Goal: Information Seeking & Learning: Understand process/instructions

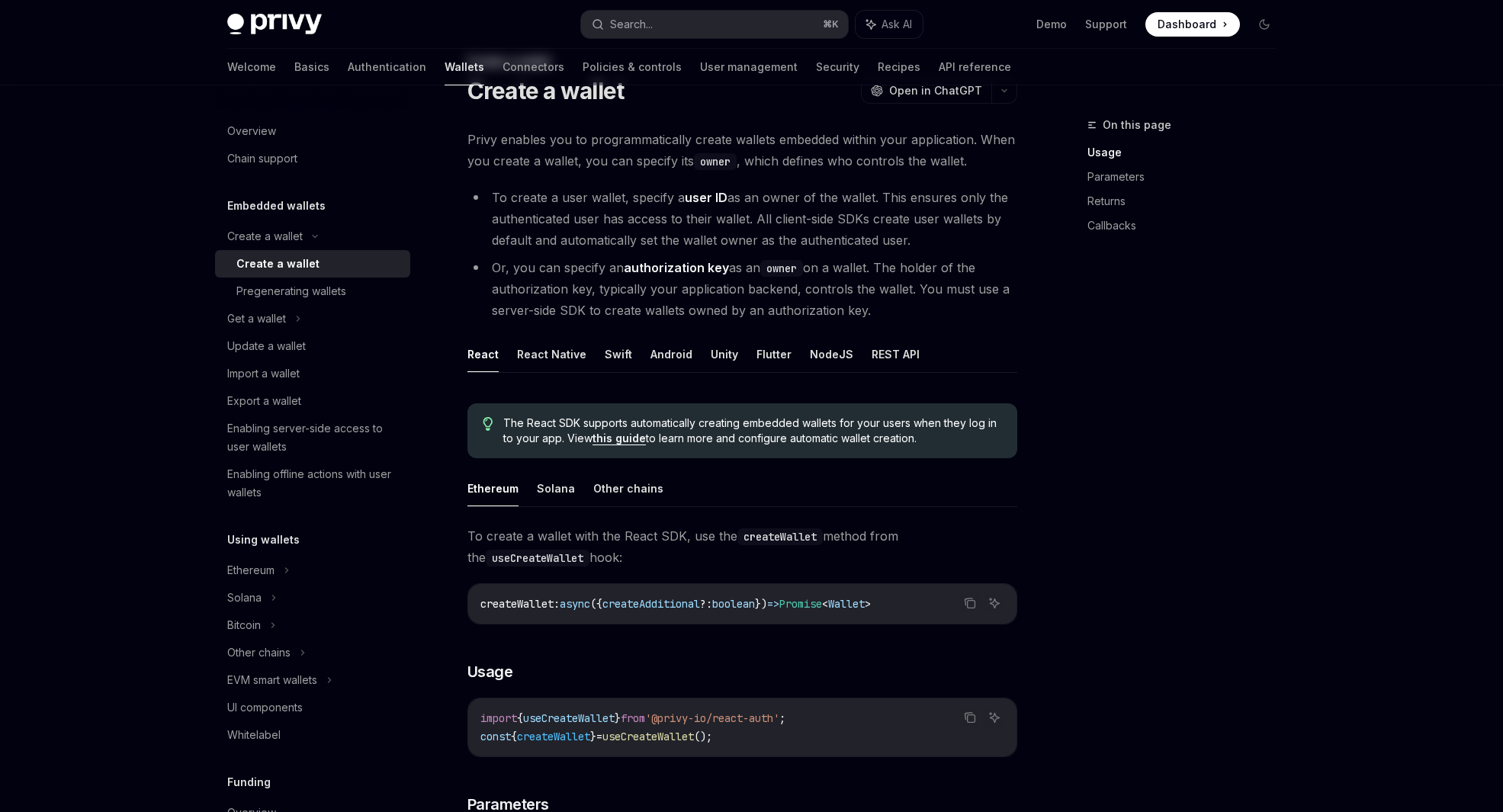
scroll to position [64, 0]
click at [878, 351] on button "REST API" at bounding box center [895, 353] width 48 height 36
type textarea "*"
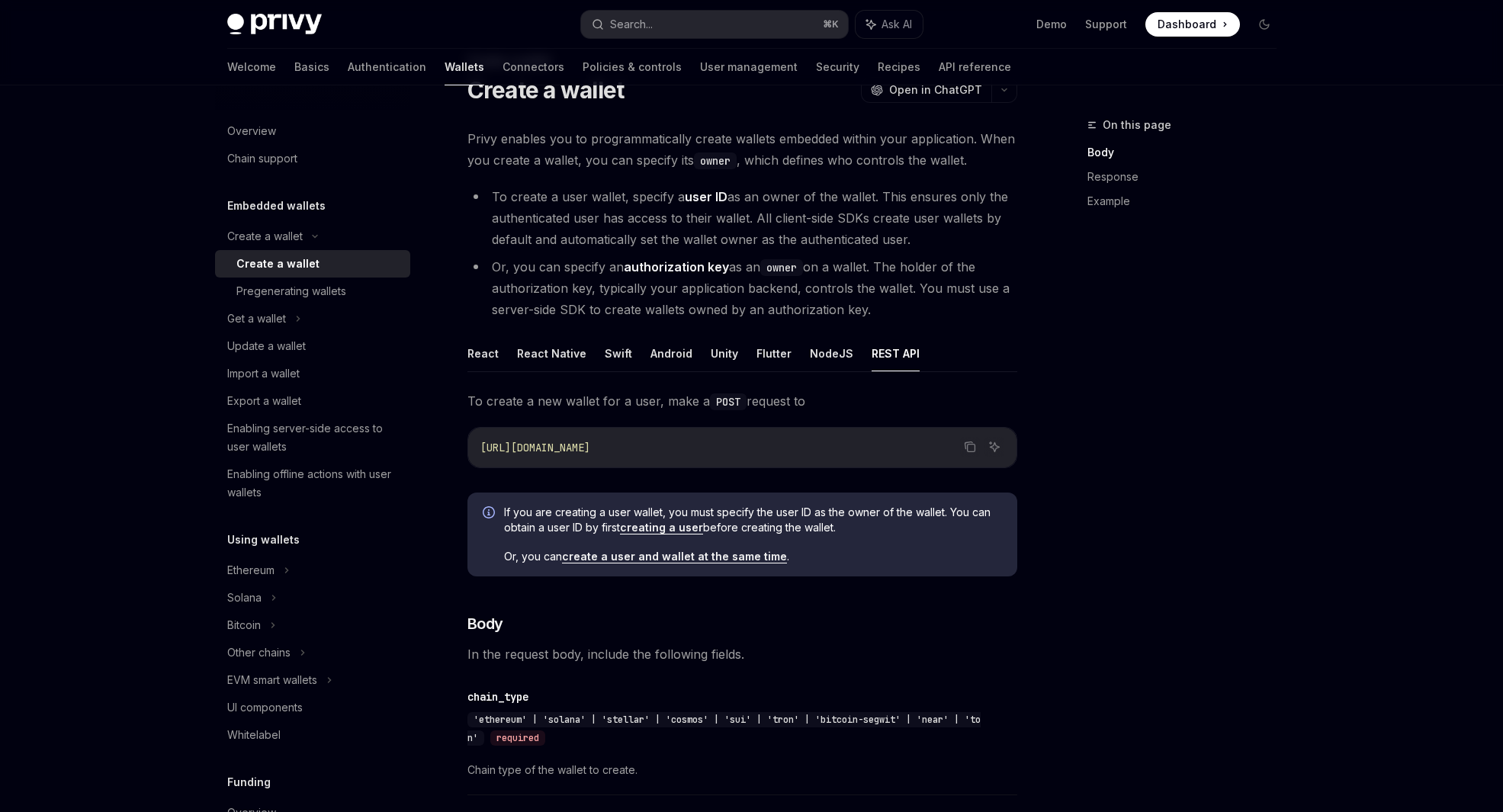
click at [589, 447] on span "[URL][DOMAIN_NAME]" at bounding box center [535, 448] width 110 height 14
click at [590, 445] on span "[URL][DOMAIN_NAME]" at bounding box center [535, 448] width 110 height 14
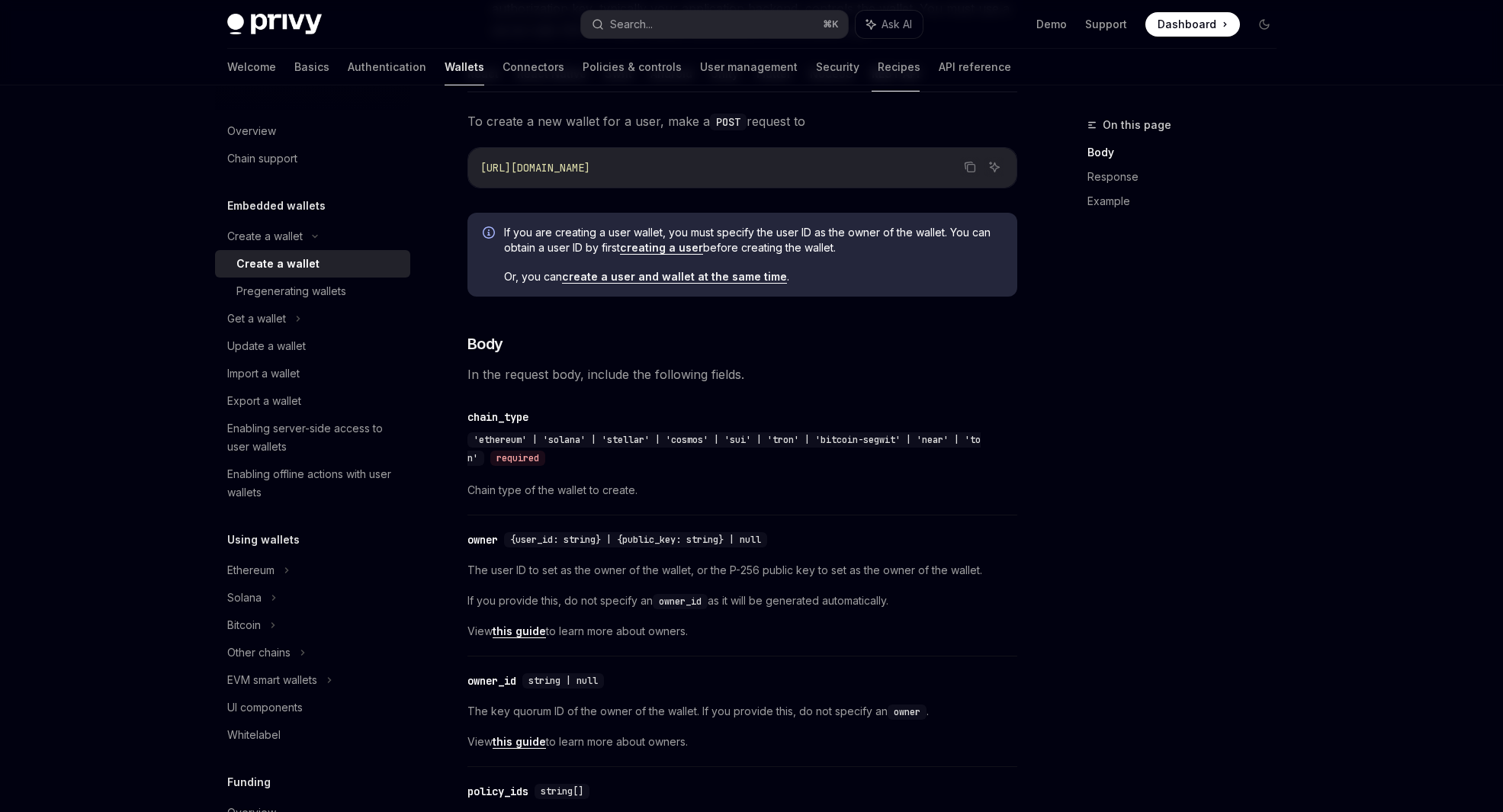
scroll to position [345, 0]
click at [586, 377] on span "In the request body, include the following fields." at bounding box center [742, 373] width 550 height 22
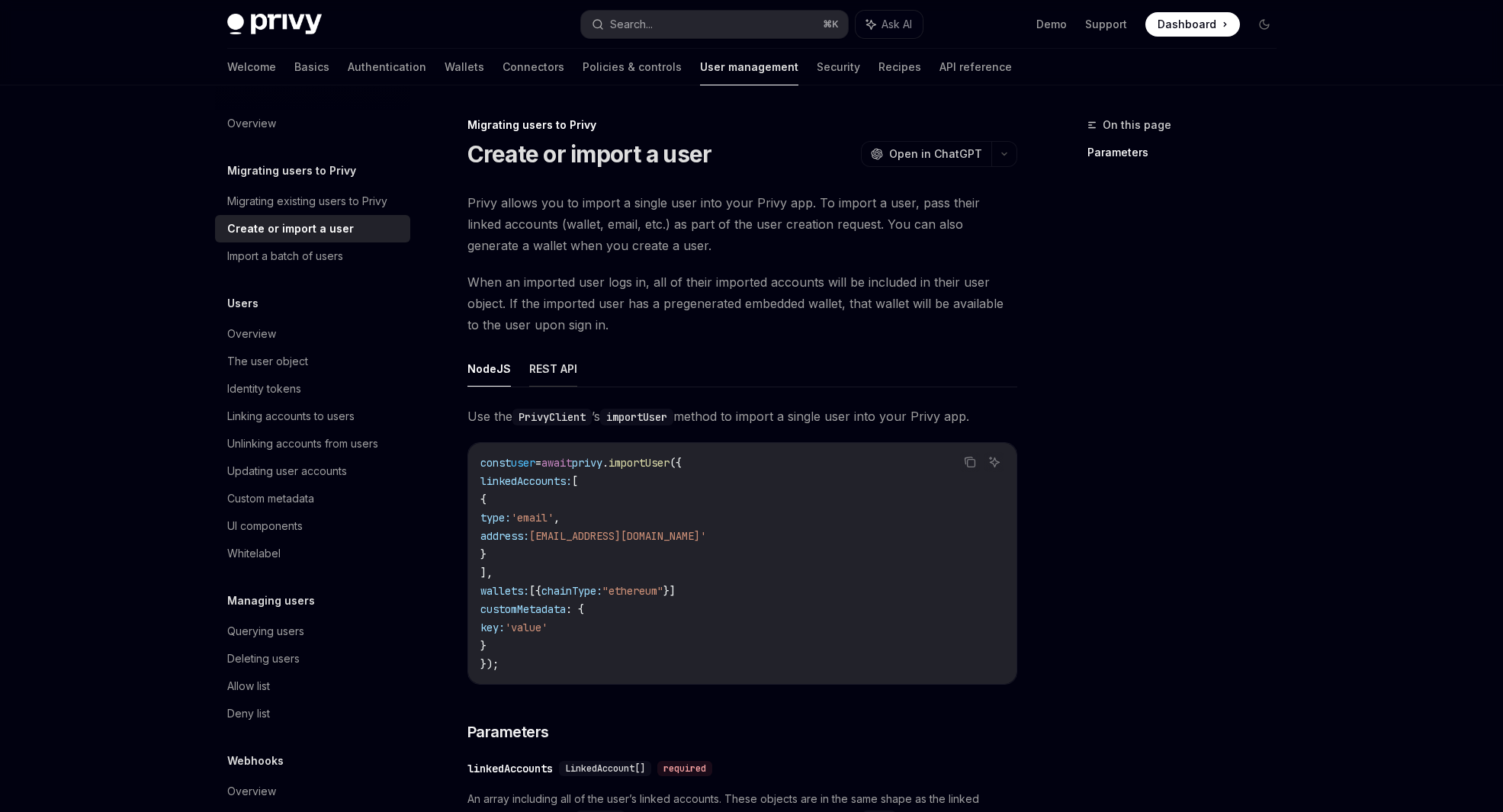
click at [567, 374] on button "REST API" at bounding box center [553, 368] width 48 height 36
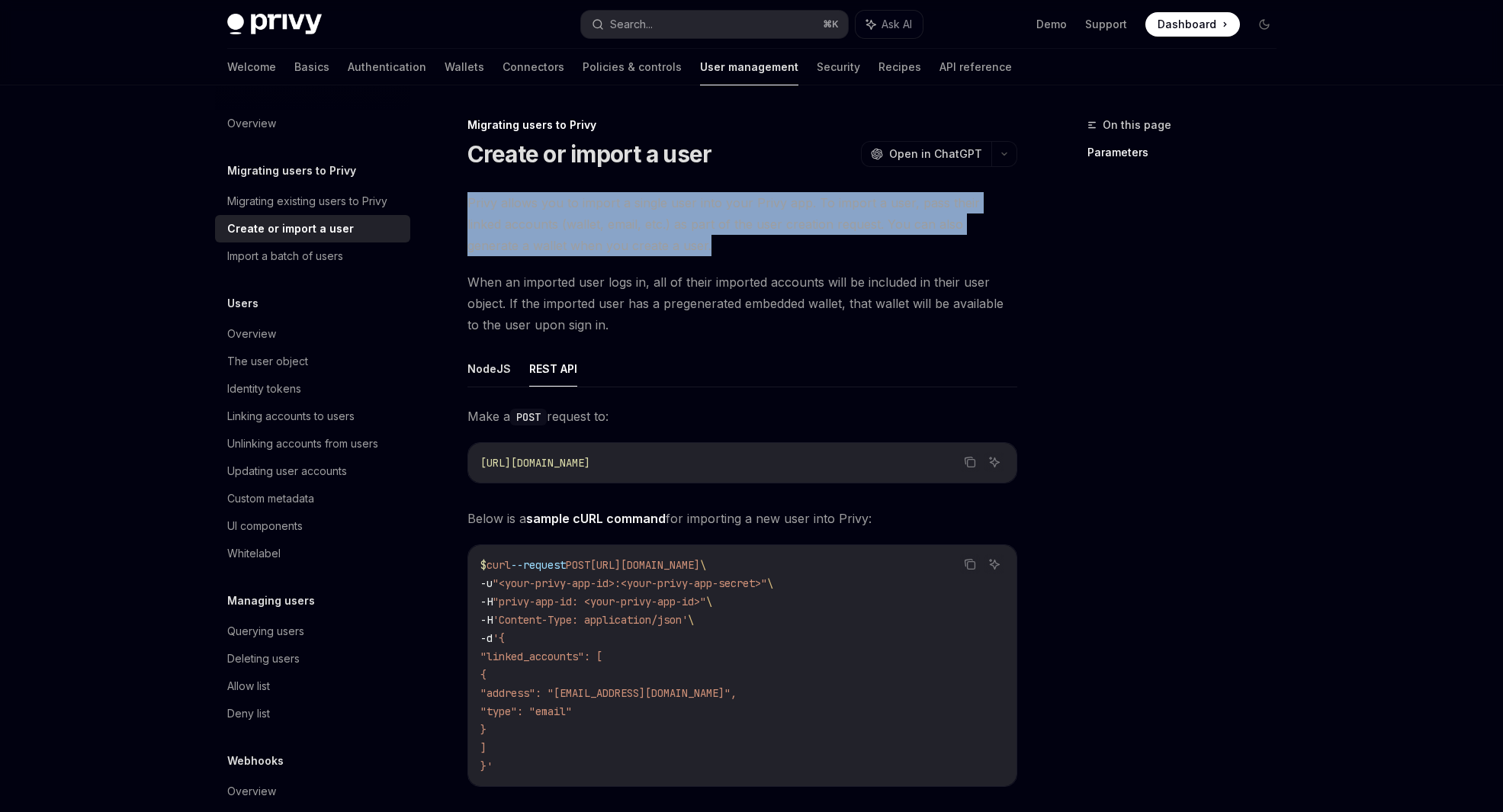
drag, startPoint x: 642, startPoint y: 246, endPoint x: 439, endPoint y: 207, distance: 206.7
drag, startPoint x: 462, startPoint y: 199, endPoint x: 670, endPoint y: 244, distance: 212.8
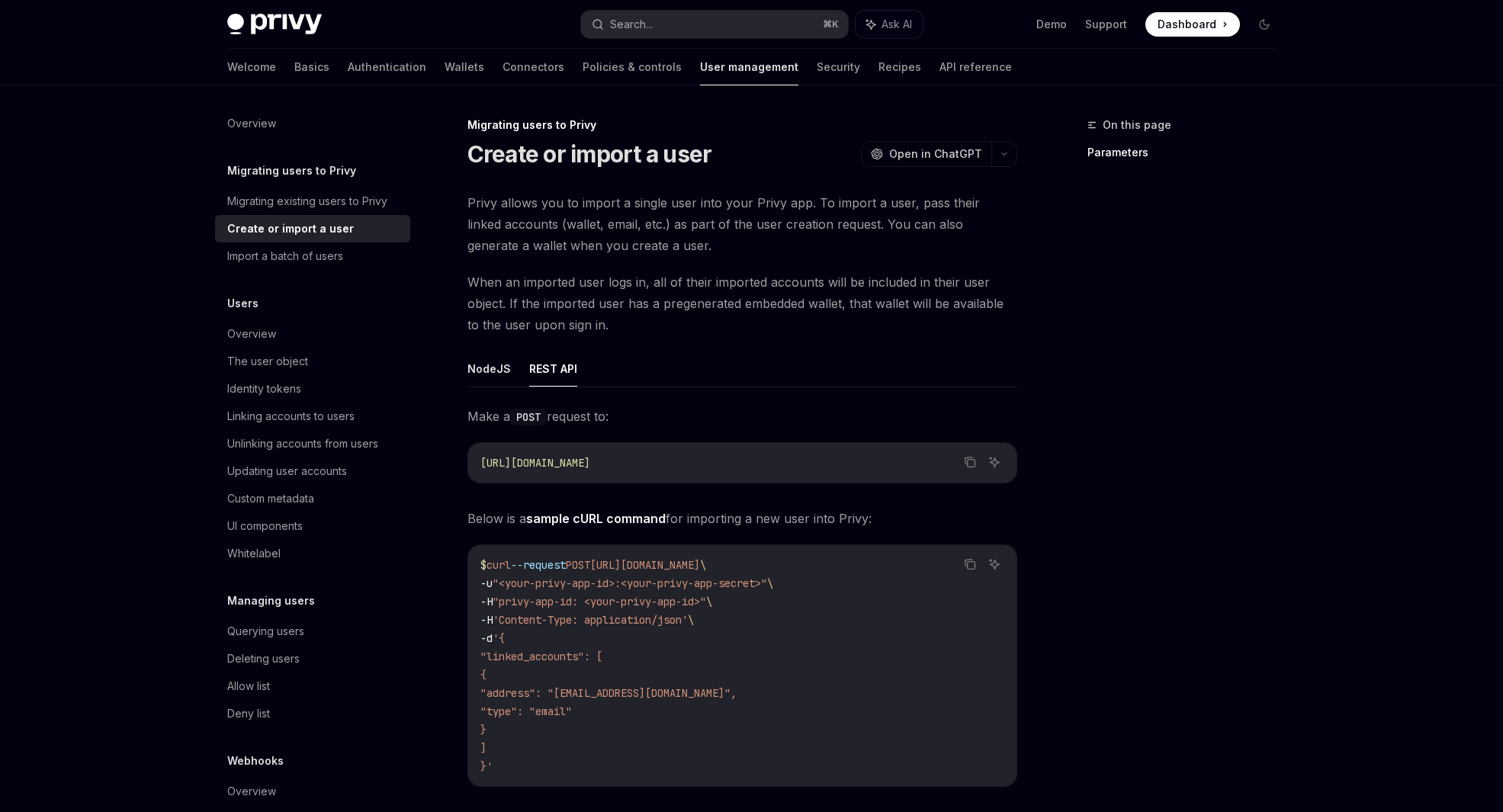
click at [671, 244] on span "Privy allows you to import a single user into your Privy app. To import a user,…" at bounding box center [742, 224] width 550 height 64
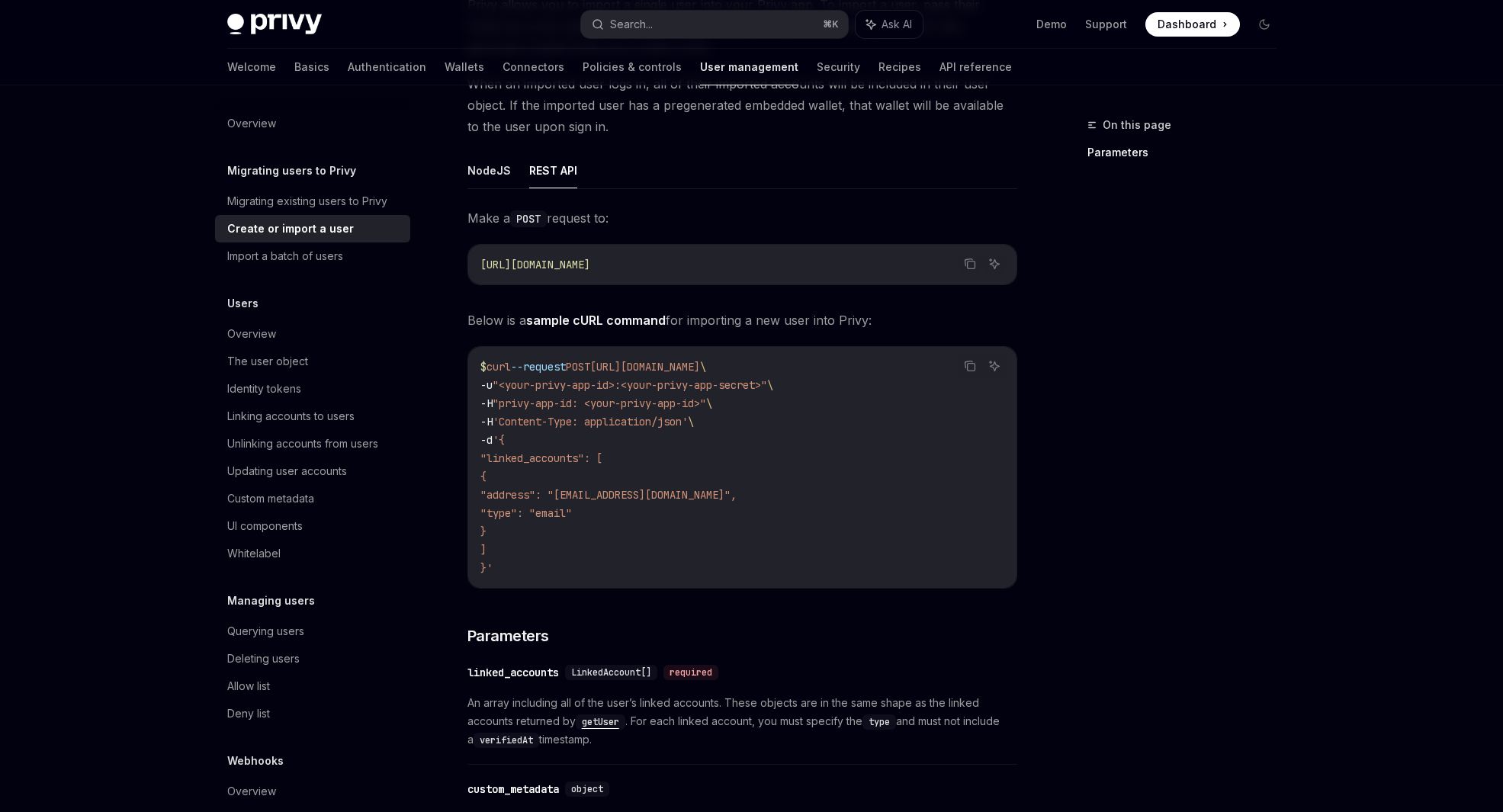
scroll to position [206, 0]
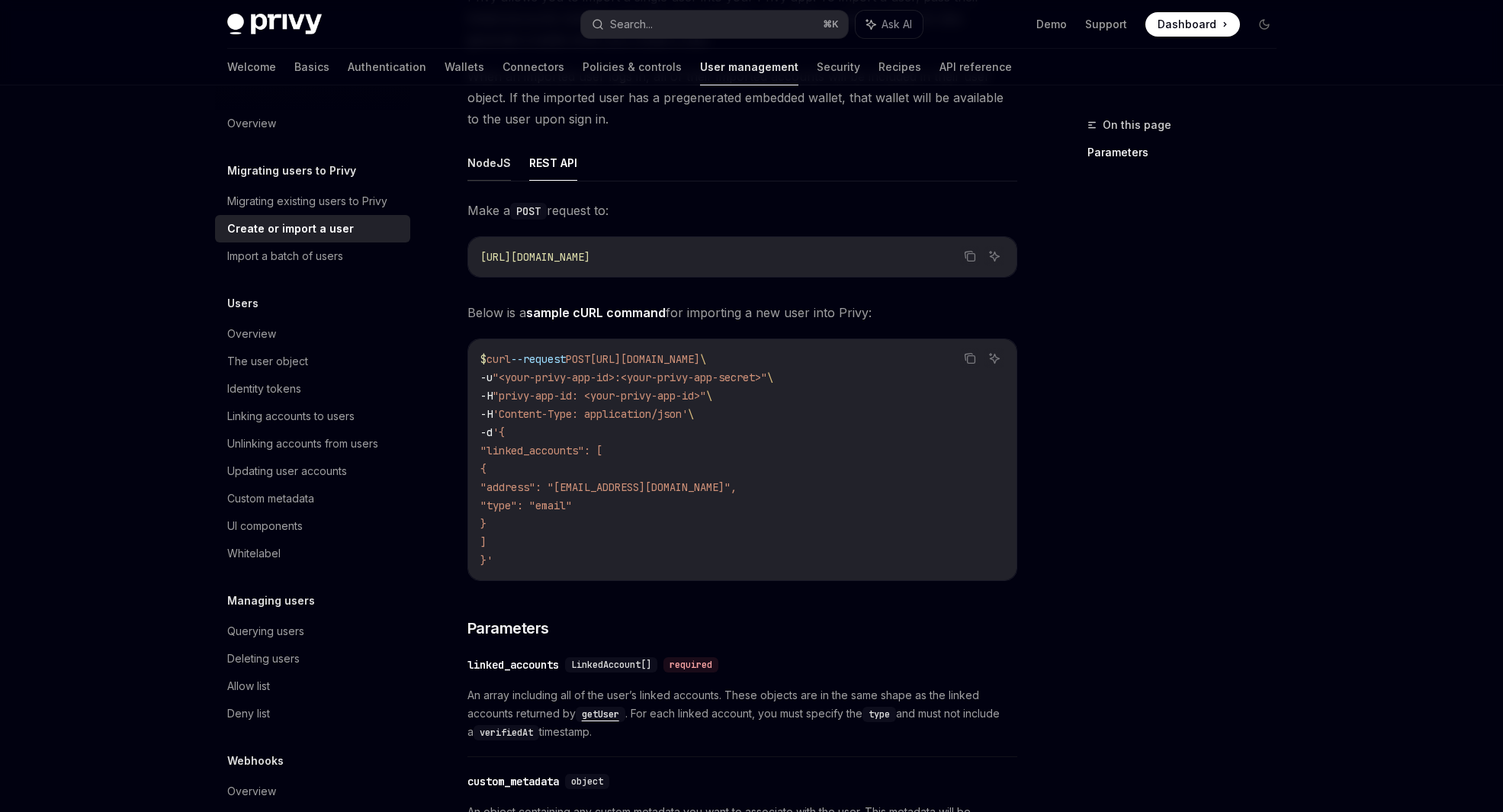
click at [473, 163] on button "NodeJS" at bounding box center [489, 163] width 43 height 36
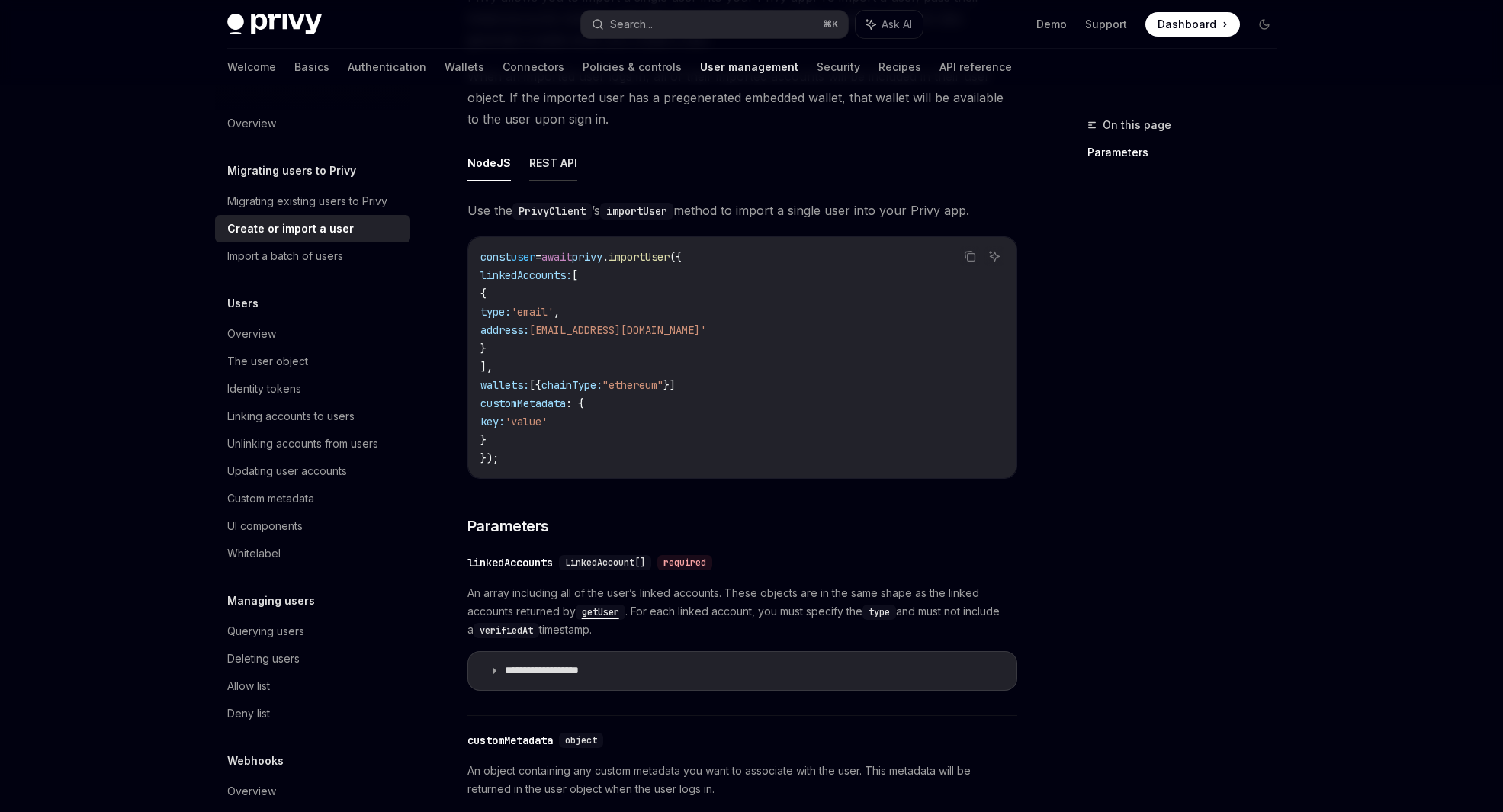
click at [547, 163] on button "REST API" at bounding box center [553, 163] width 48 height 36
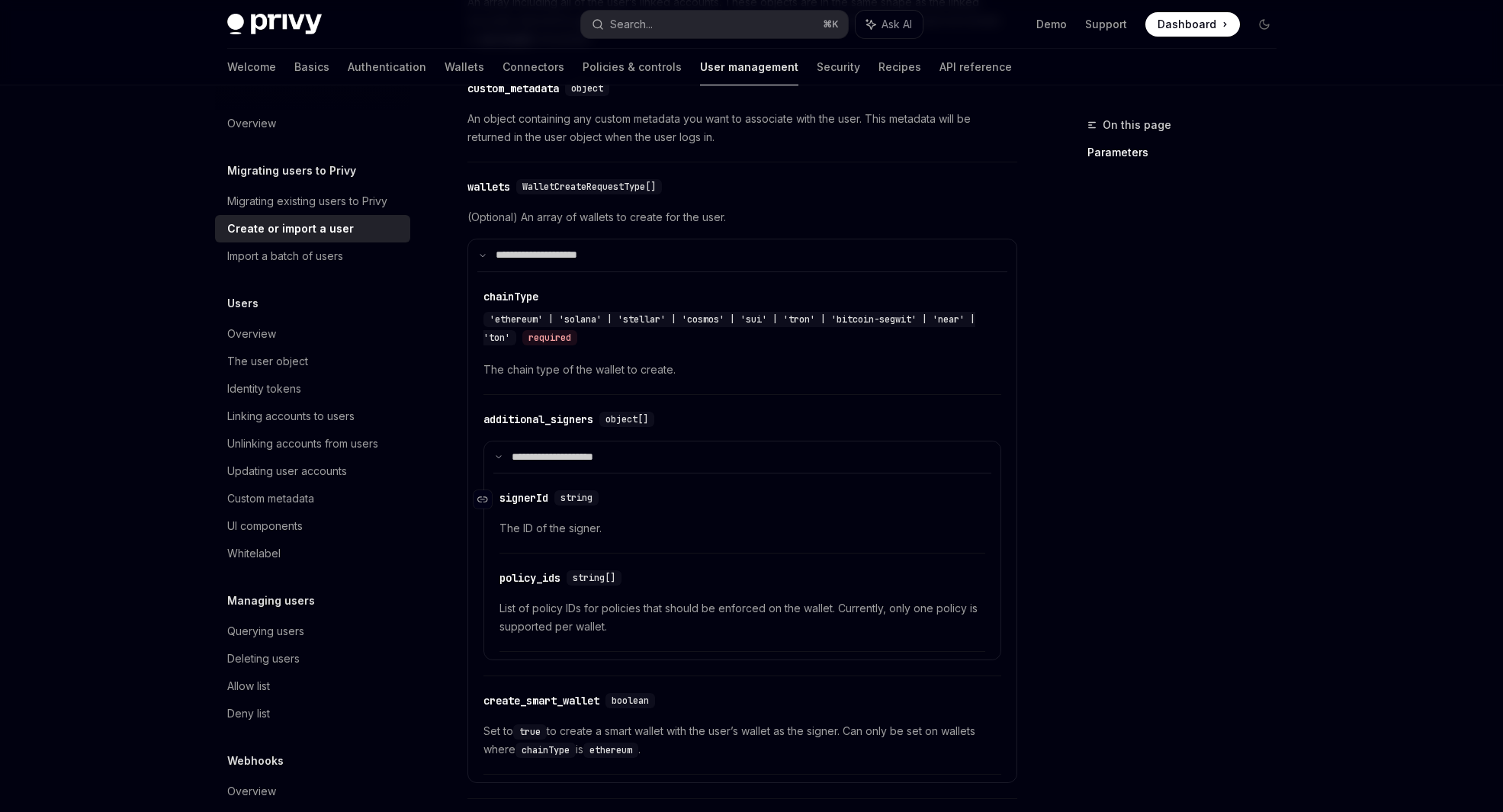
scroll to position [900, 0]
click at [481, 257] on icon at bounding box center [483, 255] width 7 height 7
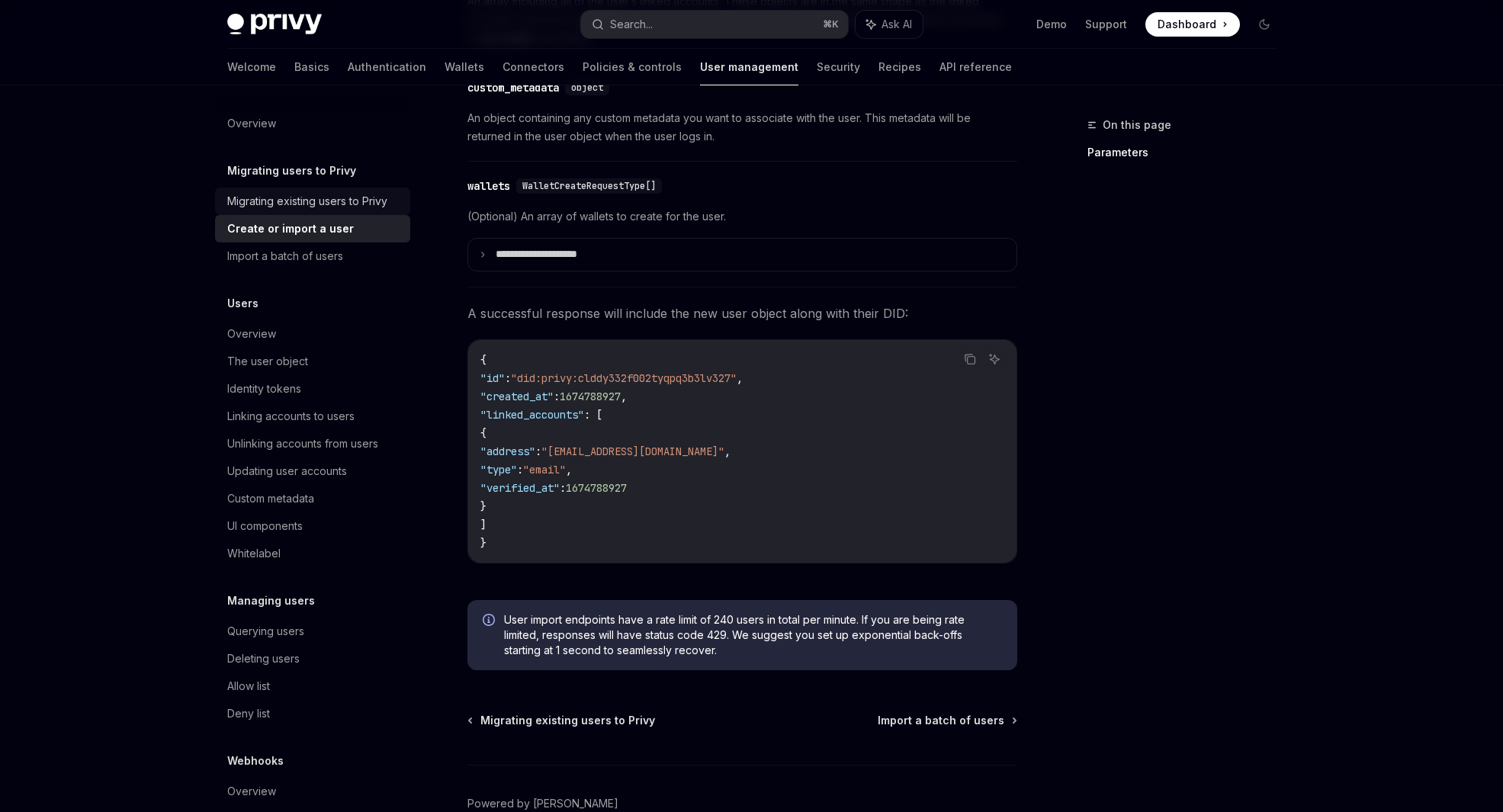
click at [318, 194] on div "Migrating existing users to Privy" at bounding box center [307, 201] width 160 height 19
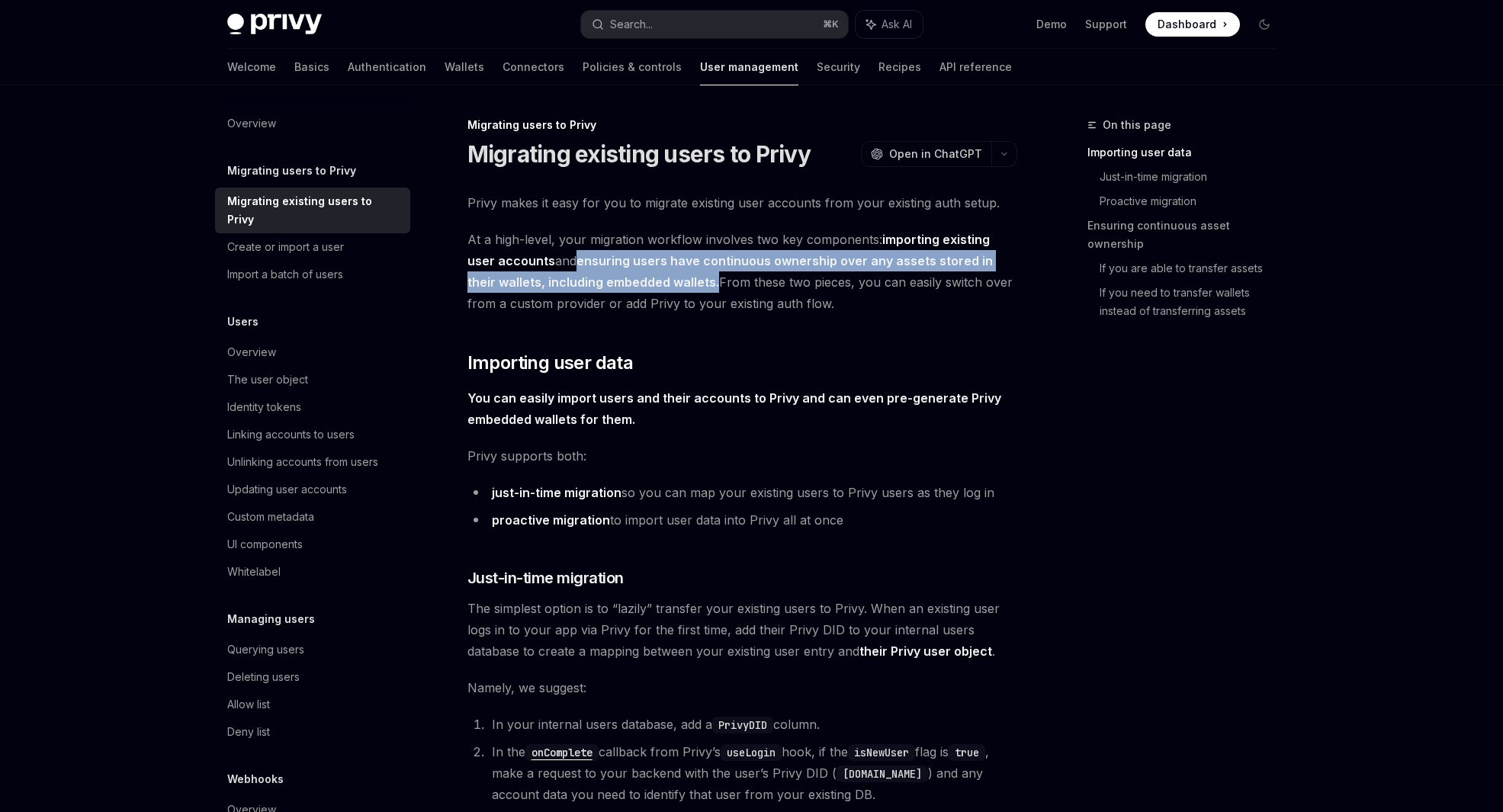
drag, startPoint x: 549, startPoint y: 261, endPoint x: 687, endPoint y: 278, distance: 139.0
click at [687, 278] on span "At a high-level, your migration workflow involves two key components: importing…" at bounding box center [742, 271] width 550 height 85
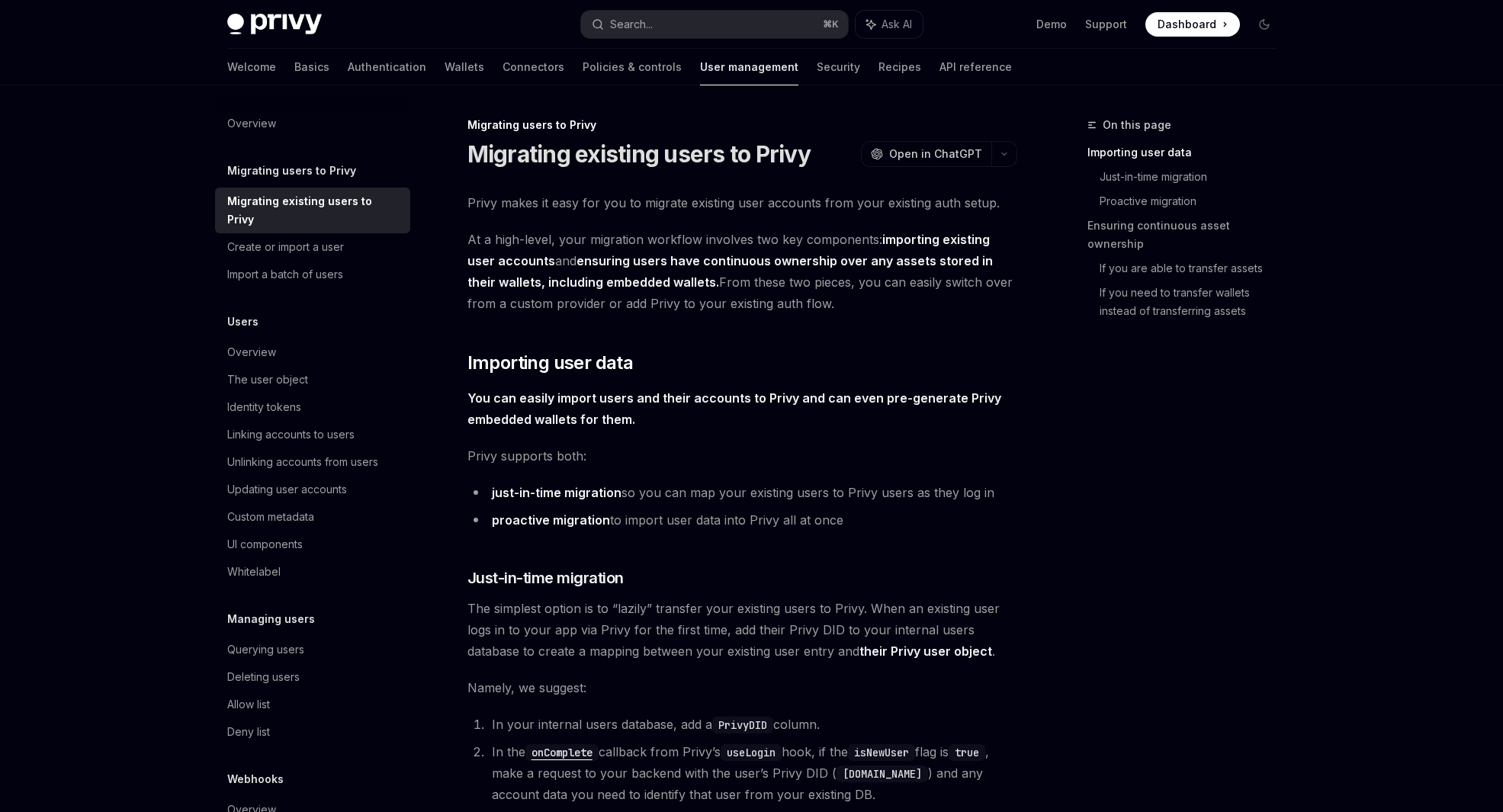
click at [726, 303] on span "At a high-level, your migration workflow involves two key components: importing…" at bounding box center [742, 271] width 550 height 85
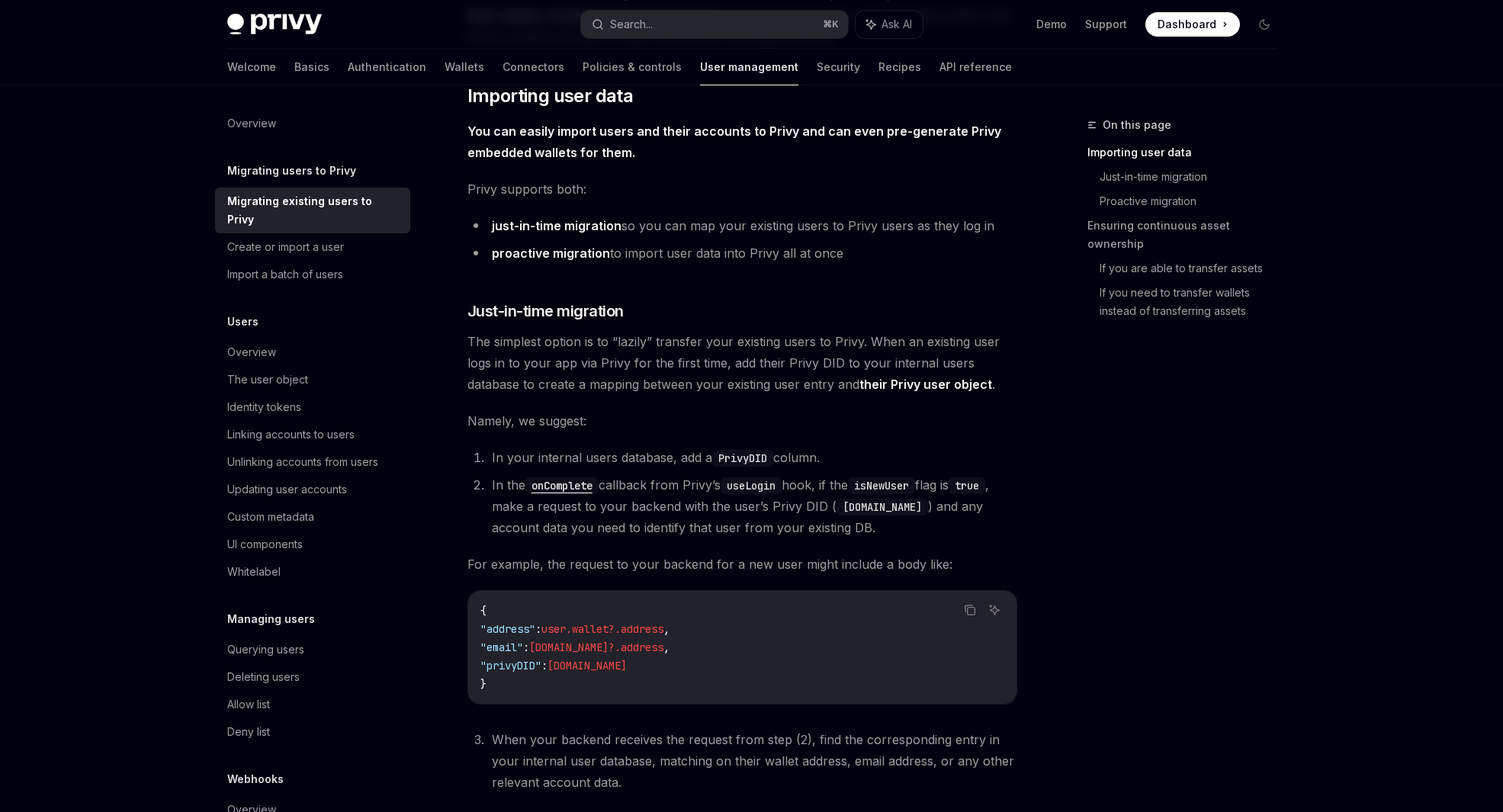
scroll to position [281, 0]
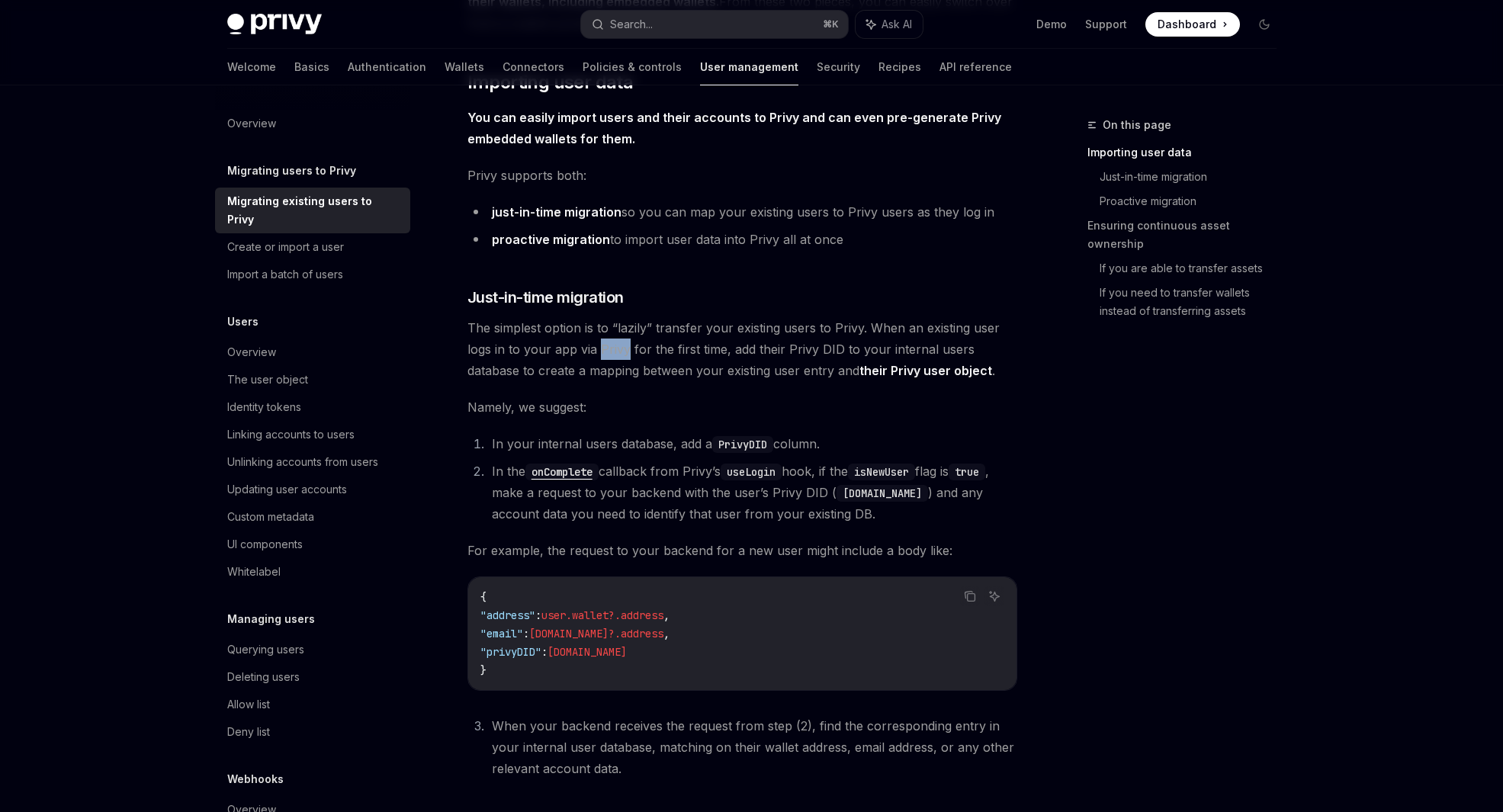
drag, startPoint x: 599, startPoint y: 344, endPoint x: 627, endPoint y: 343, distance: 28.0
click at [627, 343] on span "The simplest option is to “lazily” transfer your existing users to Privy. When …" at bounding box center [742, 349] width 550 height 64
click at [947, 235] on li "proactive migration to import user data into Privy all at once" at bounding box center [742, 239] width 550 height 22
click at [621, 331] on span "The simplest option is to “lazily” transfer your existing users to Privy. When …" at bounding box center [742, 349] width 550 height 64
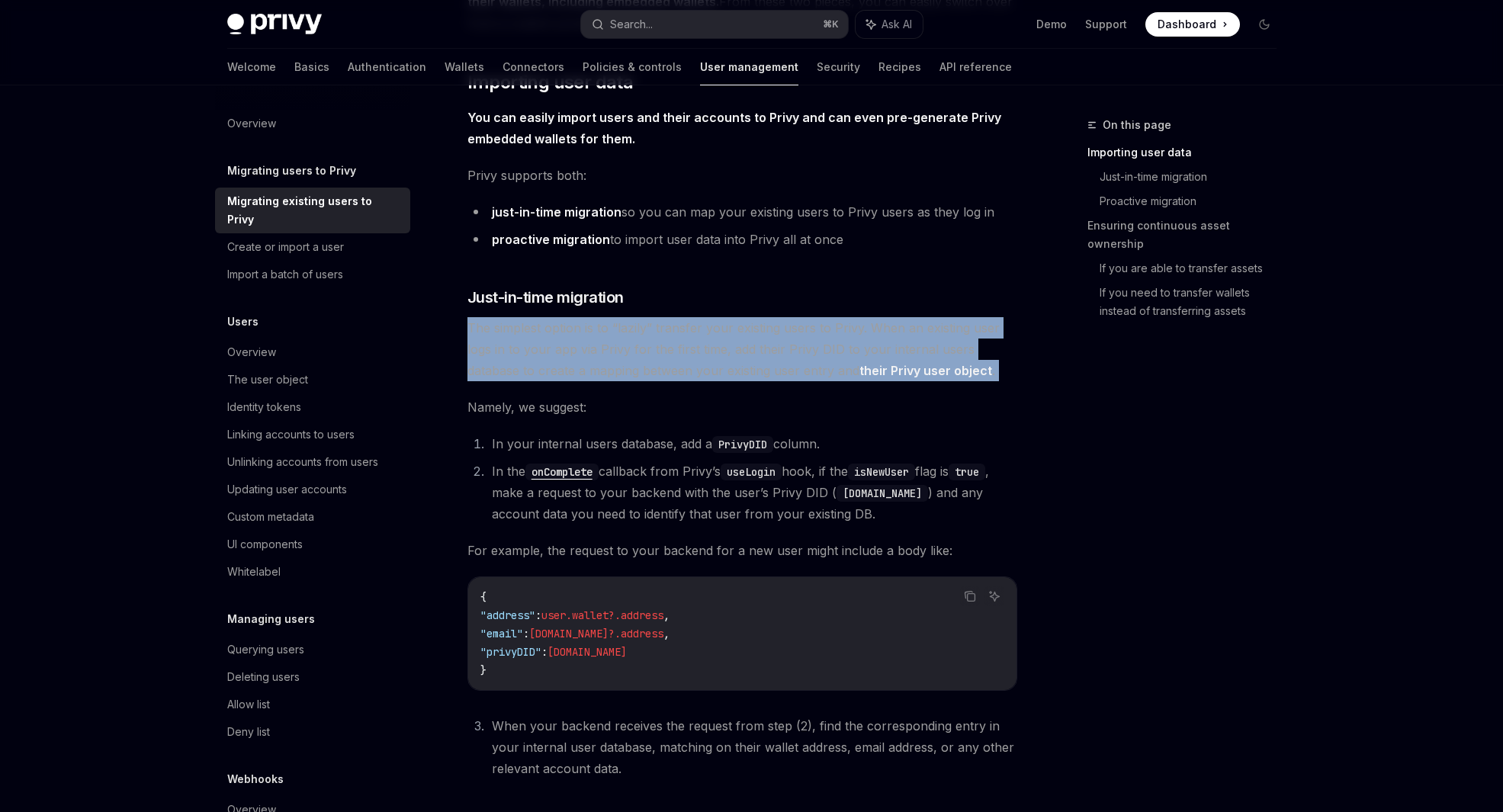
click at [621, 331] on span "The simplest option is to “lazily” transfer your existing users to Privy. When …" at bounding box center [742, 349] width 550 height 64
click at [603, 337] on span "The simplest option is to “lazily” transfer your existing users to Privy. When …" at bounding box center [742, 349] width 550 height 64
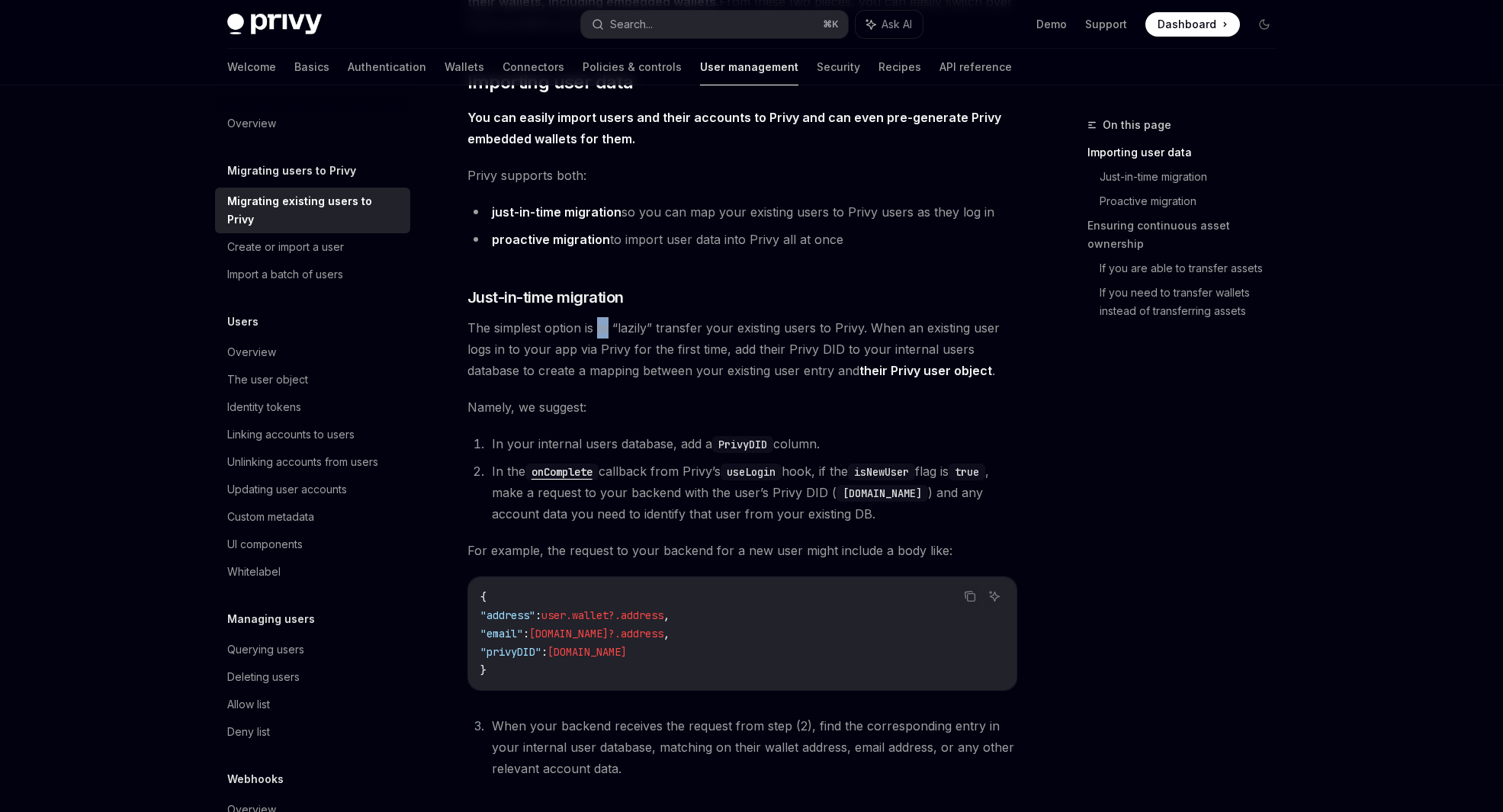
click at [603, 337] on span "The simplest option is to “lazily” transfer your existing users to Privy. When …" at bounding box center [742, 349] width 550 height 64
click at [642, 330] on span "The simplest option is to “lazily” transfer your existing users to Privy. When …" at bounding box center [742, 349] width 550 height 64
click at [694, 330] on span "The simplest option is to “lazily” transfer your existing users to Privy. When …" at bounding box center [742, 349] width 550 height 64
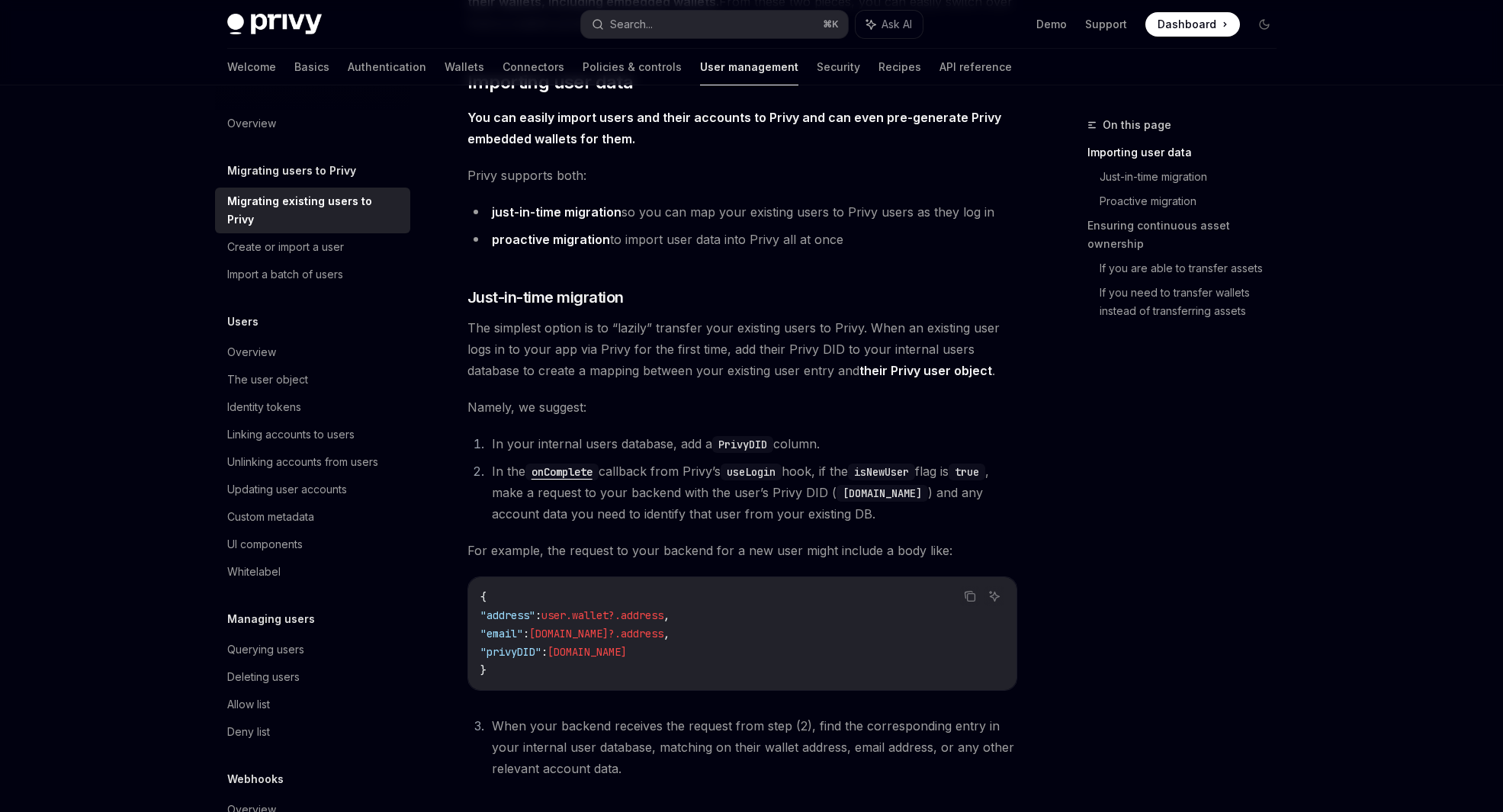
click at [745, 330] on span "The simplest option is to “lazily” transfer your existing users to Privy. When …" at bounding box center [742, 349] width 550 height 64
click at [774, 329] on span "The simplest option is to “lazily” transfer your existing users to Privy. When …" at bounding box center [742, 349] width 550 height 64
drag, startPoint x: 774, startPoint y: 329, endPoint x: 786, endPoint y: 328, distance: 12.0
click at [774, 328] on span "The simplest option is to “lazily” transfer your existing users to Privy. When …" at bounding box center [742, 349] width 550 height 64
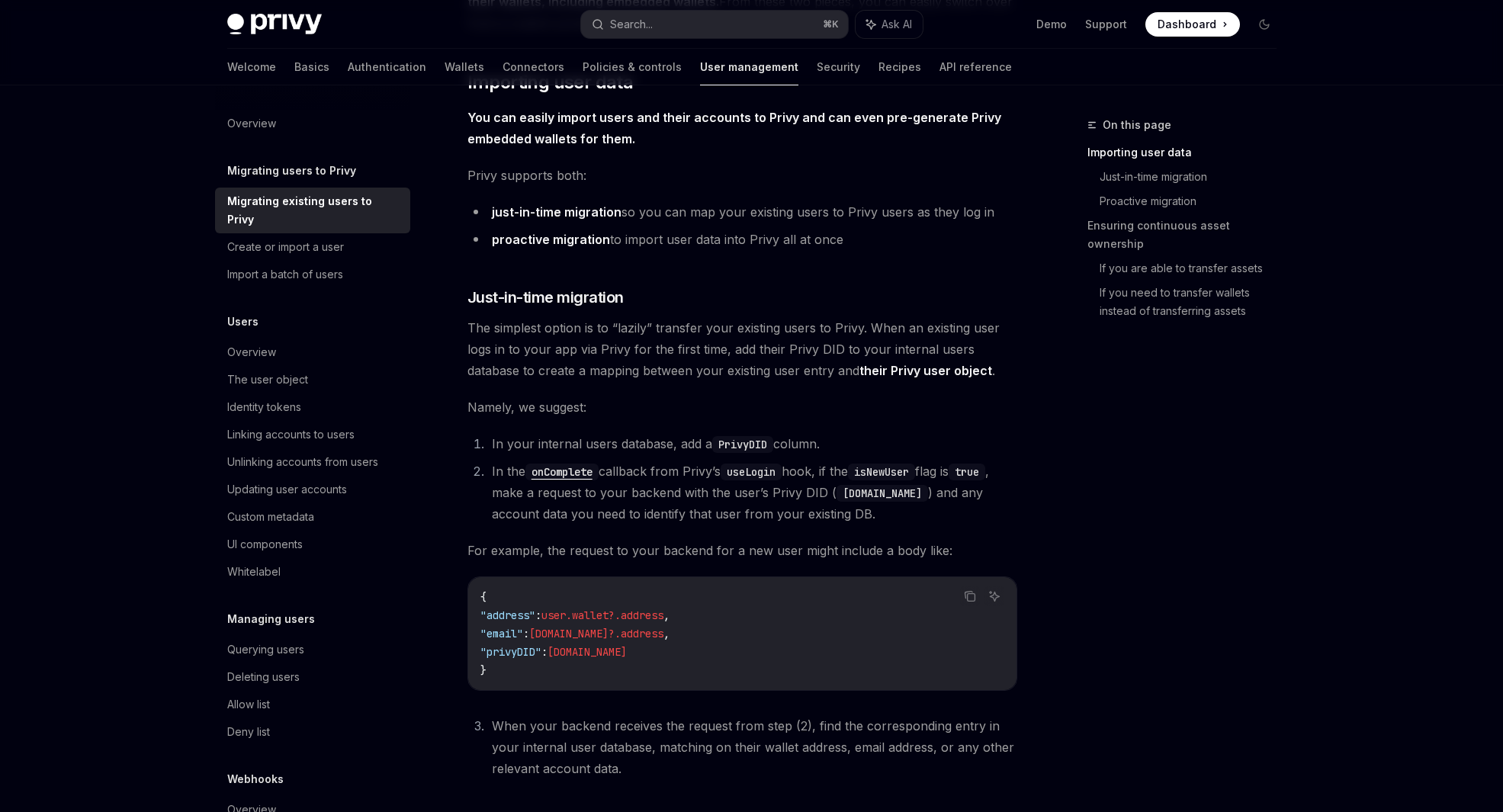
click at [797, 328] on span "The simplest option is to “lazily” transfer your existing users to Privy. When …" at bounding box center [742, 349] width 550 height 64
click at [826, 324] on span "The simplest option is to “lazily” transfer your existing users to Privy. When …" at bounding box center [742, 349] width 550 height 64
click at [844, 324] on span "The simplest option is to “lazily” transfer your existing users to Privy. When …" at bounding box center [742, 349] width 550 height 64
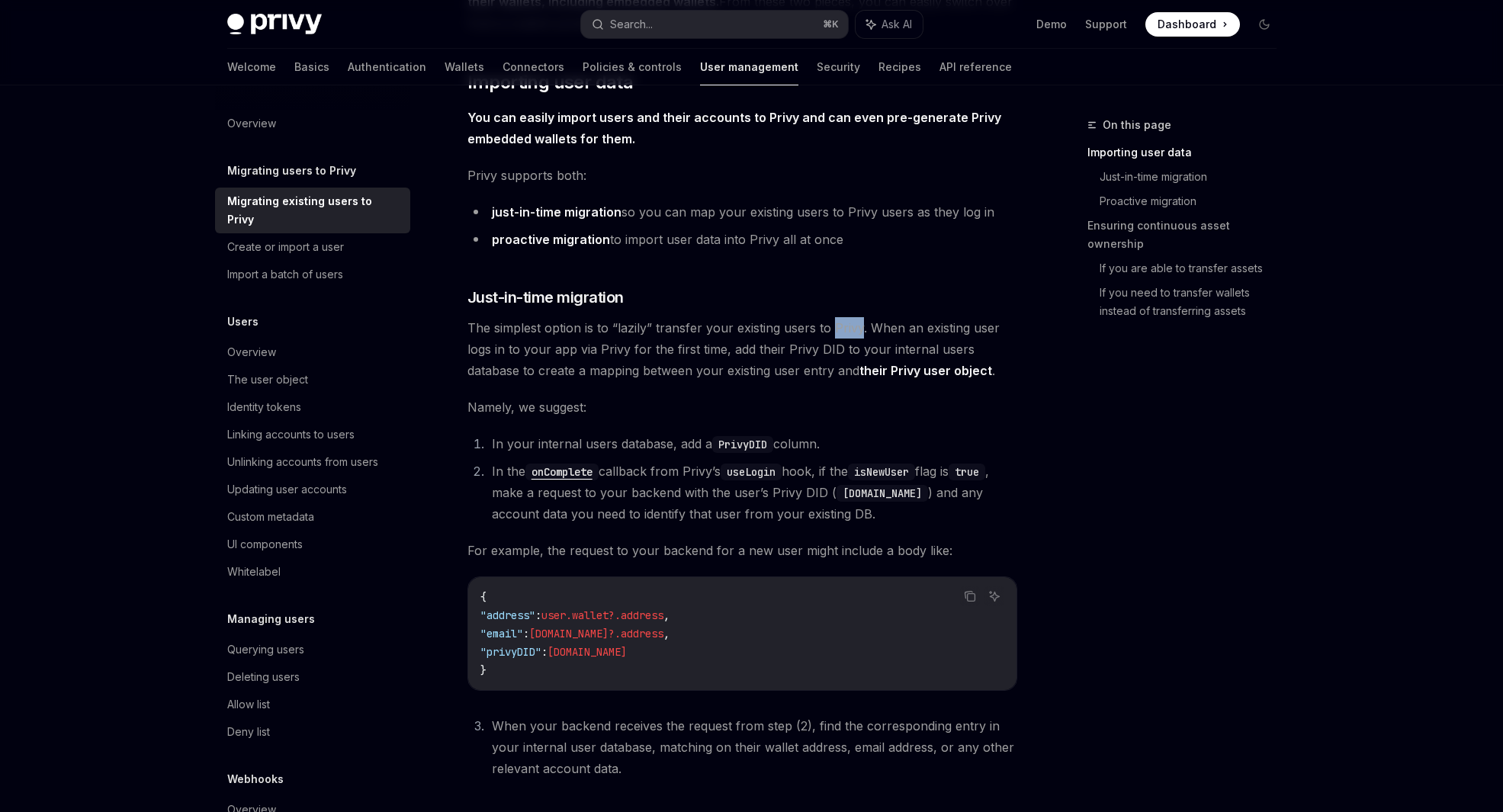
click at [844, 324] on span "The simplest option is to “lazily” transfer your existing users to Privy. When …" at bounding box center [742, 349] width 550 height 64
click at [804, 335] on span "The simplest option is to “lazily” transfer your existing users to Privy. When …" at bounding box center [742, 349] width 550 height 64
click at [675, 448] on li "In your internal users database, add a PrivyDID column." at bounding box center [752, 443] width 530 height 22
click at [704, 442] on li "In your internal users database, add a PrivyDID column." at bounding box center [752, 443] width 530 height 22
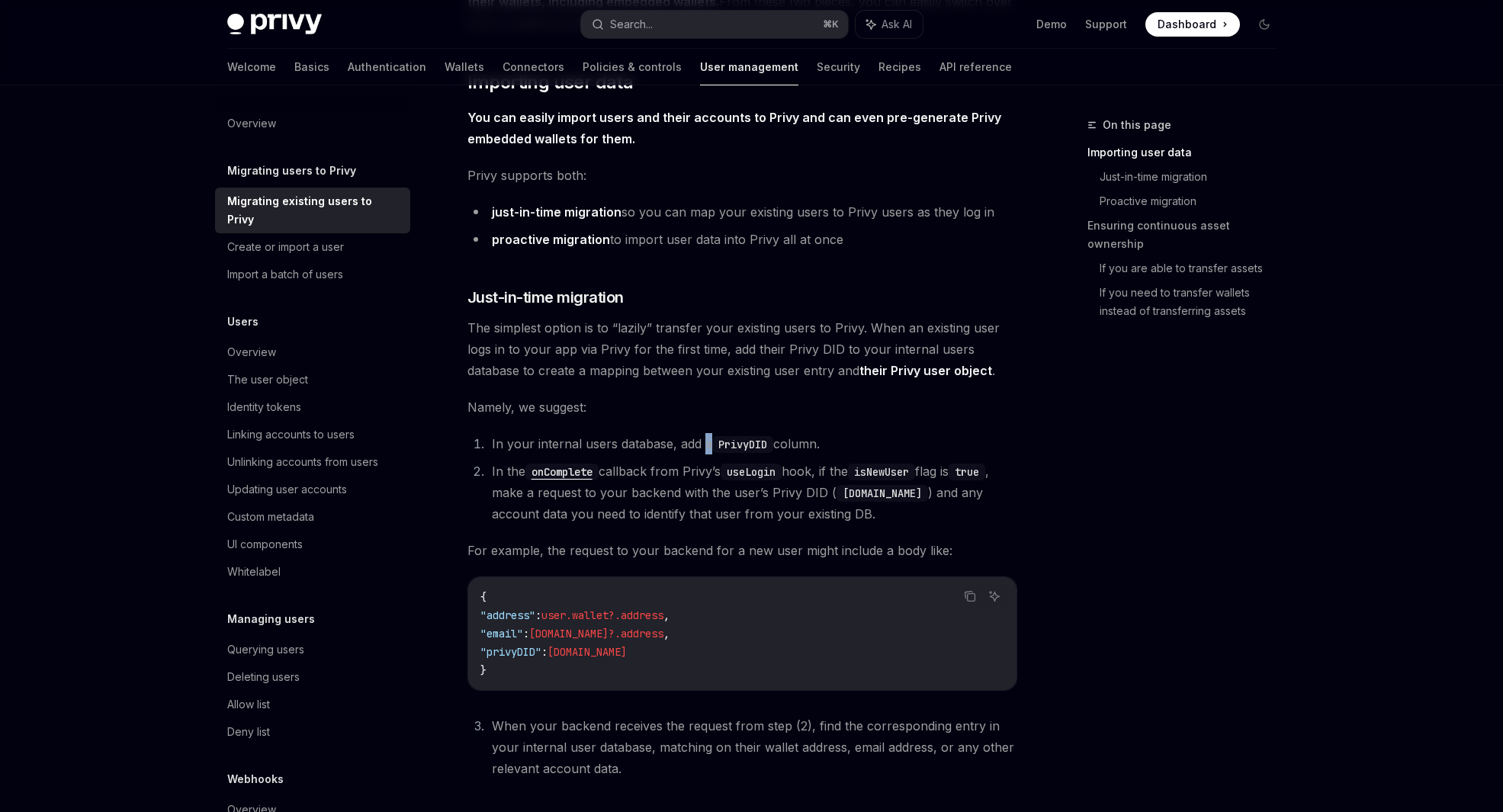
click at [704, 442] on li "In your internal users database, add a PrivyDID column." at bounding box center [752, 443] width 530 height 22
click at [681, 433] on li "In your internal users database, add a PrivyDID column." at bounding box center [752, 443] width 530 height 22
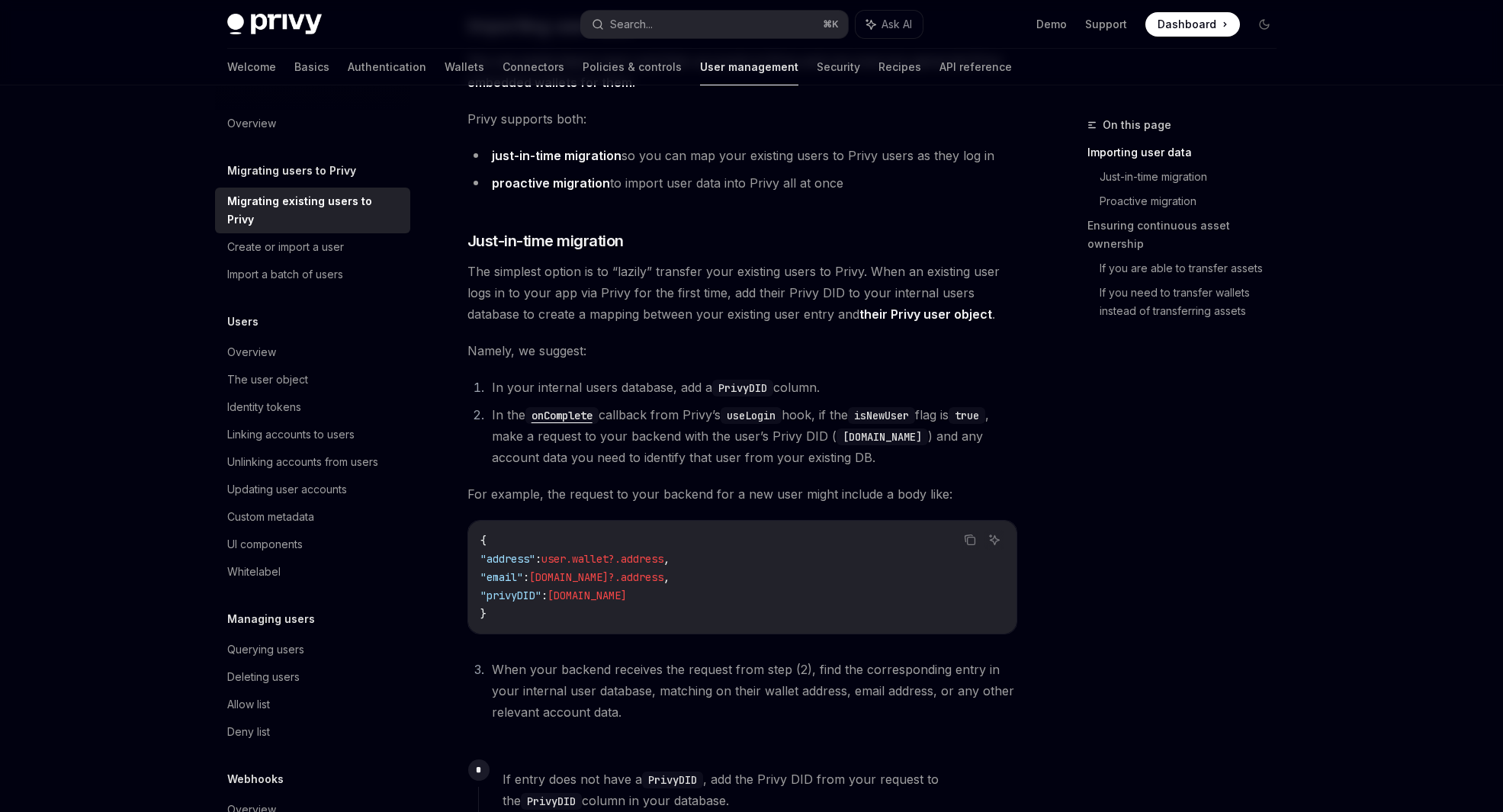
scroll to position [345, 0]
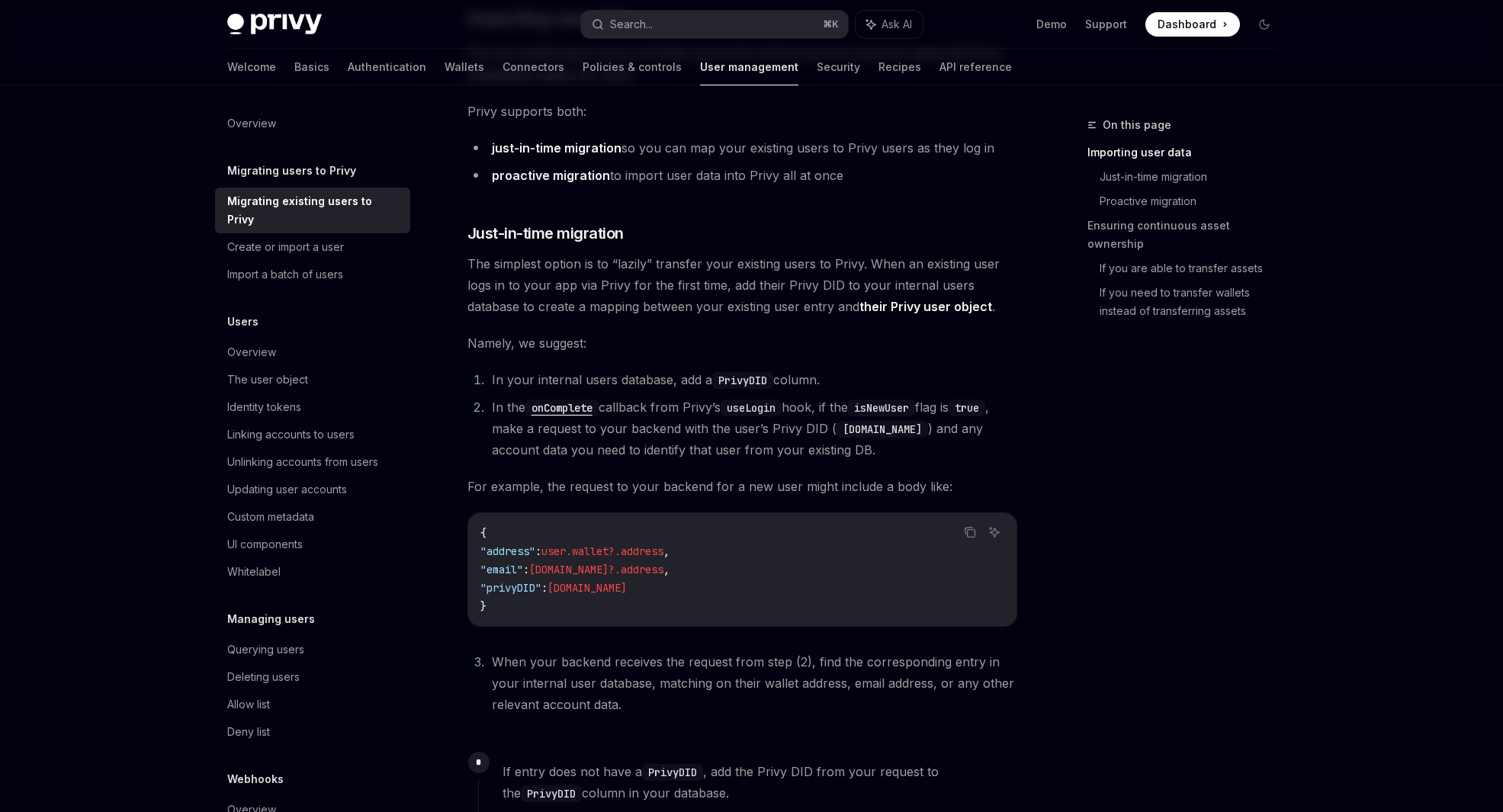
click at [707, 412] on li "In the onComplete callback from Privy’s useLogin hook, if the isNewUser flag is…" at bounding box center [752, 428] width 530 height 64
click at [753, 412] on code "useLogin" at bounding box center [751, 408] width 61 height 17
click at [717, 303] on span "The simplest option is to “lazily” transfer your existing users to Privy. When …" at bounding box center [742, 285] width 550 height 64
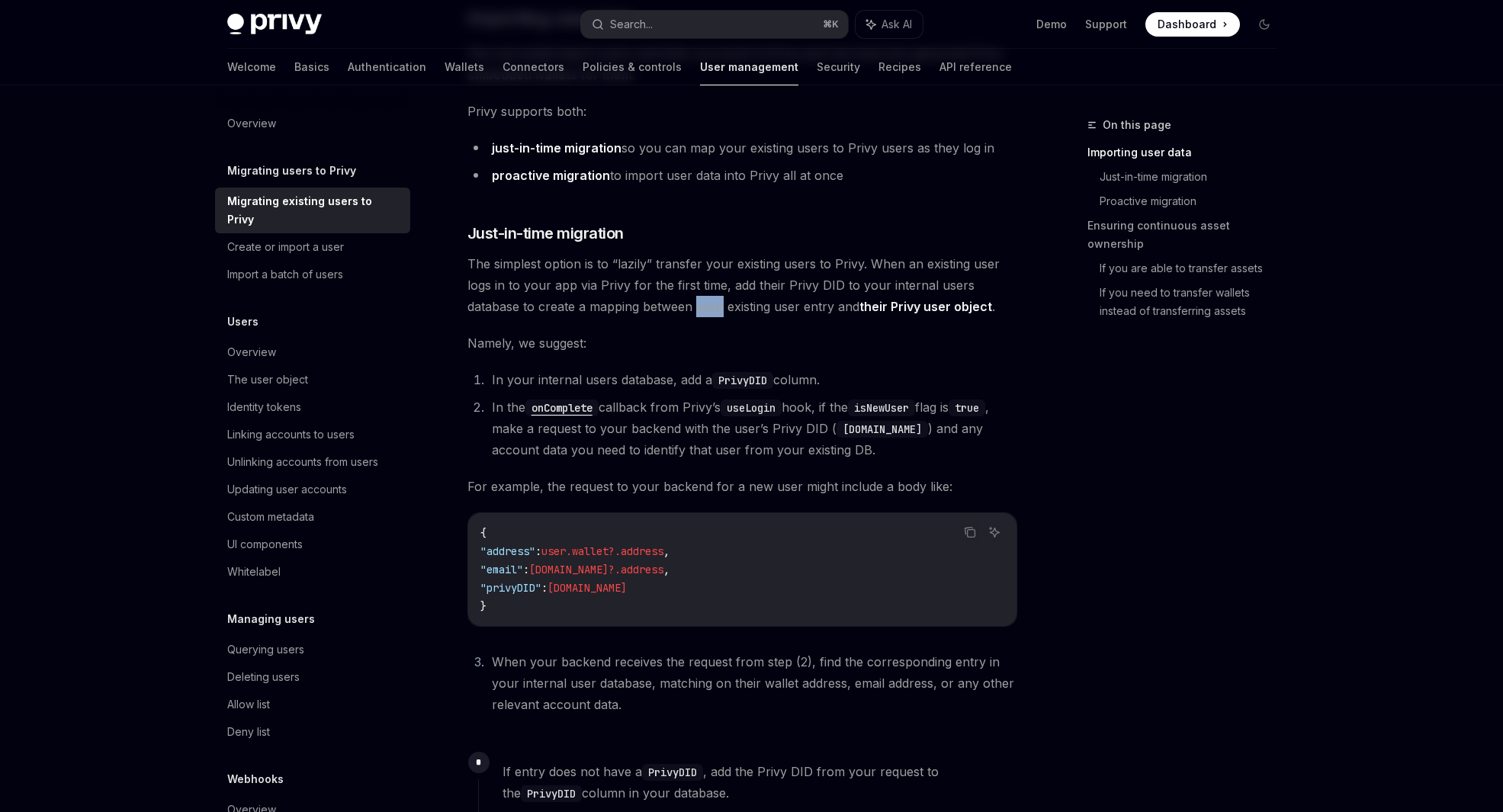
click at [717, 303] on span "The simplest option is to “lazily” transfer your existing users to Privy. When …" at bounding box center [742, 285] width 550 height 64
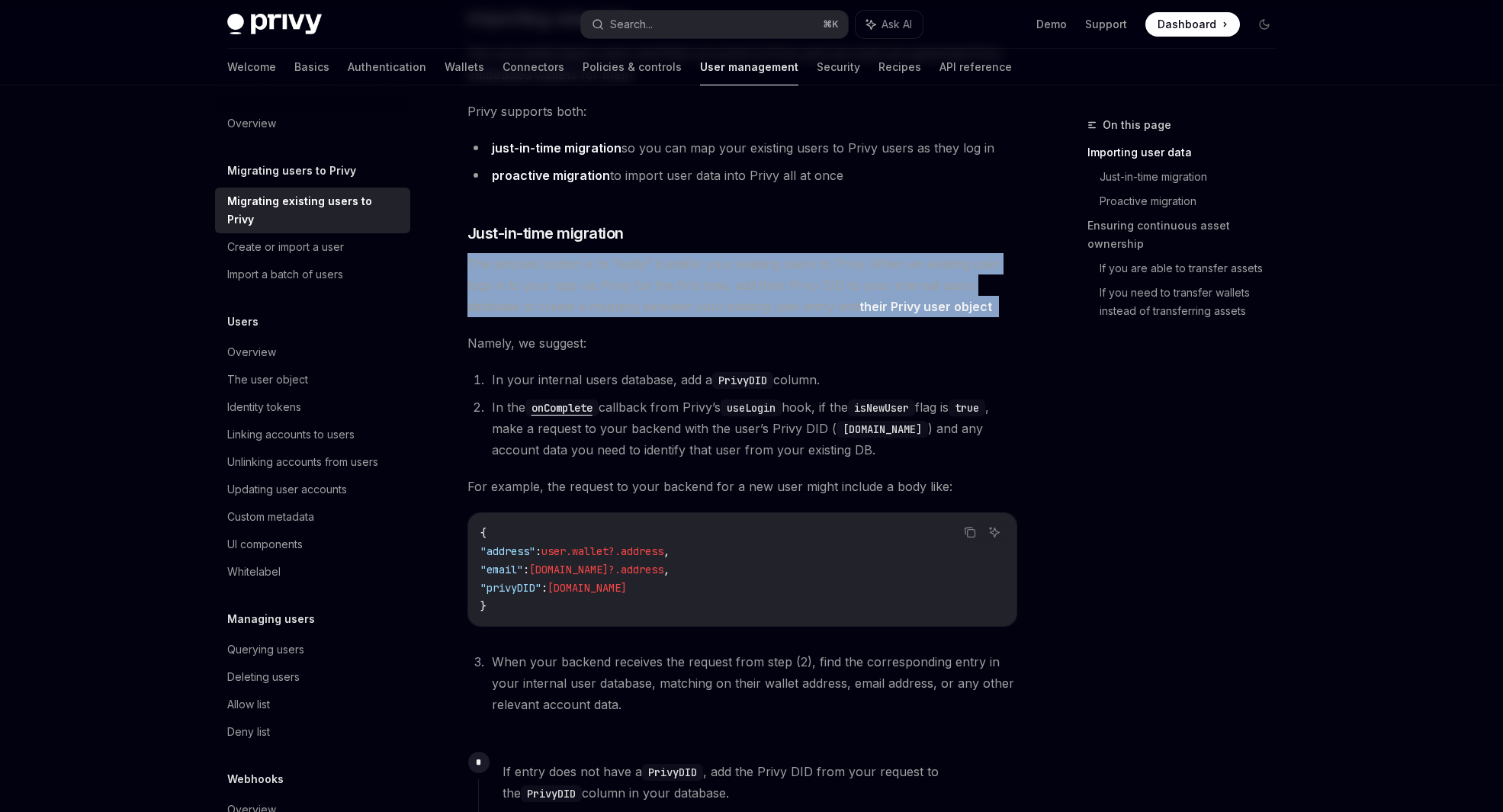
click at [717, 303] on span "The simplest option is to “lazily” transfer your existing users to Privy. When …" at bounding box center [742, 285] width 550 height 64
click at [715, 290] on span "The simplest option is to “lazily” transfer your existing users to Privy. When …" at bounding box center [742, 285] width 550 height 64
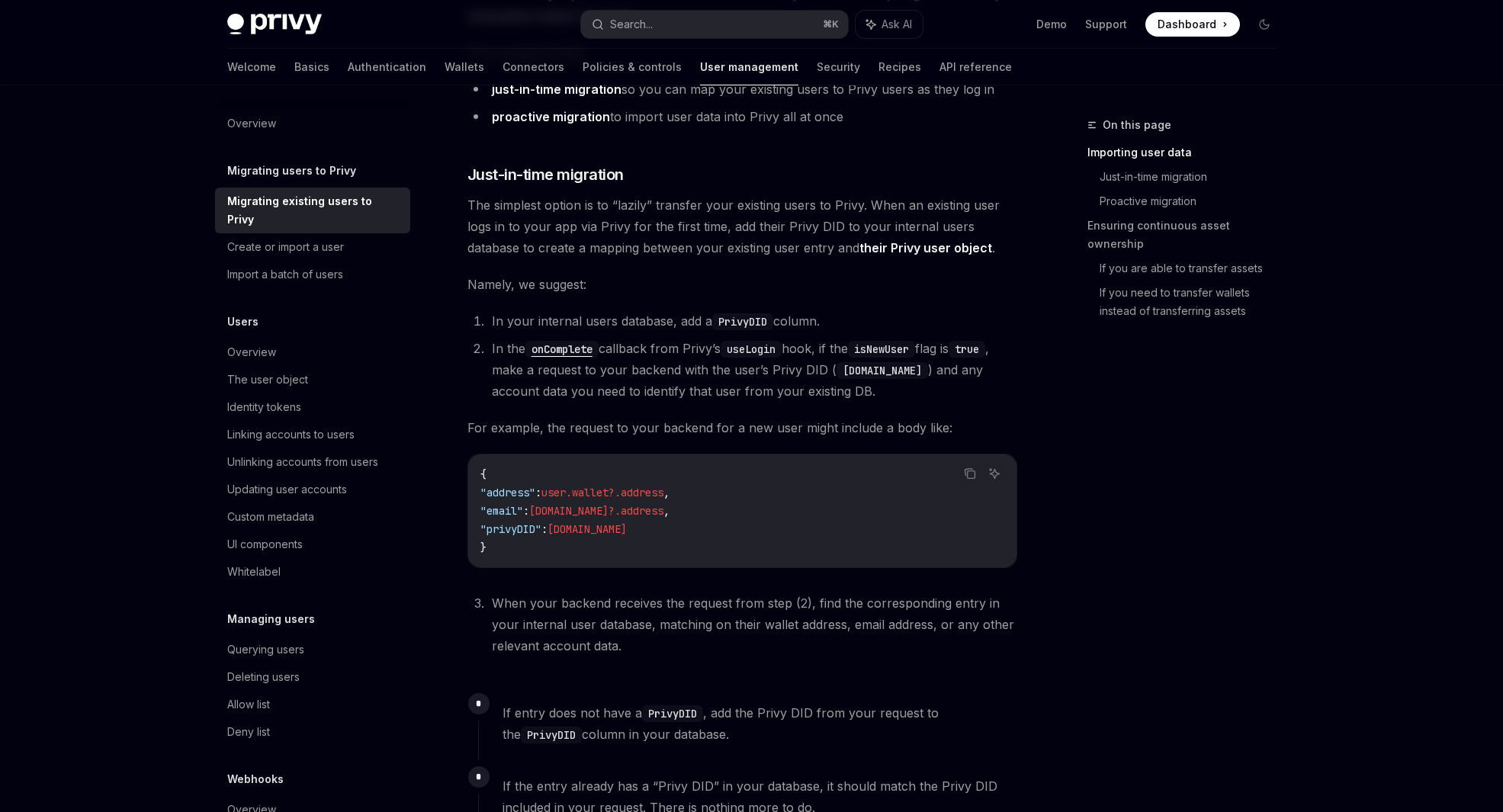
scroll to position [408, 0]
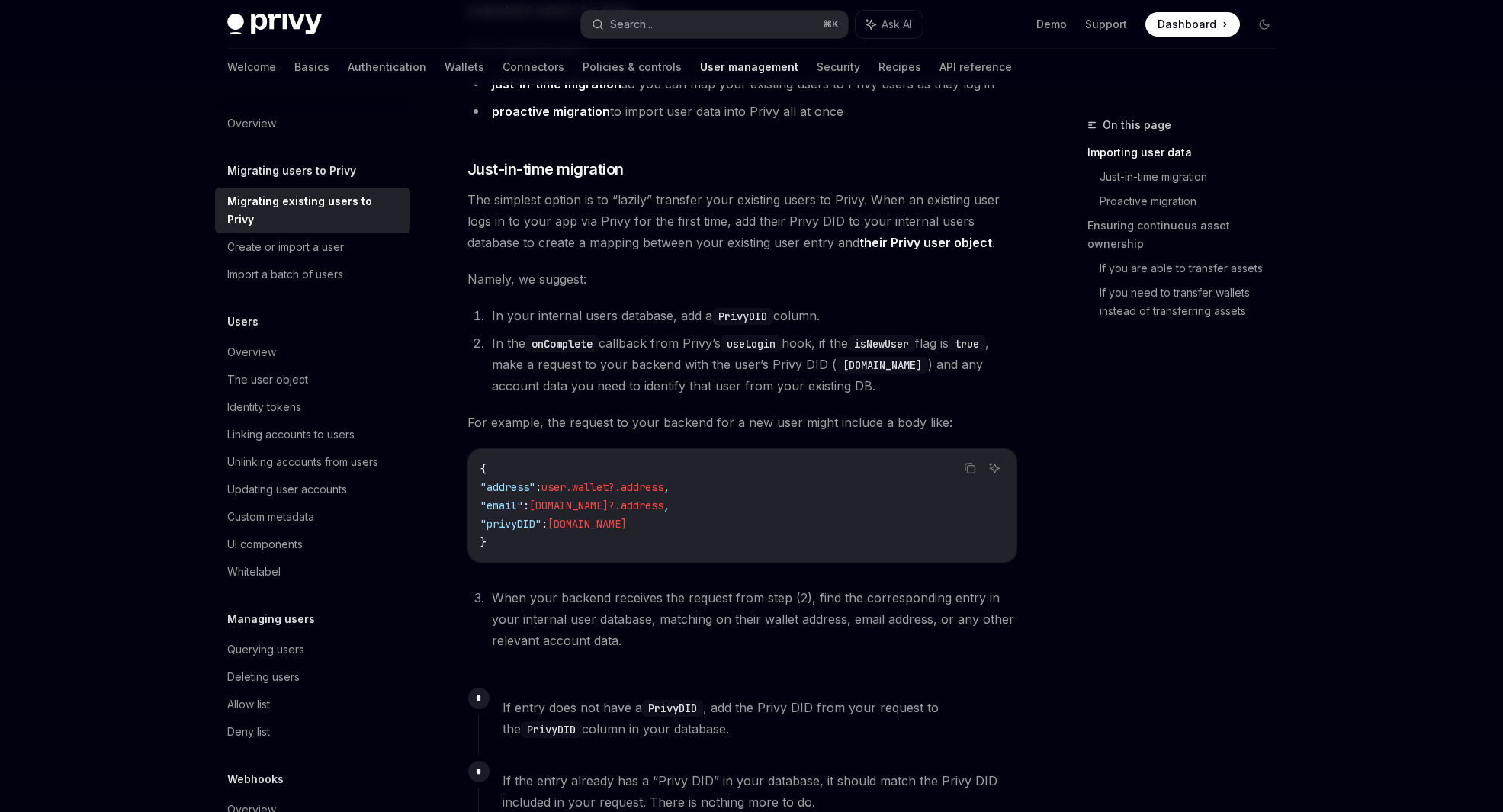
click at [659, 346] on li "In the onComplete callback from Privy’s useLogin hook, if the isNewUser flag is…" at bounding box center [752, 364] width 530 height 64
click at [648, 342] on li "In the onComplete callback from Privy’s useLogin hook, if the isNewUser flag is…" at bounding box center [752, 364] width 530 height 64
click at [659, 340] on li "In the onComplete callback from Privy’s useLogin hook, if the isNewUser flag is…" at bounding box center [752, 364] width 530 height 64
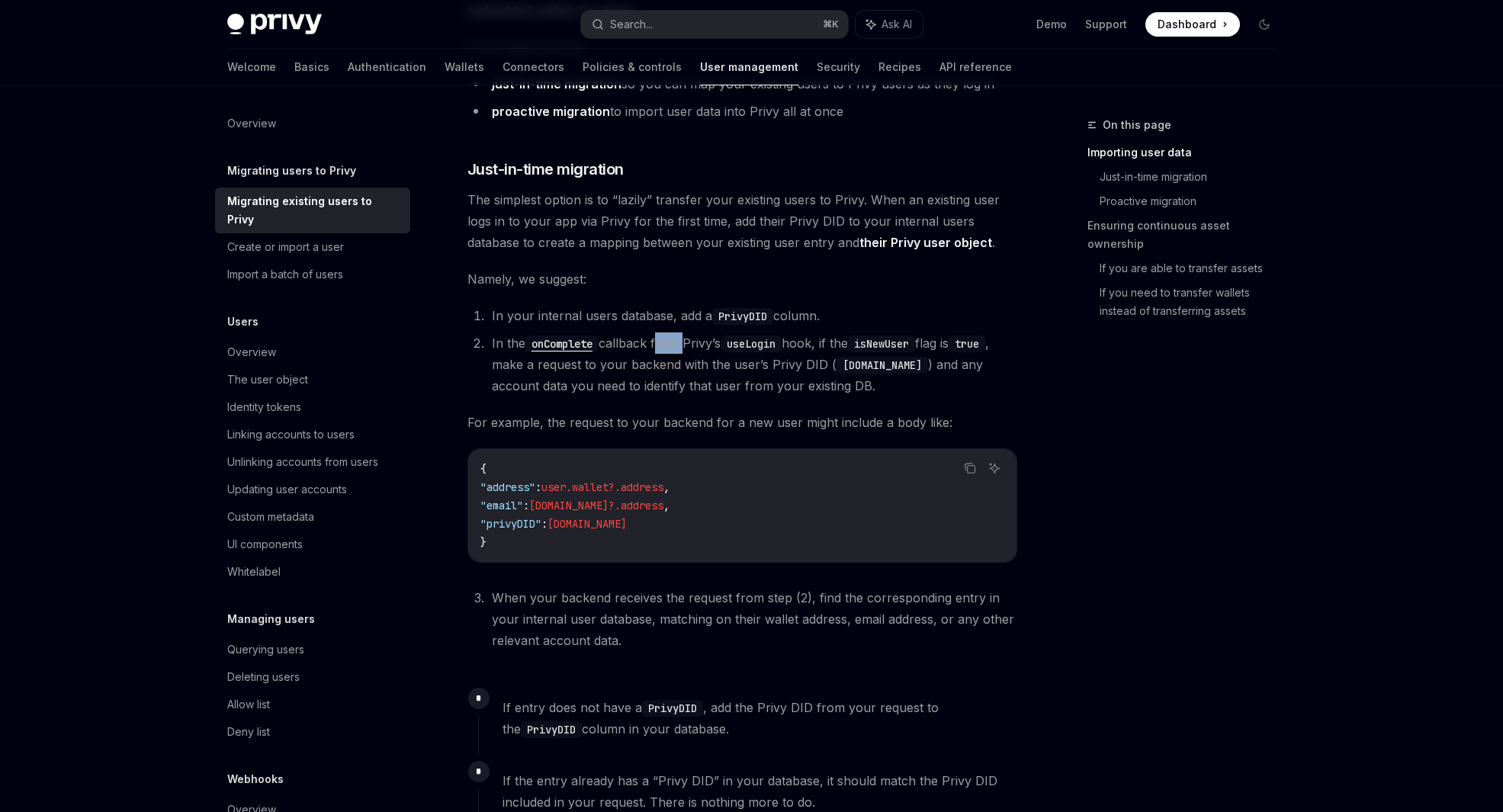
click at [659, 340] on li "In the onComplete callback from Privy’s useLogin hook, if the isNewUser flag is…" at bounding box center [752, 364] width 530 height 64
click at [658, 371] on li "In the onComplete callback from Privy’s useLogin hook, if the isNewUser flag is…" at bounding box center [752, 364] width 530 height 64
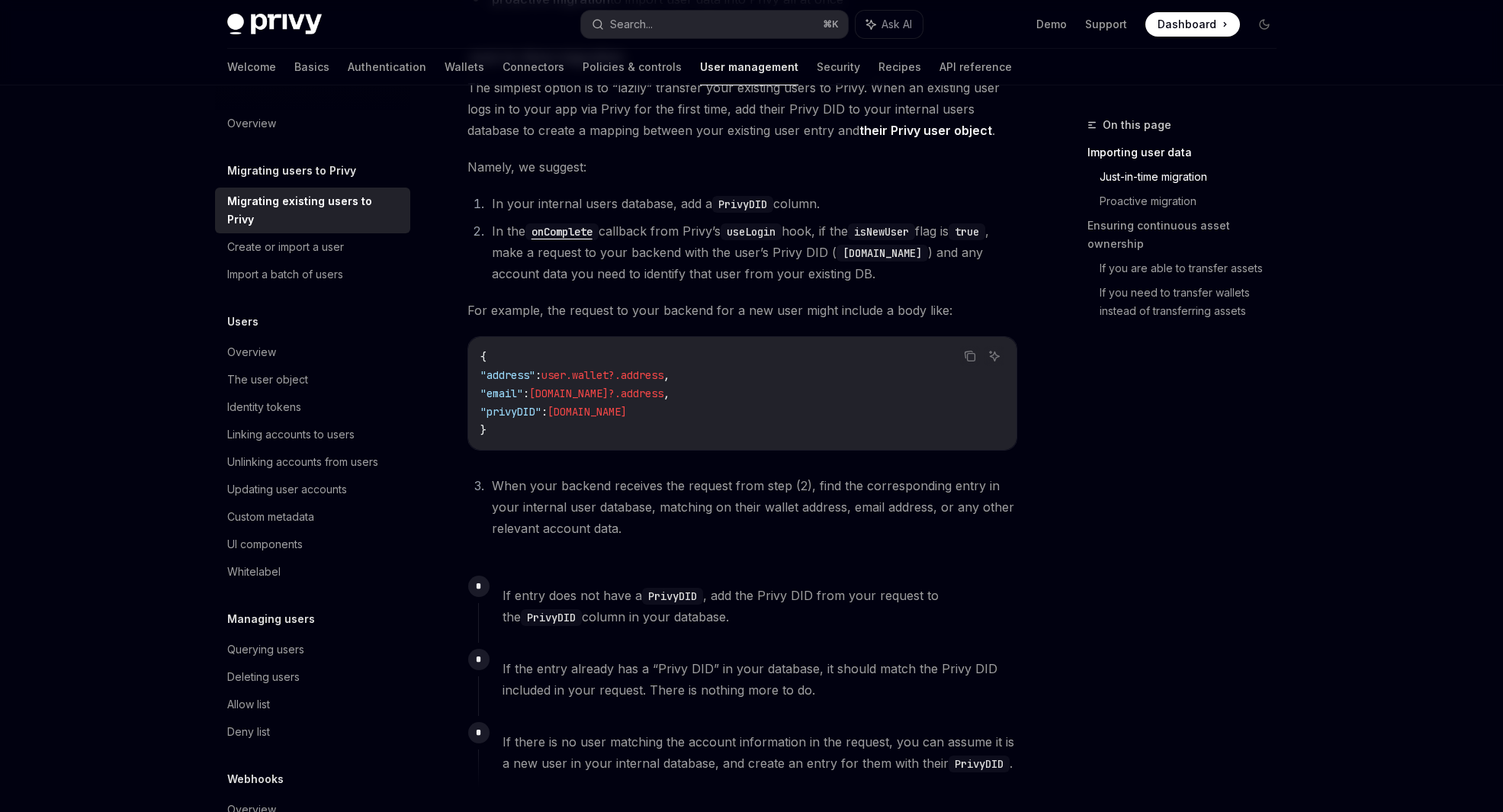
scroll to position [537, 0]
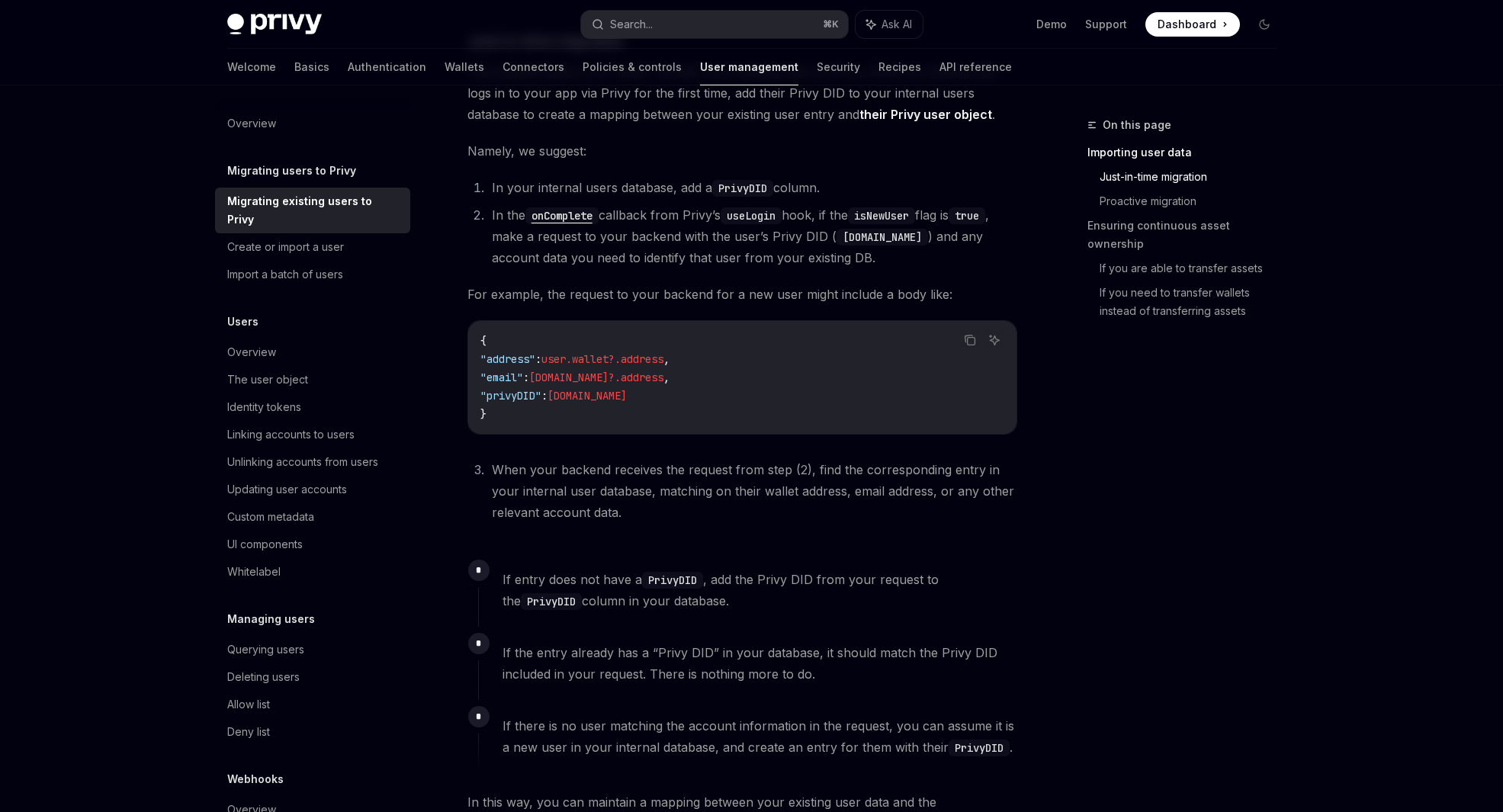
drag, startPoint x: 662, startPoint y: 494, endPoint x: 831, endPoint y: 497, distance: 169.0
click at [831, 497] on li "When your backend receives the request from step (2), find the corresponding en…" at bounding box center [752, 491] width 530 height 64
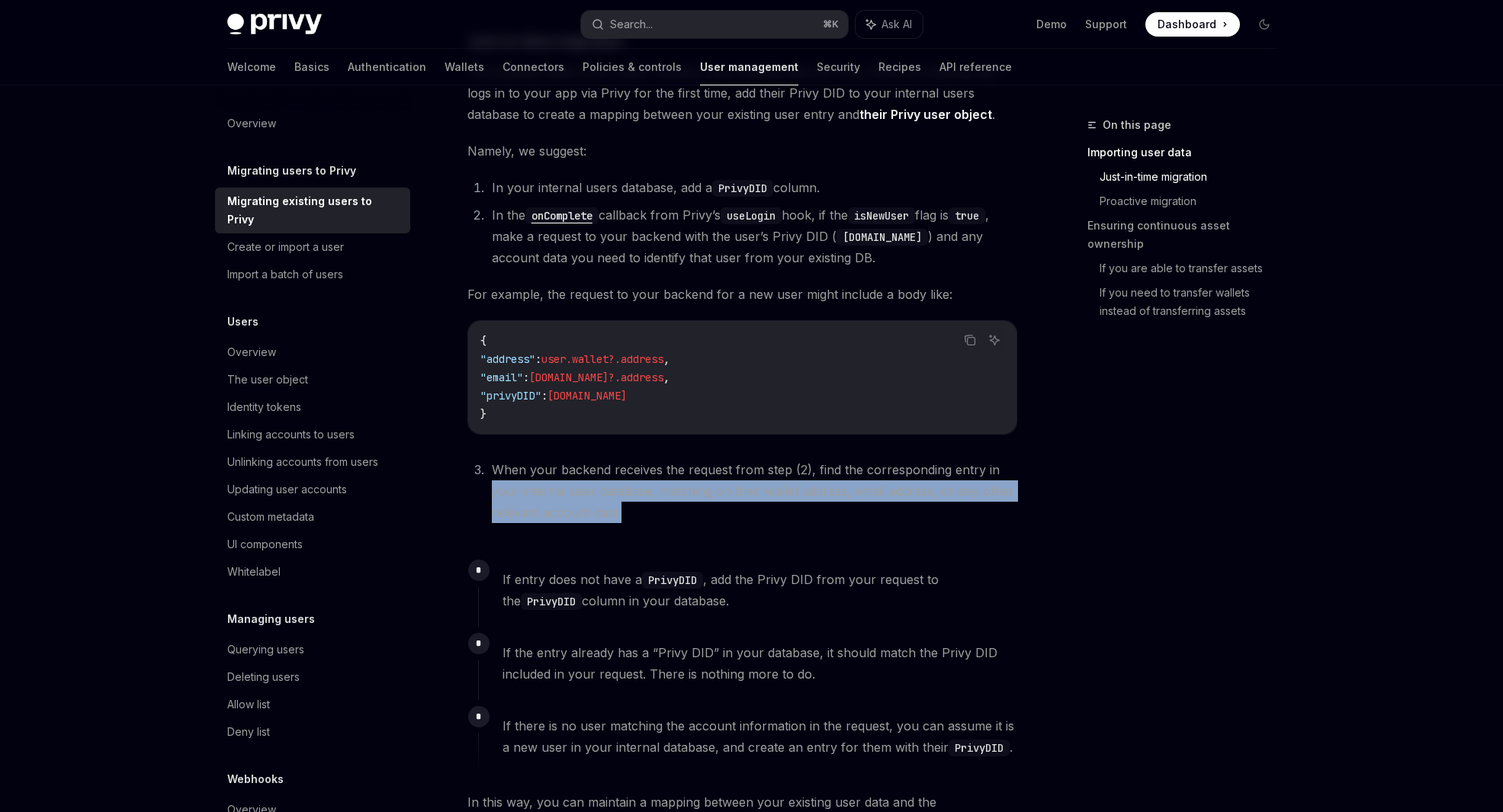
drag, startPoint x: 744, startPoint y: 511, endPoint x: 474, endPoint y: 490, distance: 270.8
click at [474, 490] on ol "When your backend receives the request from step (2), find the corresponding en…" at bounding box center [742, 491] width 550 height 64
click at [569, 506] on li "When your backend receives the request from step (2), find the corresponding en…" at bounding box center [752, 491] width 530 height 64
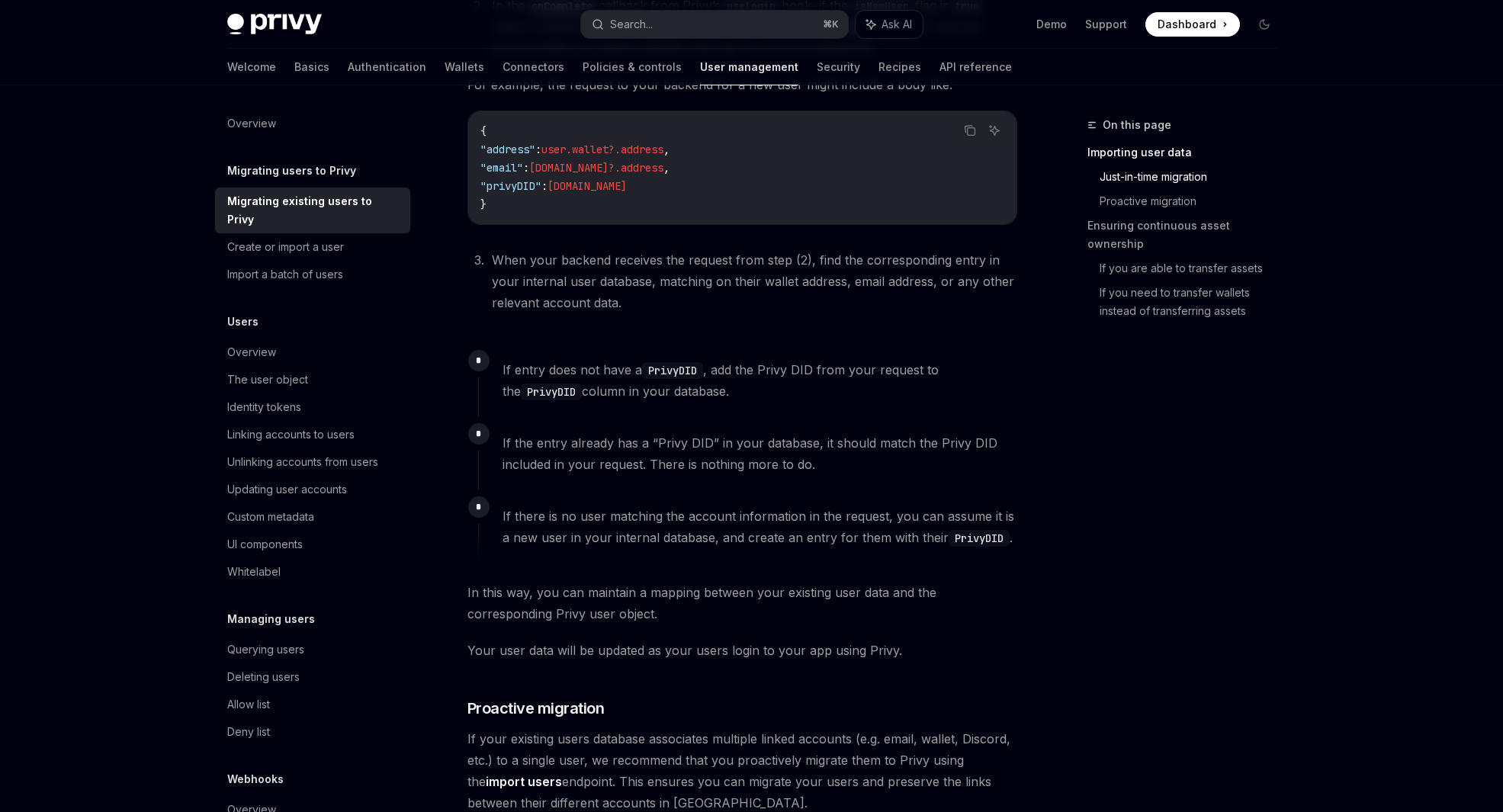
scroll to position [754, 0]
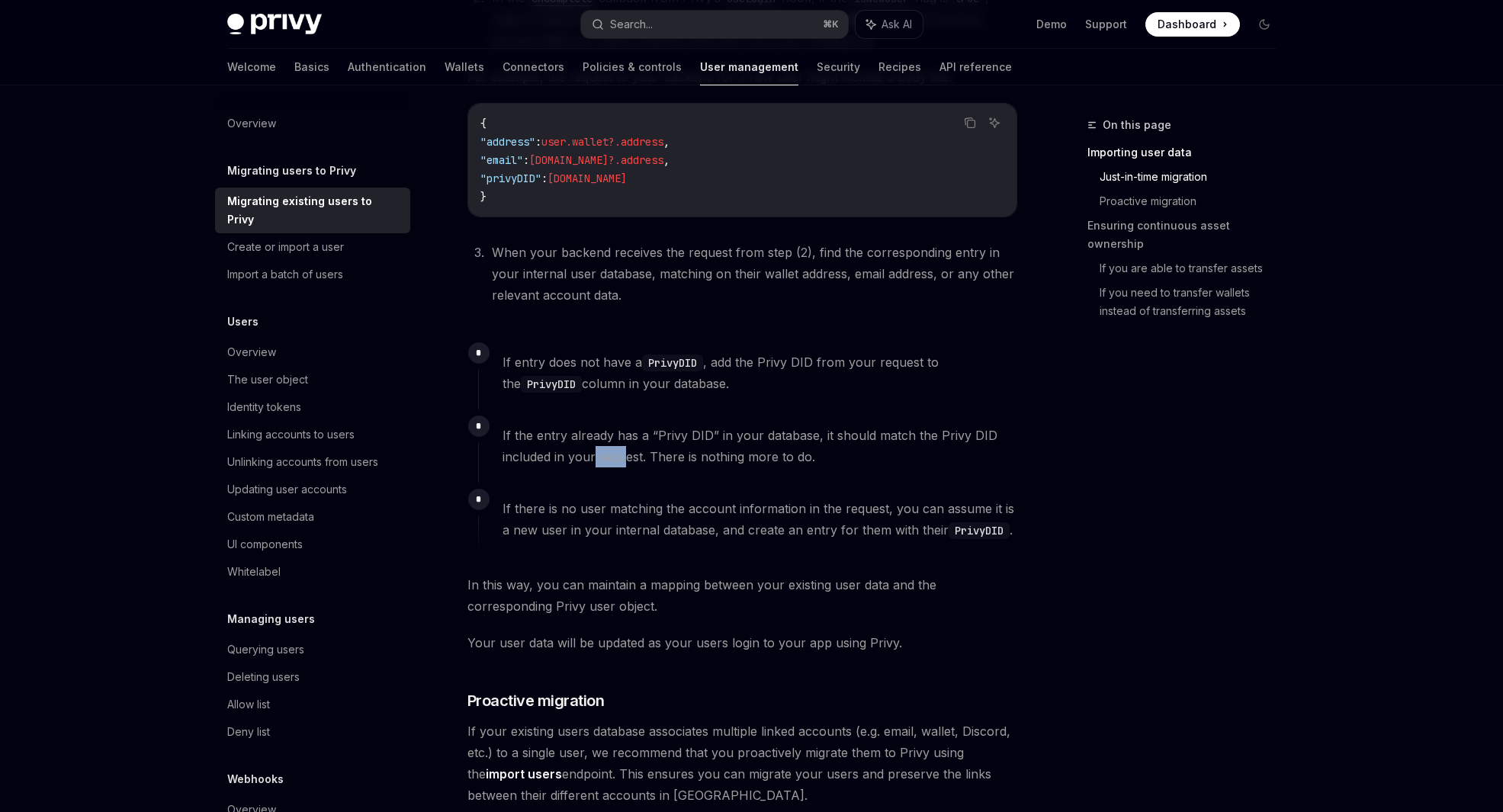
drag, startPoint x: 593, startPoint y: 457, endPoint x: 627, endPoint y: 457, distance: 34.0
click at [627, 457] on span "If the entry already has a “Privy DID” in your database, it should match the Pr…" at bounding box center [759, 446] width 514 height 43
click at [695, 449] on span "If the entry already has a “Privy DID” in your database, it should match the Pr…" at bounding box center [759, 446] width 514 height 43
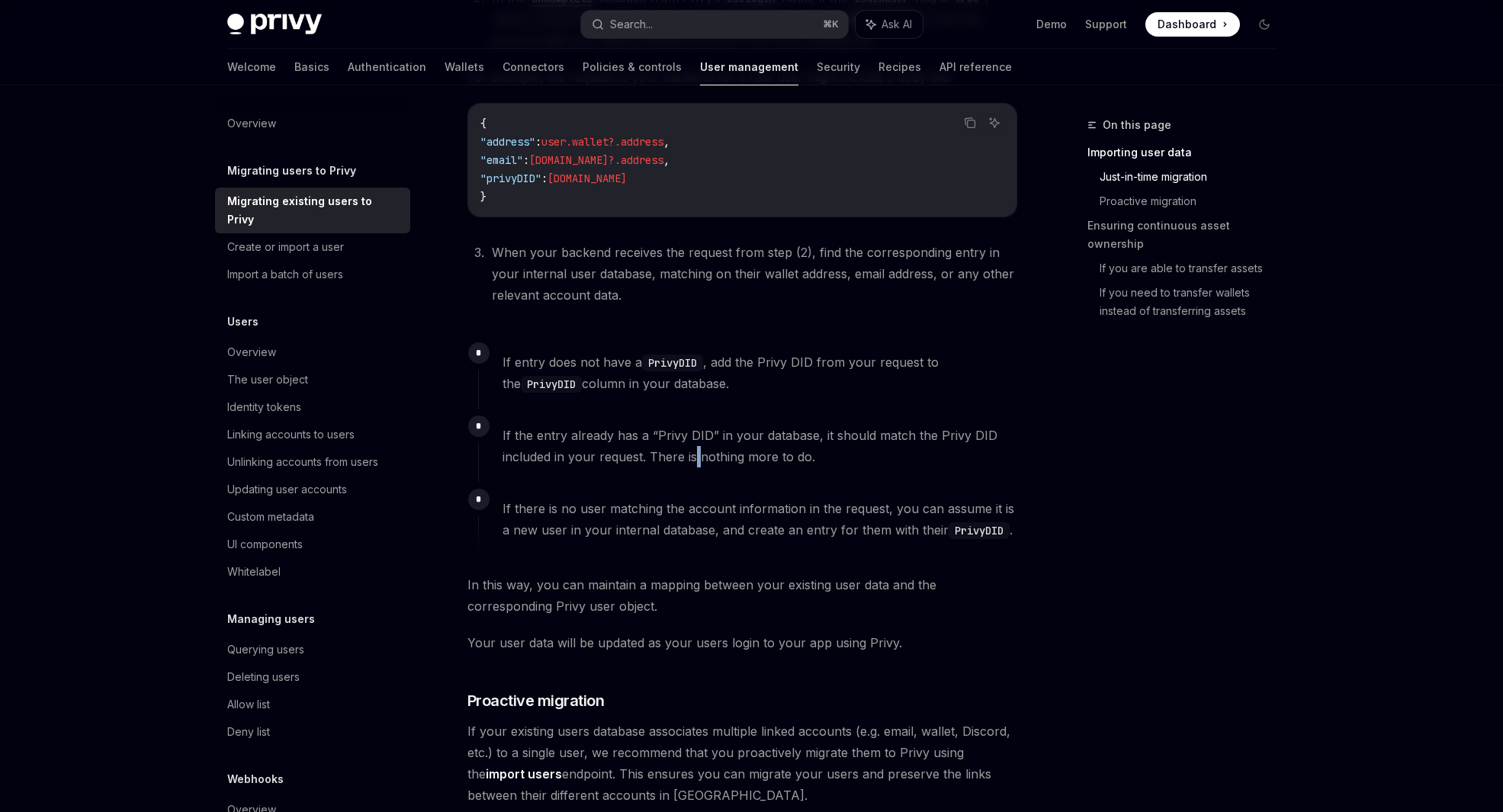
click at [695, 449] on span "If the entry already has a “Privy DID” in your database, it should match the Pr…" at bounding box center [759, 446] width 514 height 43
click at [752, 459] on span "If the entry already has a “Privy DID” in your database, it should match the Pr…" at bounding box center [759, 446] width 514 height 43
click at [725, 451] on span "If the entry already has a “Privy DID” in your database, it should match the Pr…" at bounding box center [759, 446] width 514 height 43
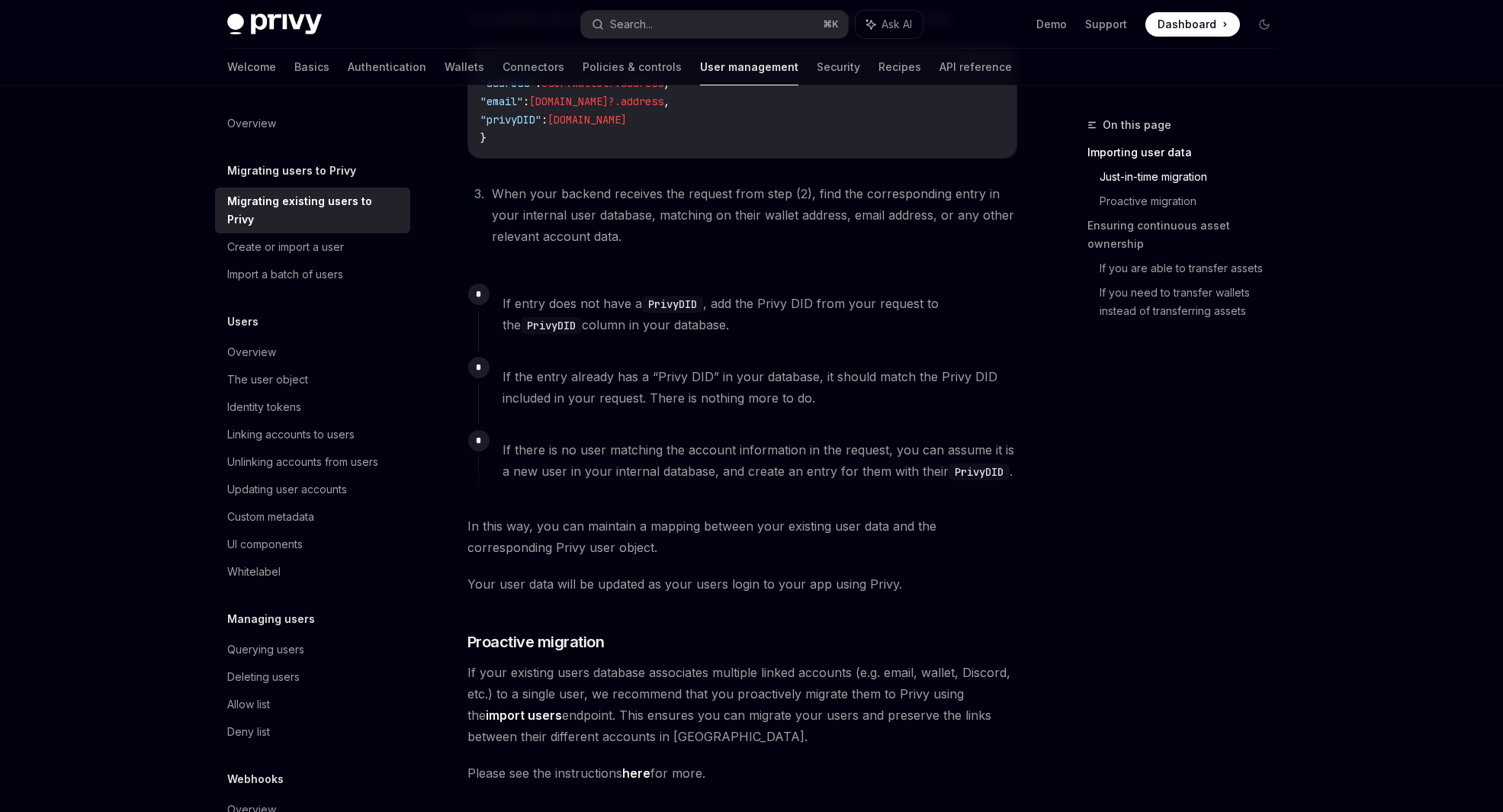
scroll to position [818, 0]
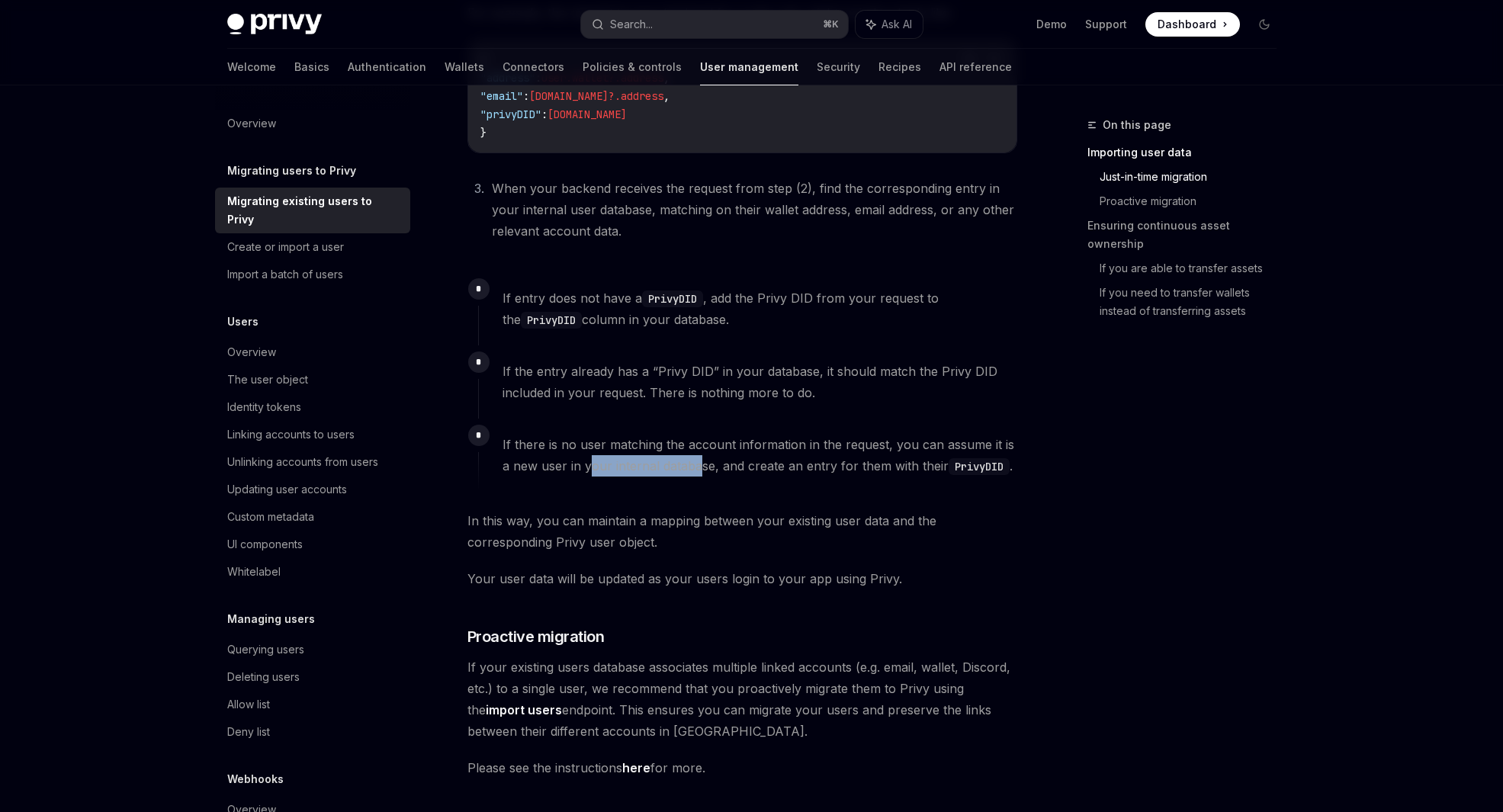
drag, startPoint x: 590, startPoint y: 468, endPoint x: 697, endPoint y: 465, distance: 107.0
click at [697, 465] on span "If there is no user matching the account information in the request, you can as…" at bounding box center [759, 455] width 514 height 43
click at [769, 468] on span "If there is no user matching the account information in the request, you can as…" at bounding box center [759, 455] width 514 height 43
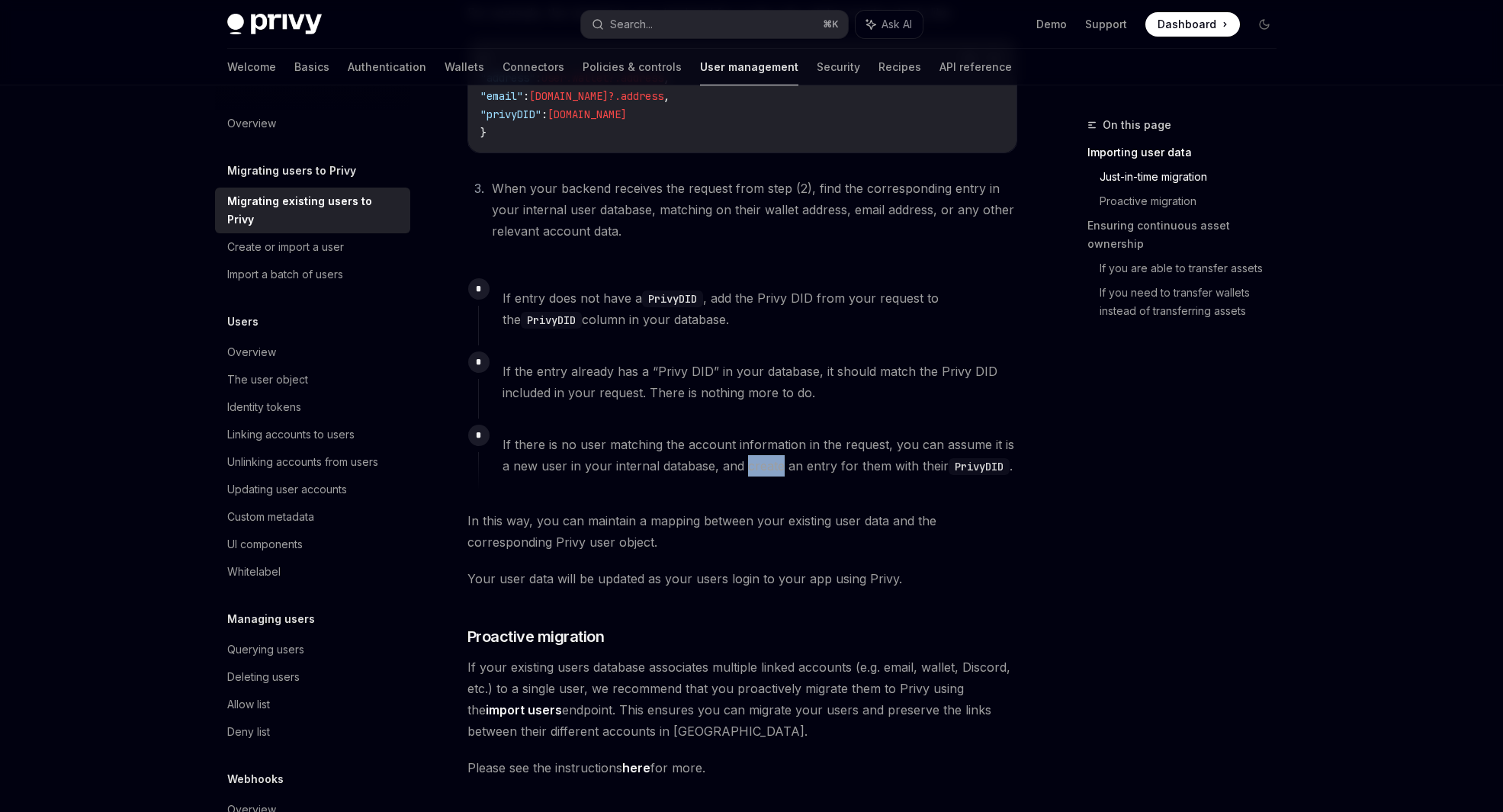
click at [769, 468] on span "If there is no user matching the account information in the request, you can as…" at bounding box center [759, 455] width 514 height 43
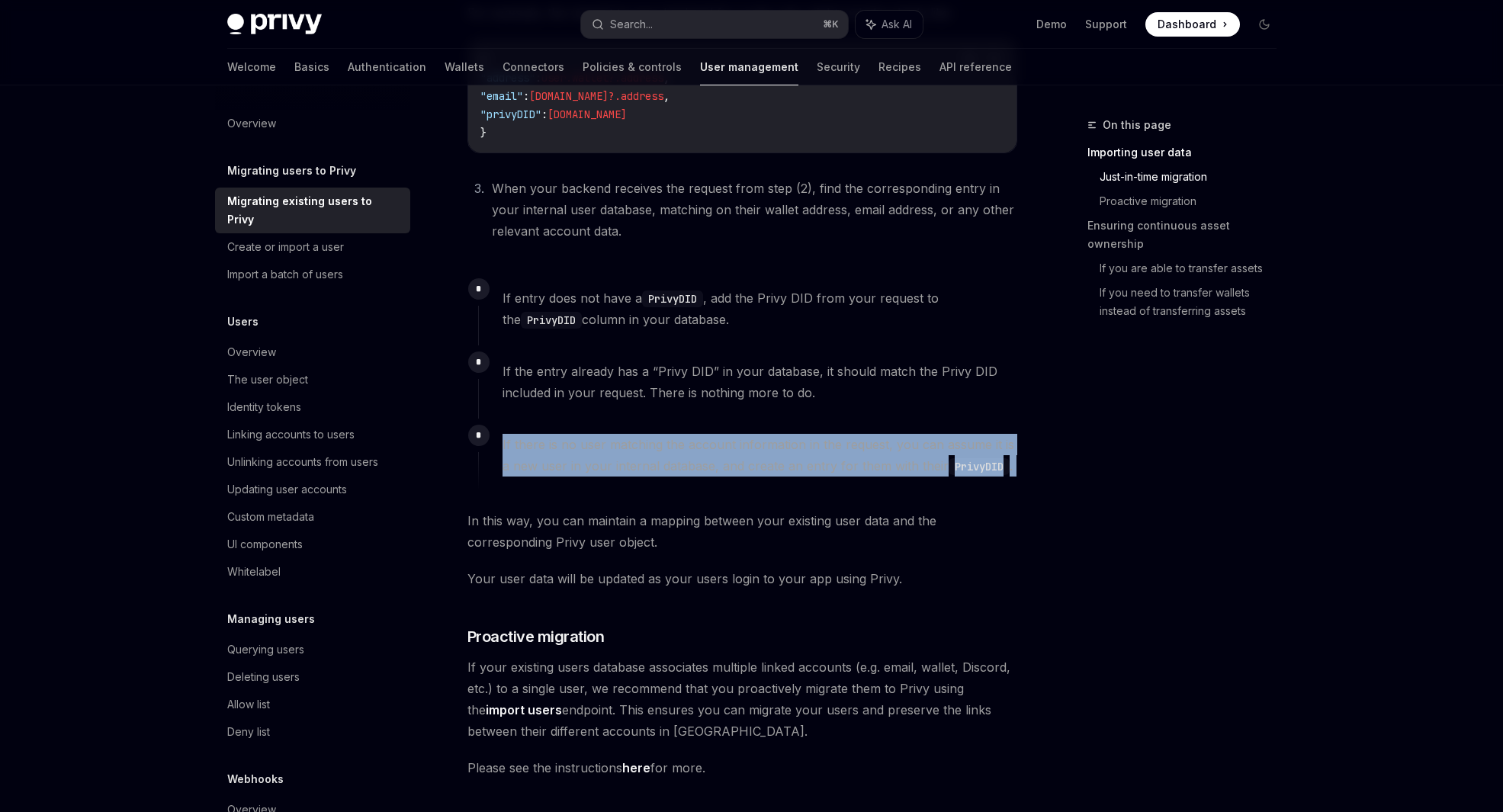
click at [769, 468] on span "If there is no user matching the account information in the request, you can as…" at bounding box center [759, 455] width 514 height 43
click at [737, 464] on span "If there is no user matching the account information in the request, you can as…" at bounding box center [759, 455] width 514 height 43
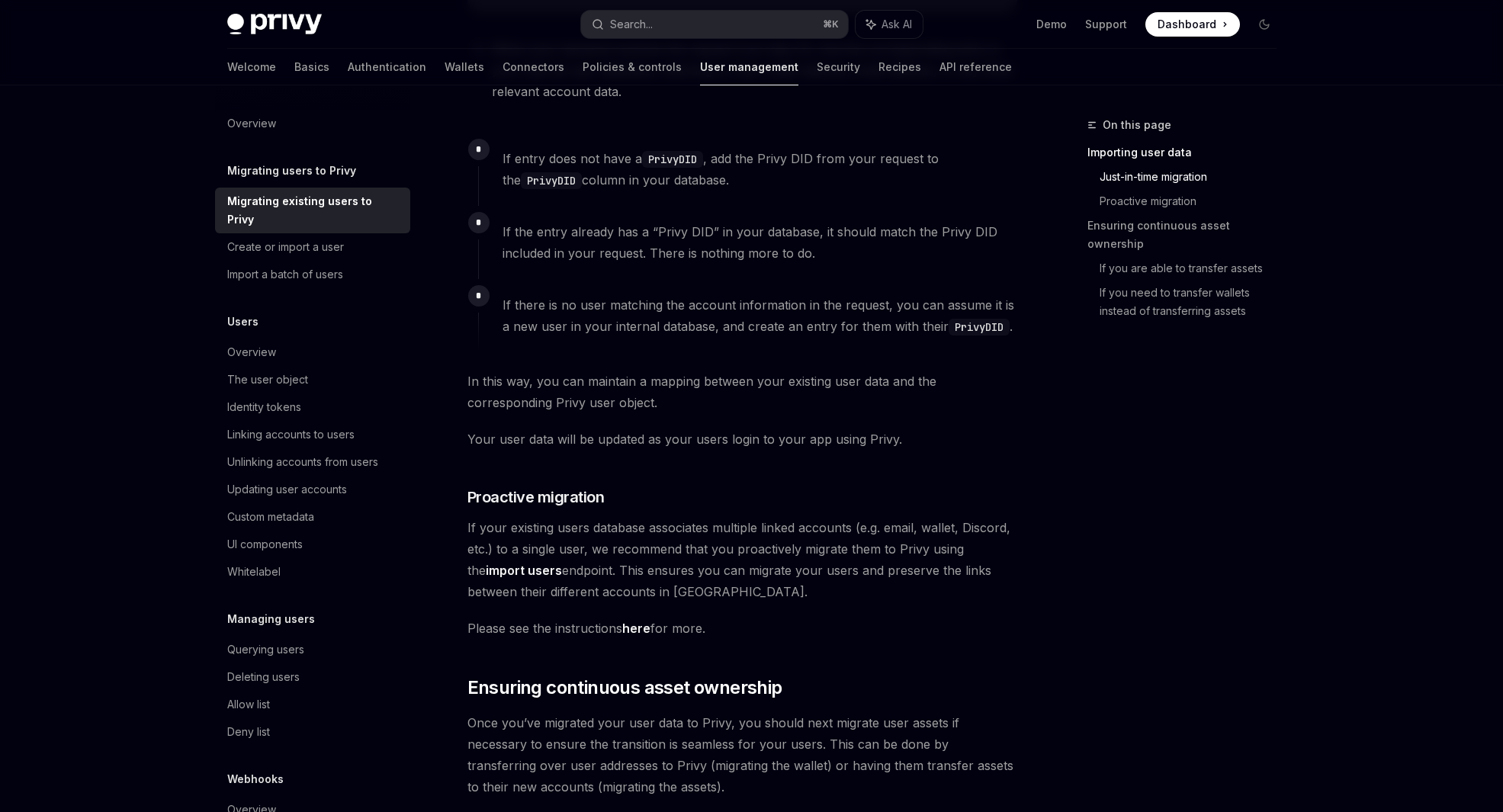
scroll to position [958, 0]
drag, startPoint x: 499, startPoint y: 439, endPoint x: 519, endPoint y: 440, distance: 20.0
click at [519, 440] on span "Your user data will be updated as your users login to your app using Privy." at bounding box center [742, 438] width 550 height 22
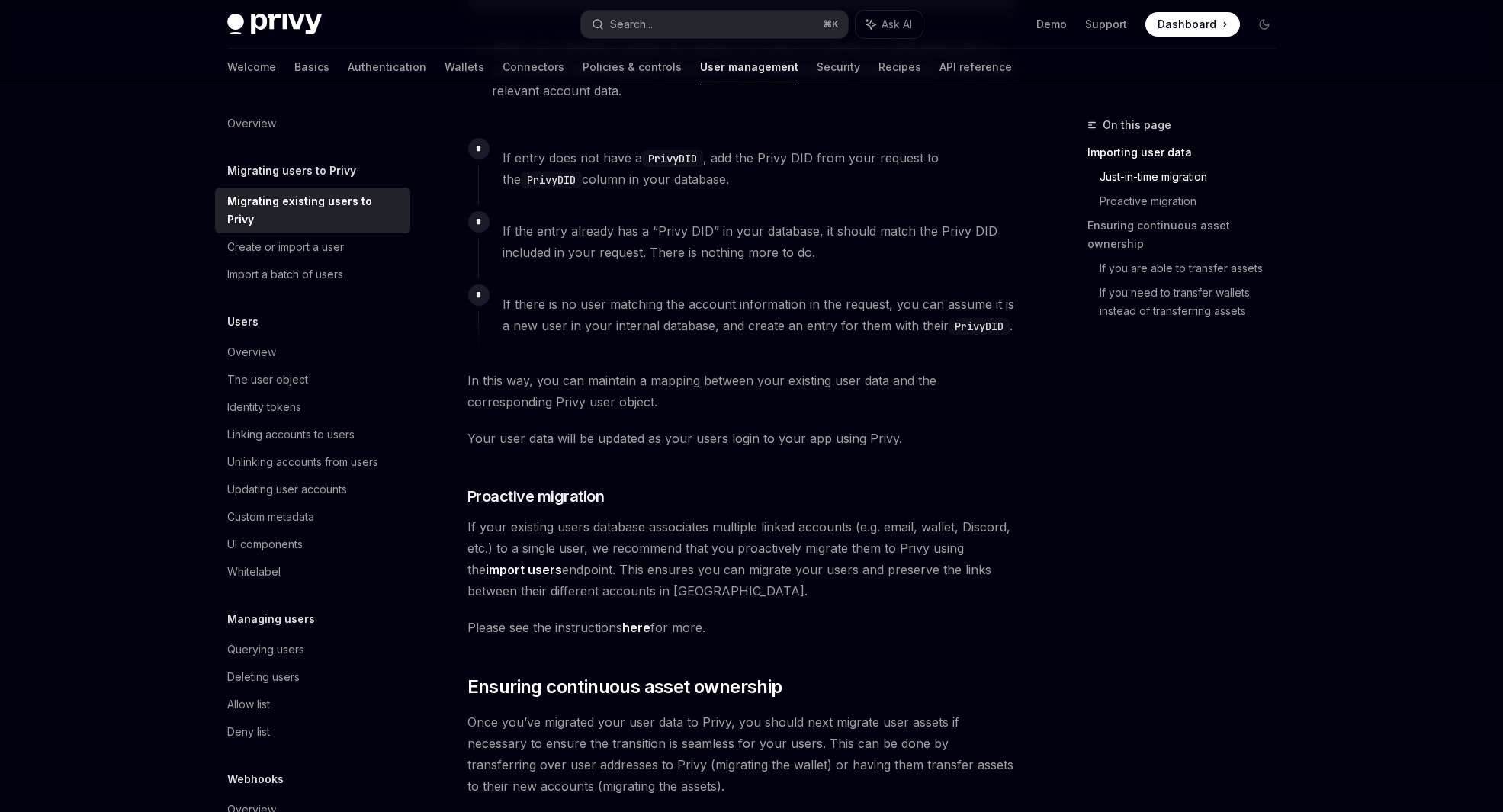
click at [659, 440] on span "Your user data will be updated as your users login to your app using Privy." at bounding box center [742, 438] width 550 height 22
click at [652, 440] on span "Your user data will be updated as your users login to your app using Privy." at bounding box center [742, 438] width 550 height 22
click at [682, 437] on span "Your user data will be updated as your users login to your app using Privy." at bounding box center [742, 438] width 550 height 22
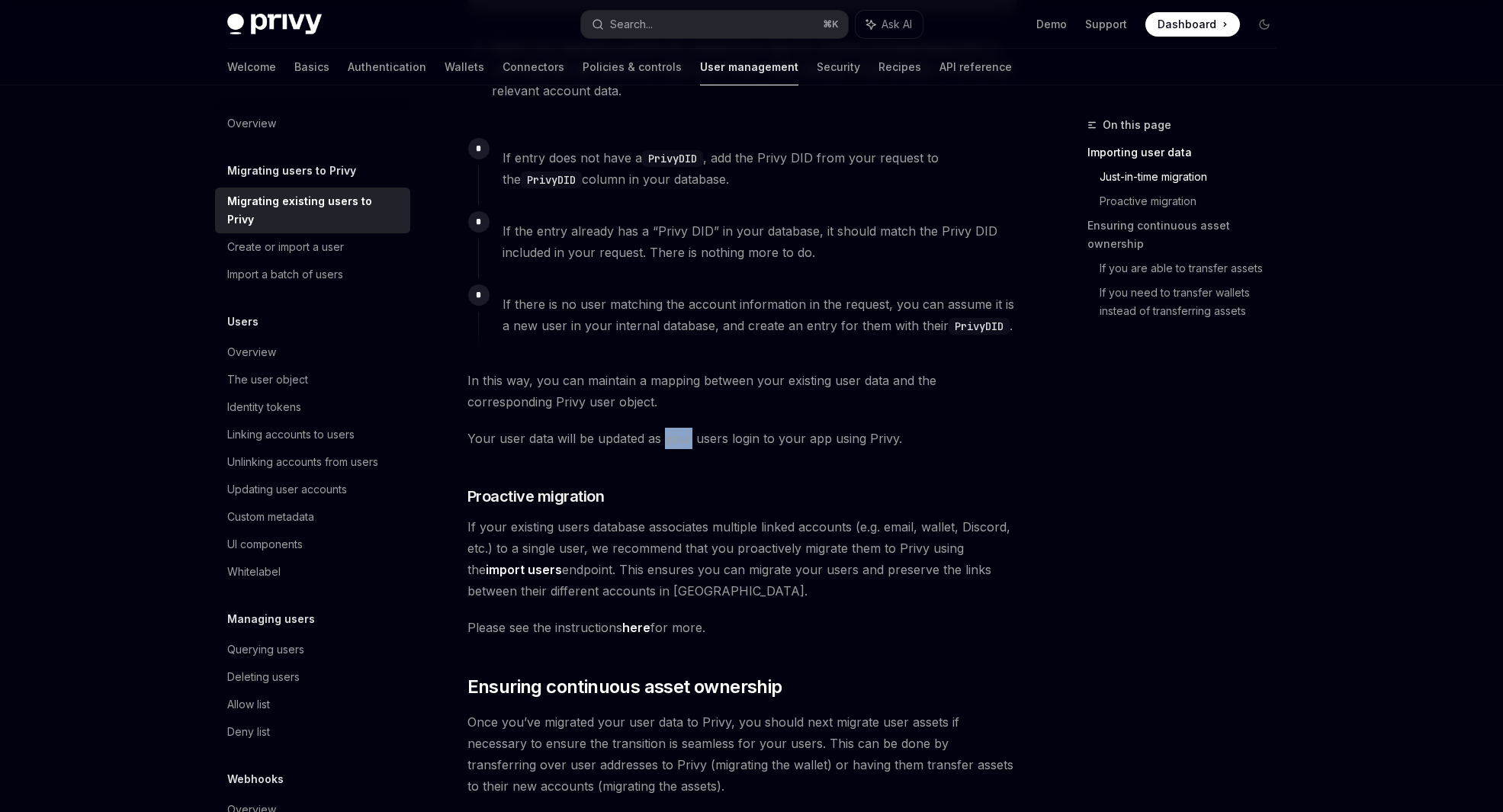
click at [682, 437] on span "Your user data will be updated as your users login to your app using Privy." at bounding box center [742, 438] width 550 height 22
click at [711, 436] on span "Your user data will be updated as your users login to your app using Privy." at bounding box center [742, 438] width 550 height 22
click at [738, 436] on span "Your user data will be updated as your users login to your app using Privy." at bounding box center [742, 438] width 550 height 22
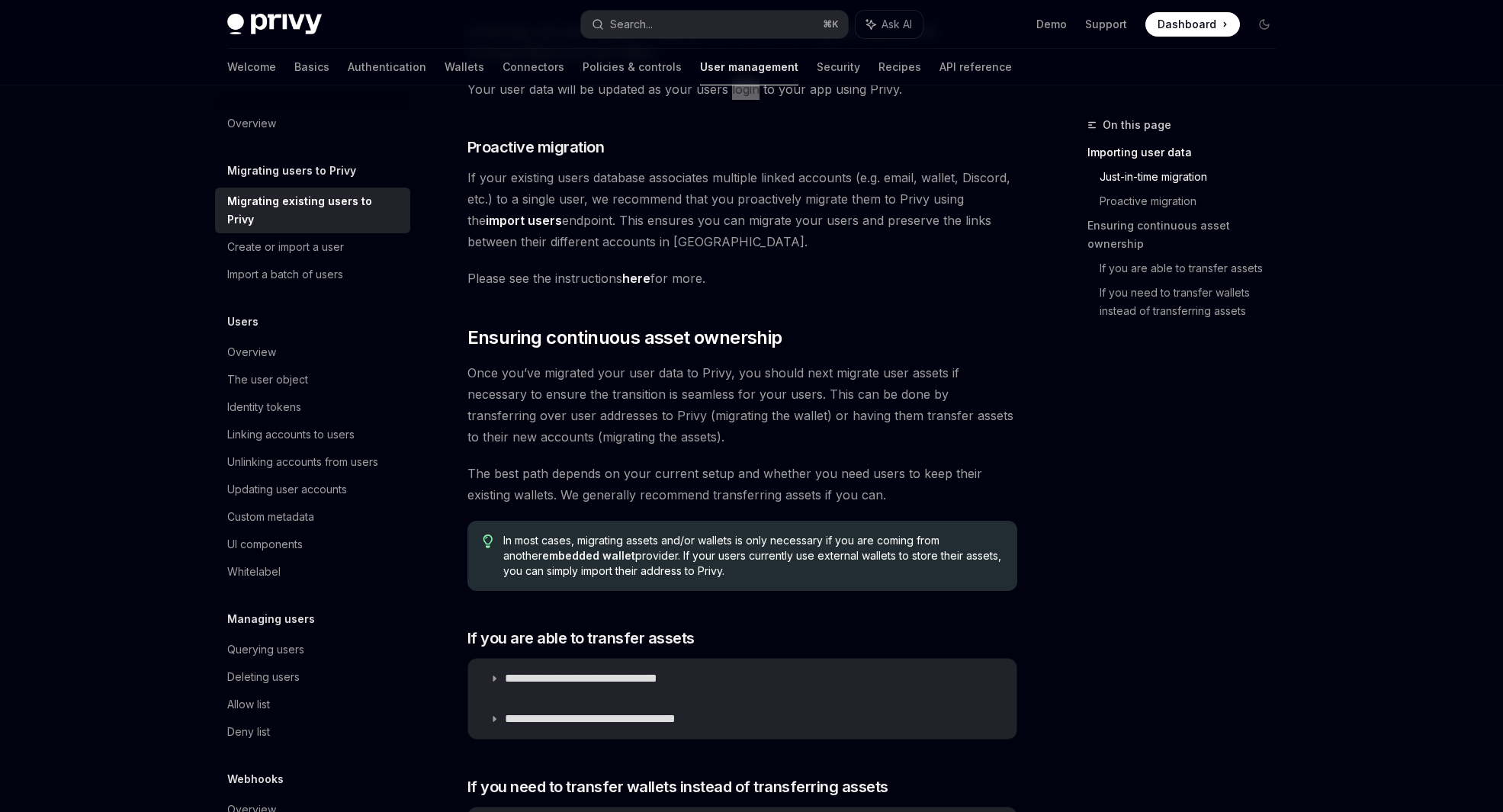
scroll to position [1279, 0]
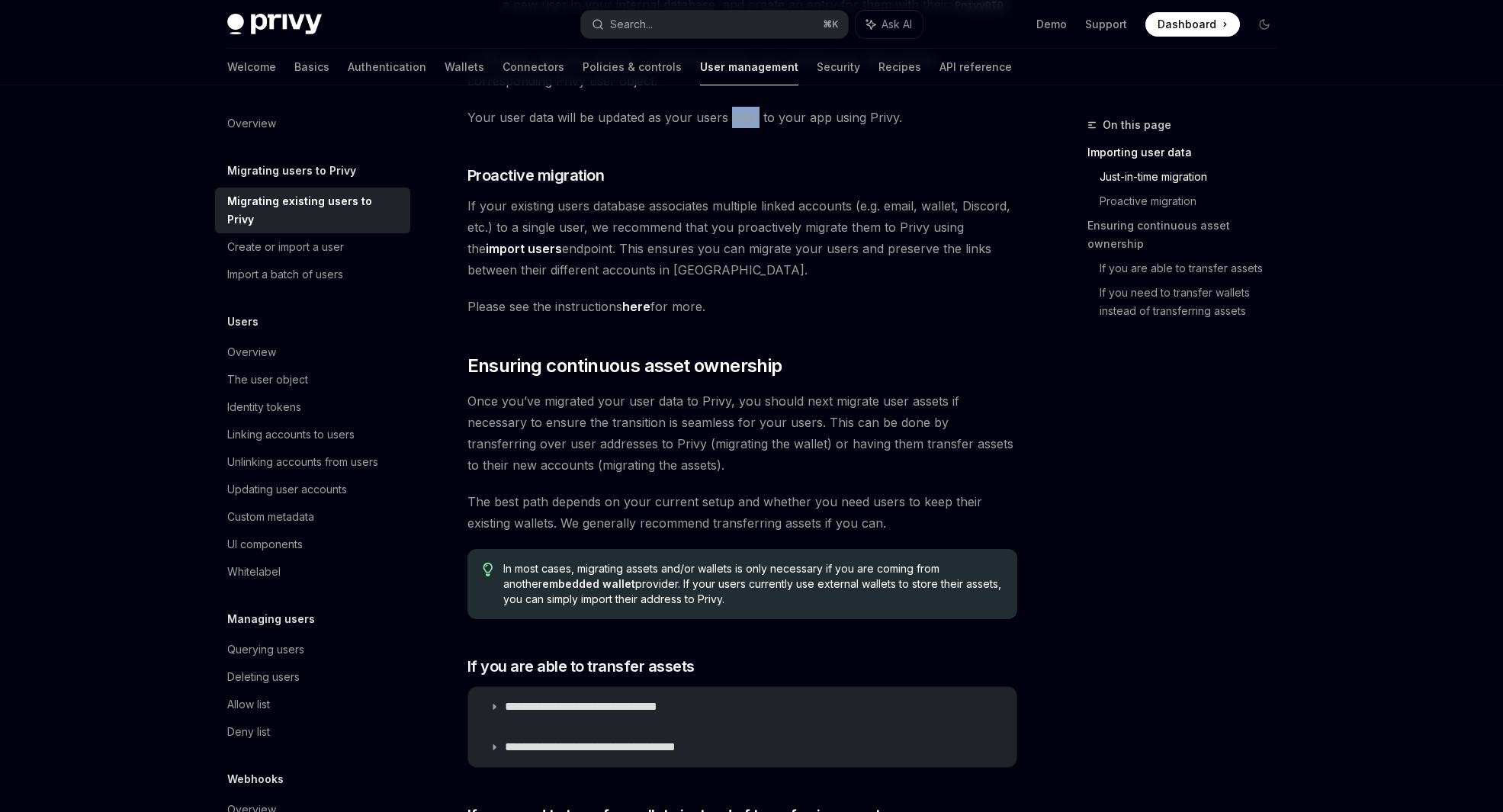
click at [573, 252] on span "If your existing users database associates multiple linked accounts (e.g. email…" at bounding box center [742, 237] width 550 height 85
click at [630, 251] on span "If your existing users database associates multiple linked accounts (e.g. email…" at bounding box center [742, 237] width 550 height 85
click at [684, 250] on span "If your existing users database associates multiple linked accounts (e.g. email…" at bounding box center [742, 237] width 550 height 85
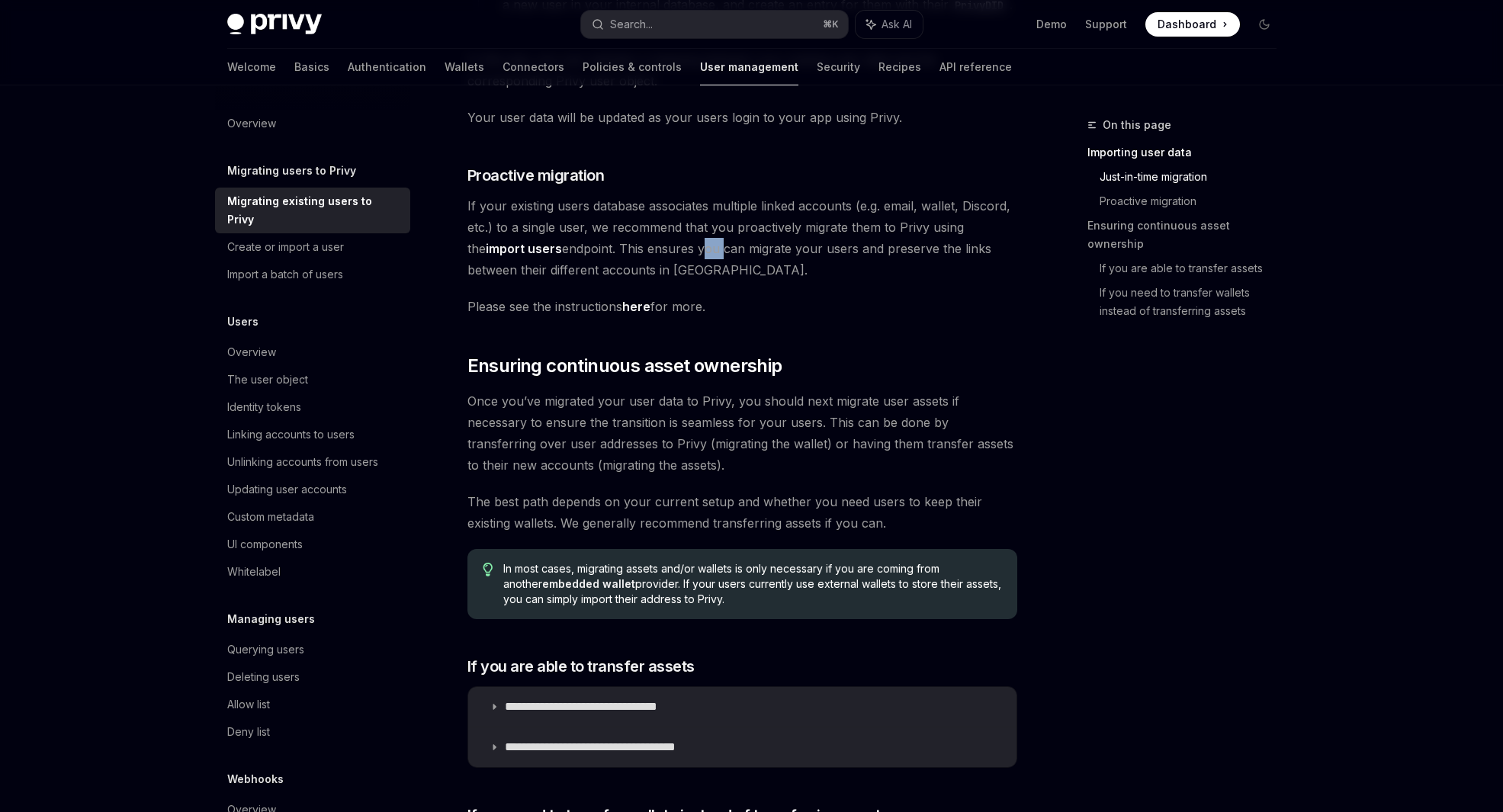
click at [684, 250] on span "If your existing users database associates multiple linked accounts (e.g. email…" at bounding box center [742, 237] width 550 height 85
click at [732, 252] on span "If your existing users database associates multiple linked accounts (e.g. email…" at bounding box center [742, 237] width 550 height 85
click at [785, 257] on span "If your existing users database associates multiple linked accounts (e.g. email…" at bounding box center [742, 237] width 550 height 85
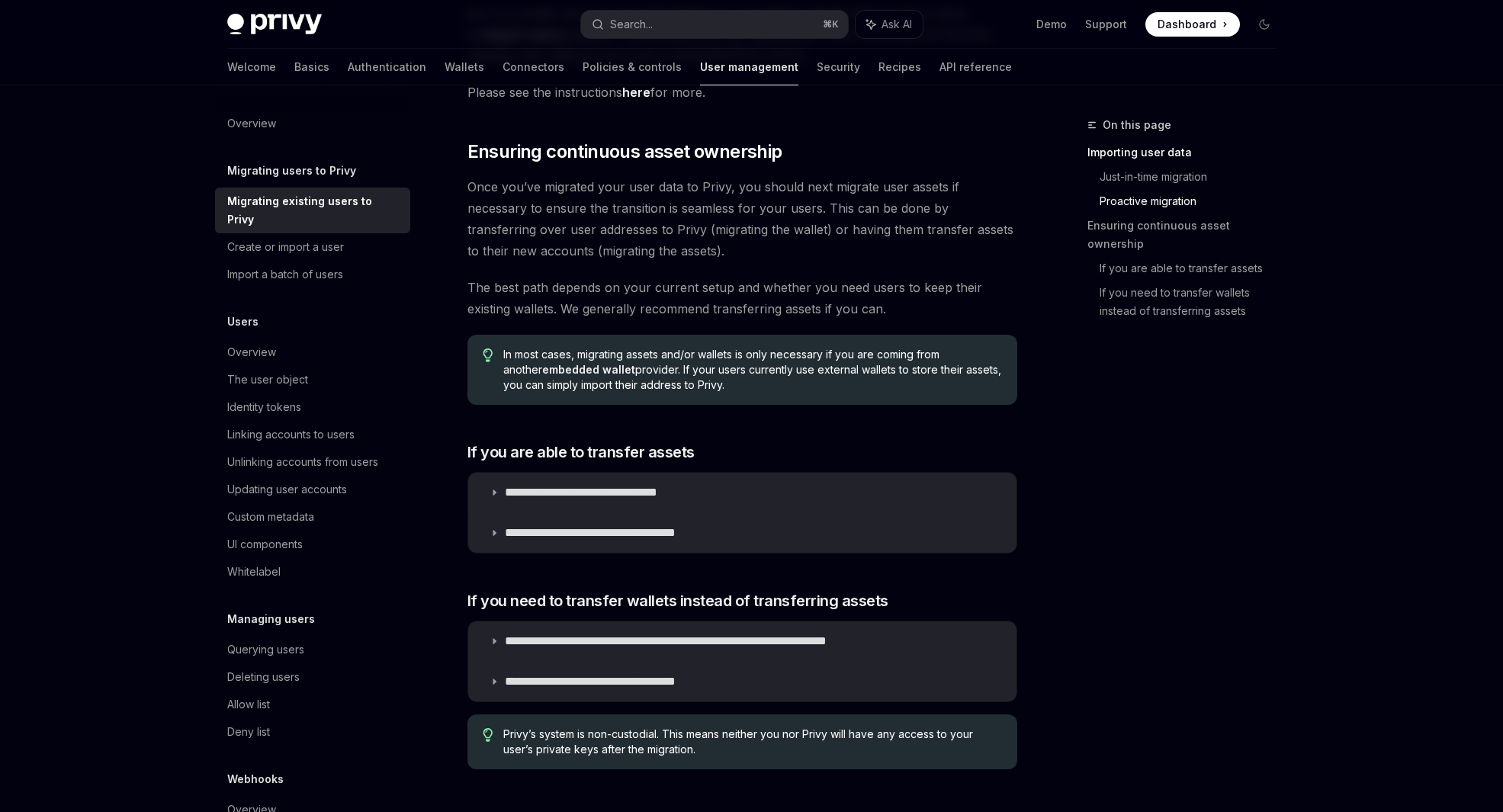
scroll to position [1497, 0]
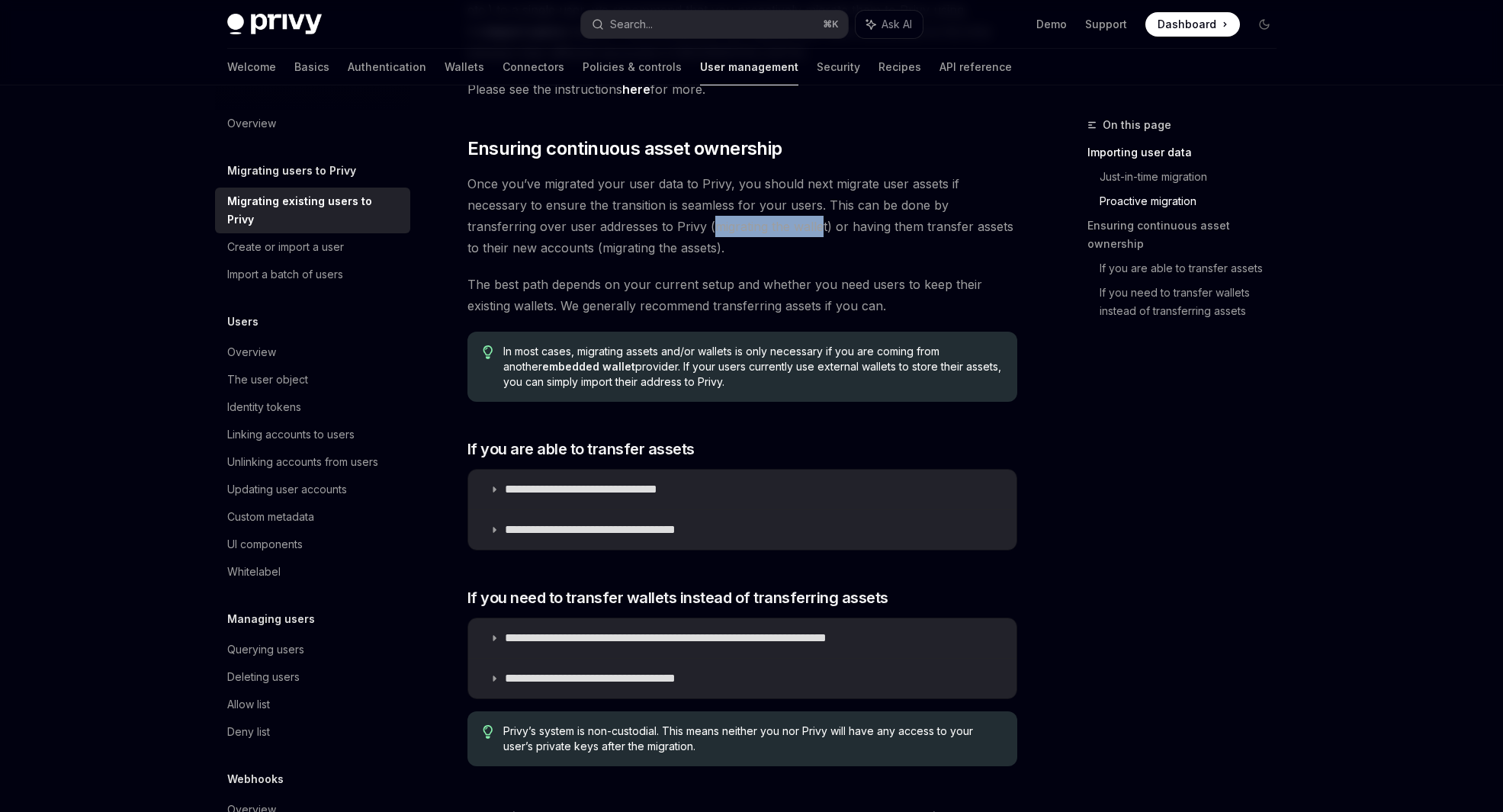
drag, startPoint x: 585, startPoint y: 226, endPoint x: 693, endPoint y: 226, distance: 108.0
click at [693, 226] on span "Once you’ve migrated your user data to Privy, you should next migrate user asse…" at bounding box center [742, 215] width 550 height 85
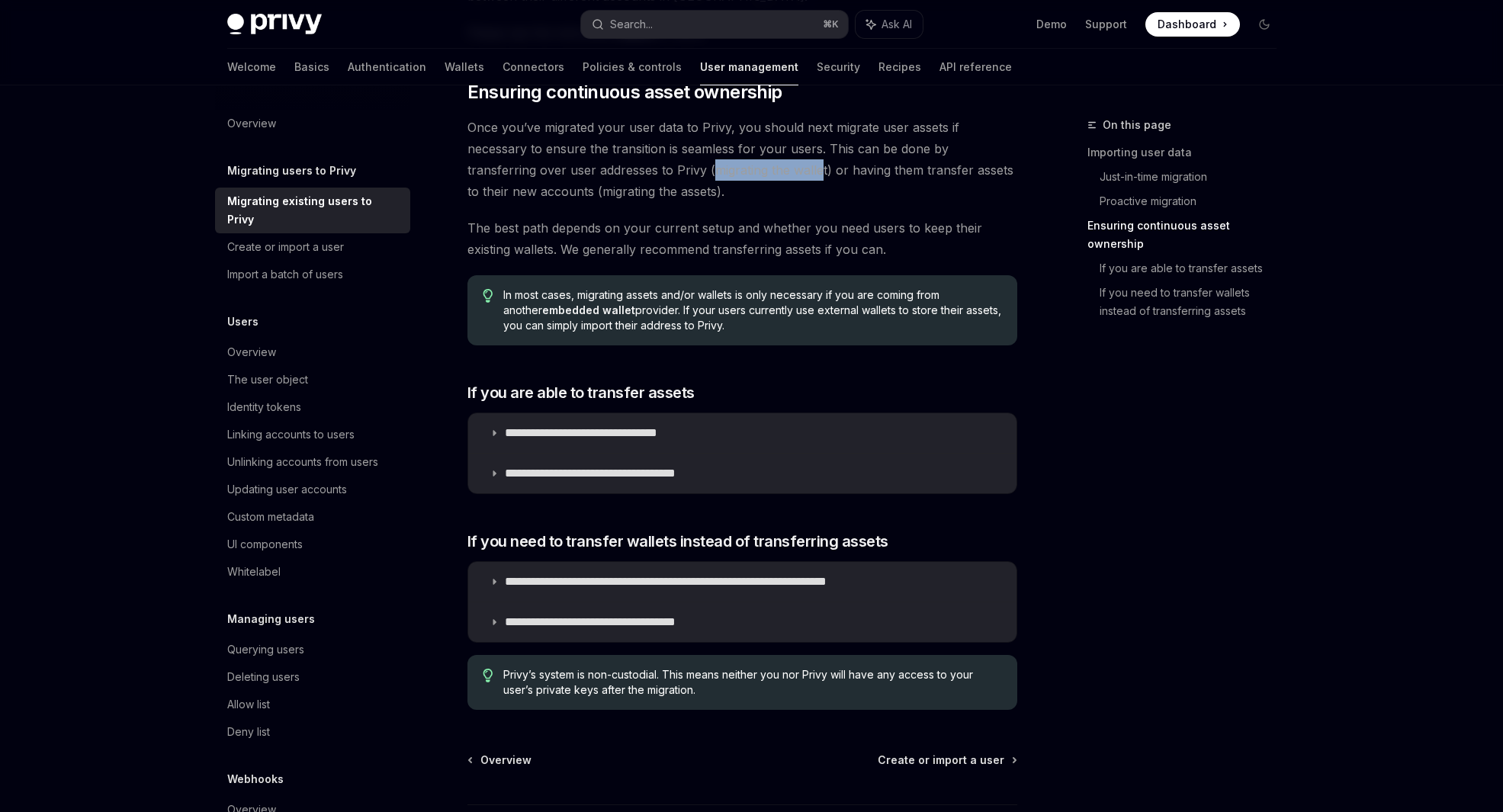
scroll to position [1560, 0]
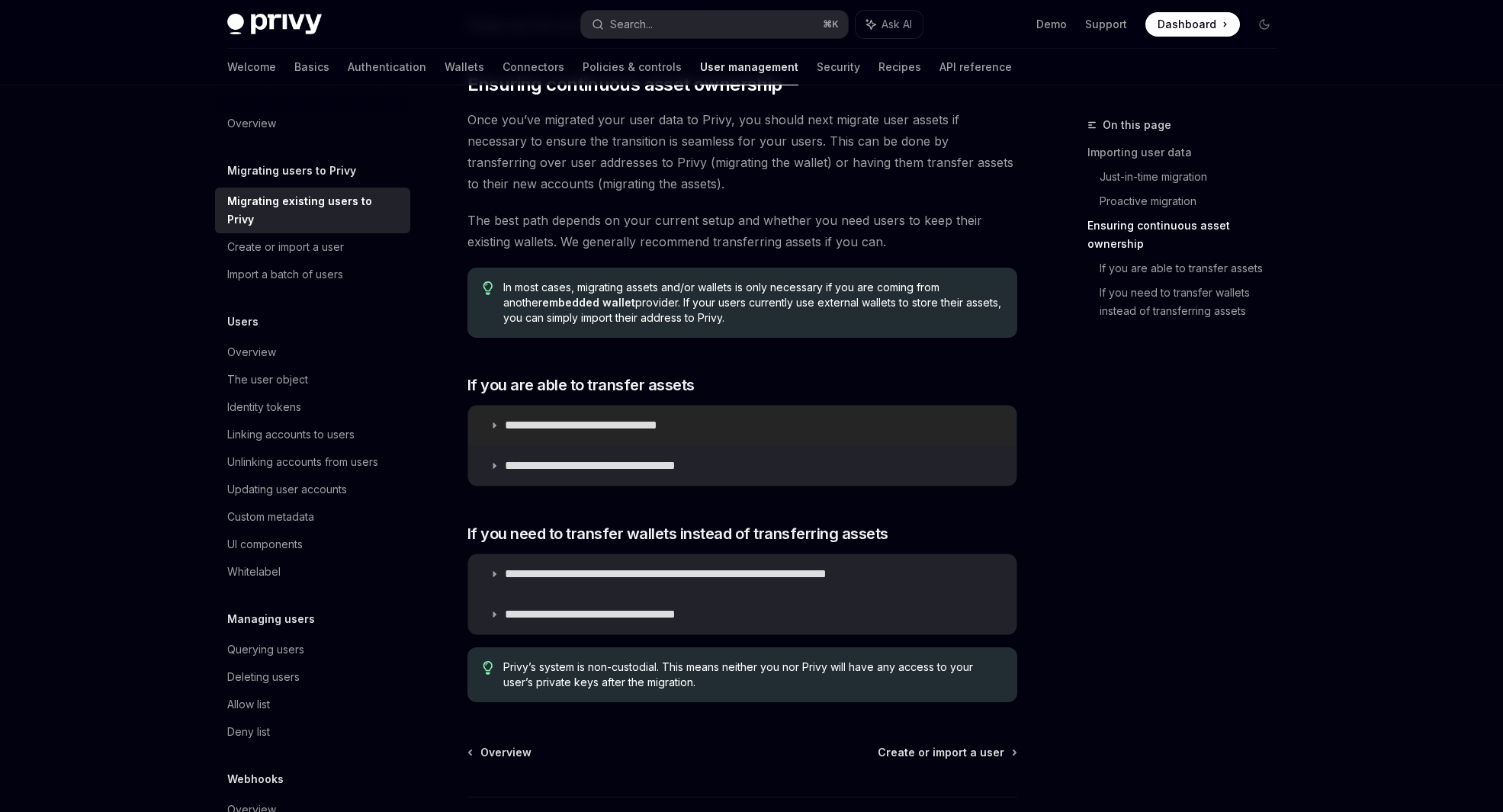
click at [636, 435] on summary "**********" at bounding box center [742, 425] width 548 height 39
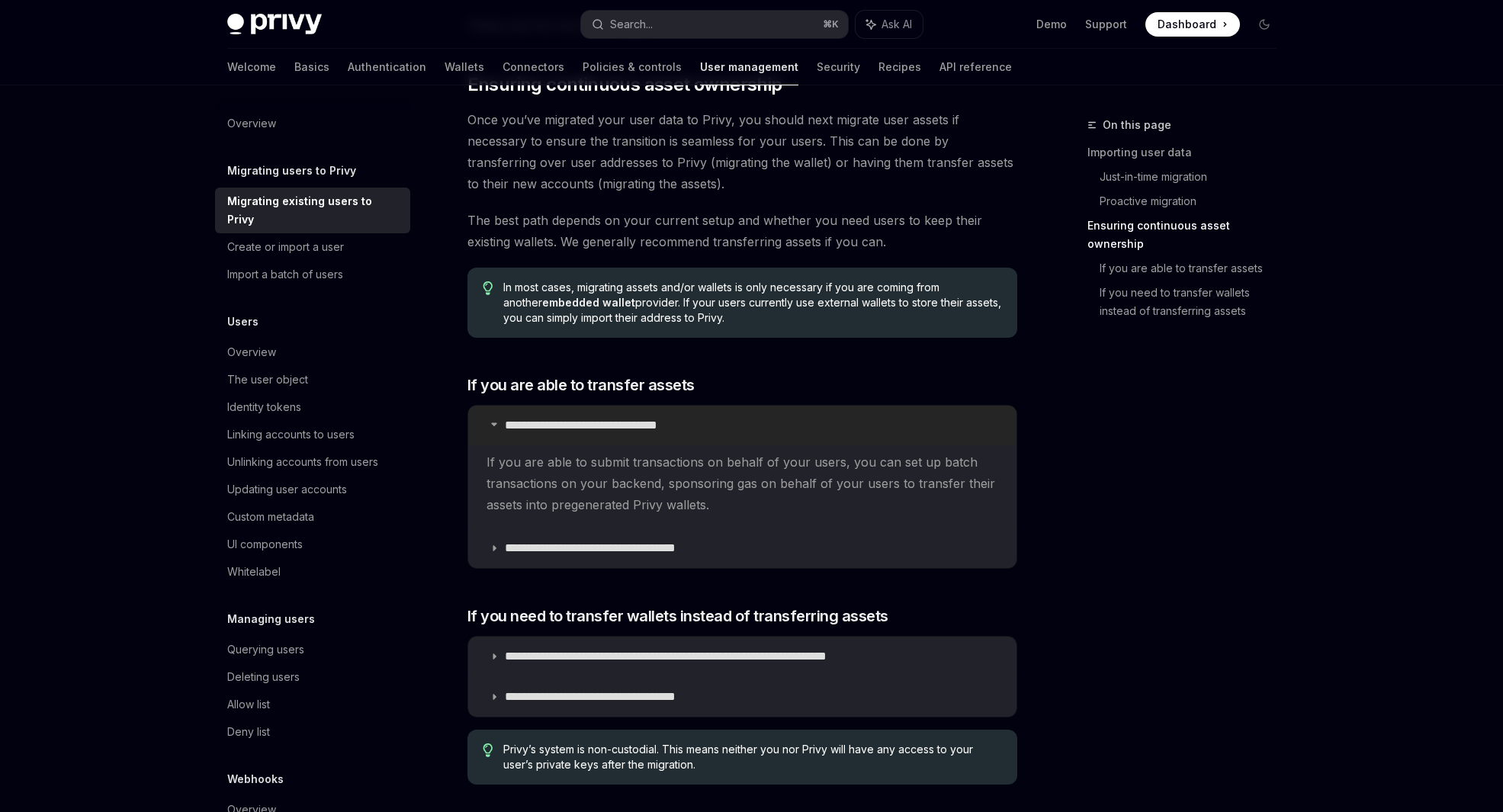
click at [663, 421] on p "**********" at bounding box center [604, 425] width 199 height 15
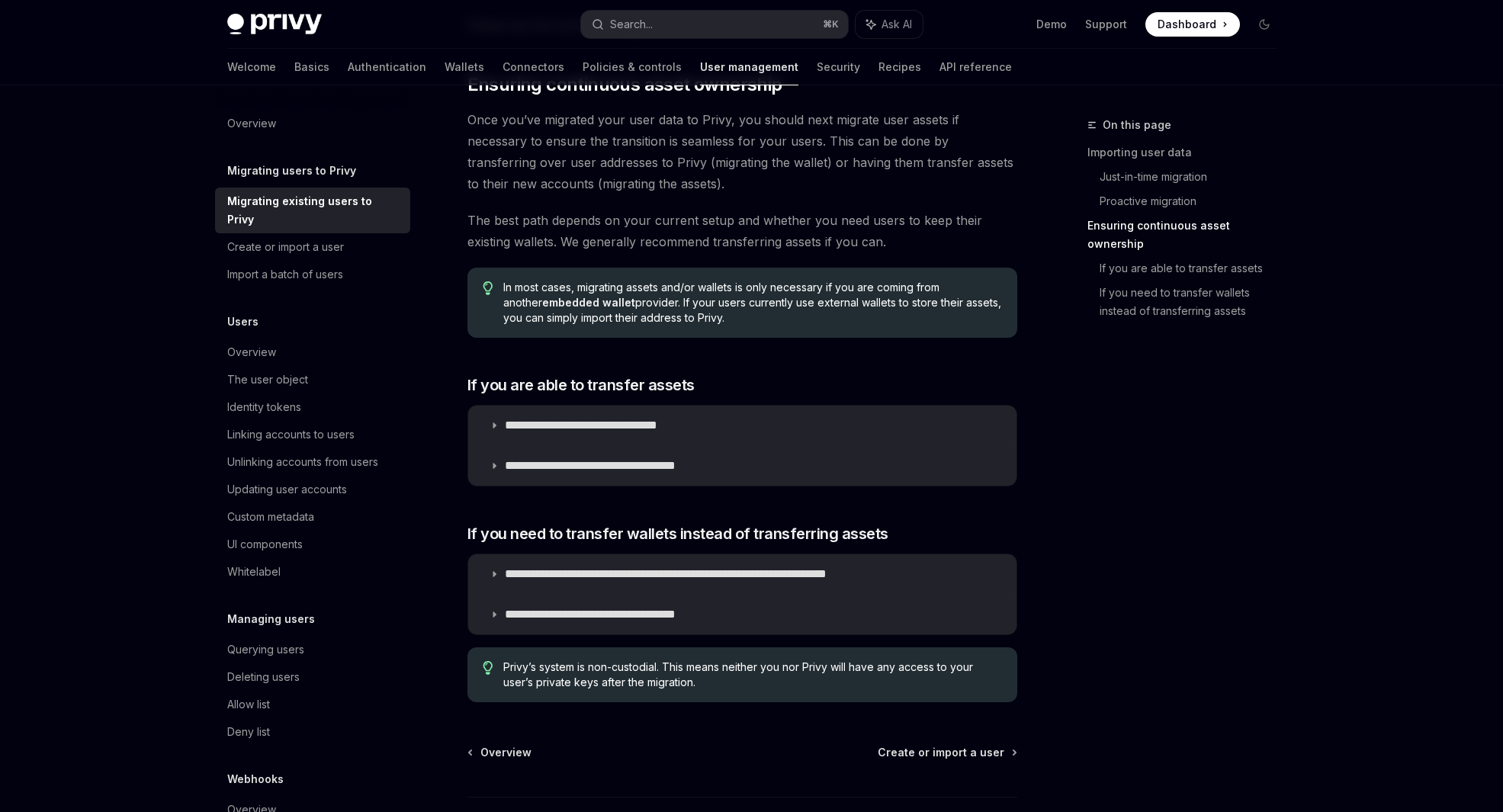
click at [841, 330] on div "In most cases, migrating assets and/or wallets is only necessary if you are com…" at bounding box center [742, 303] width 550 height 70
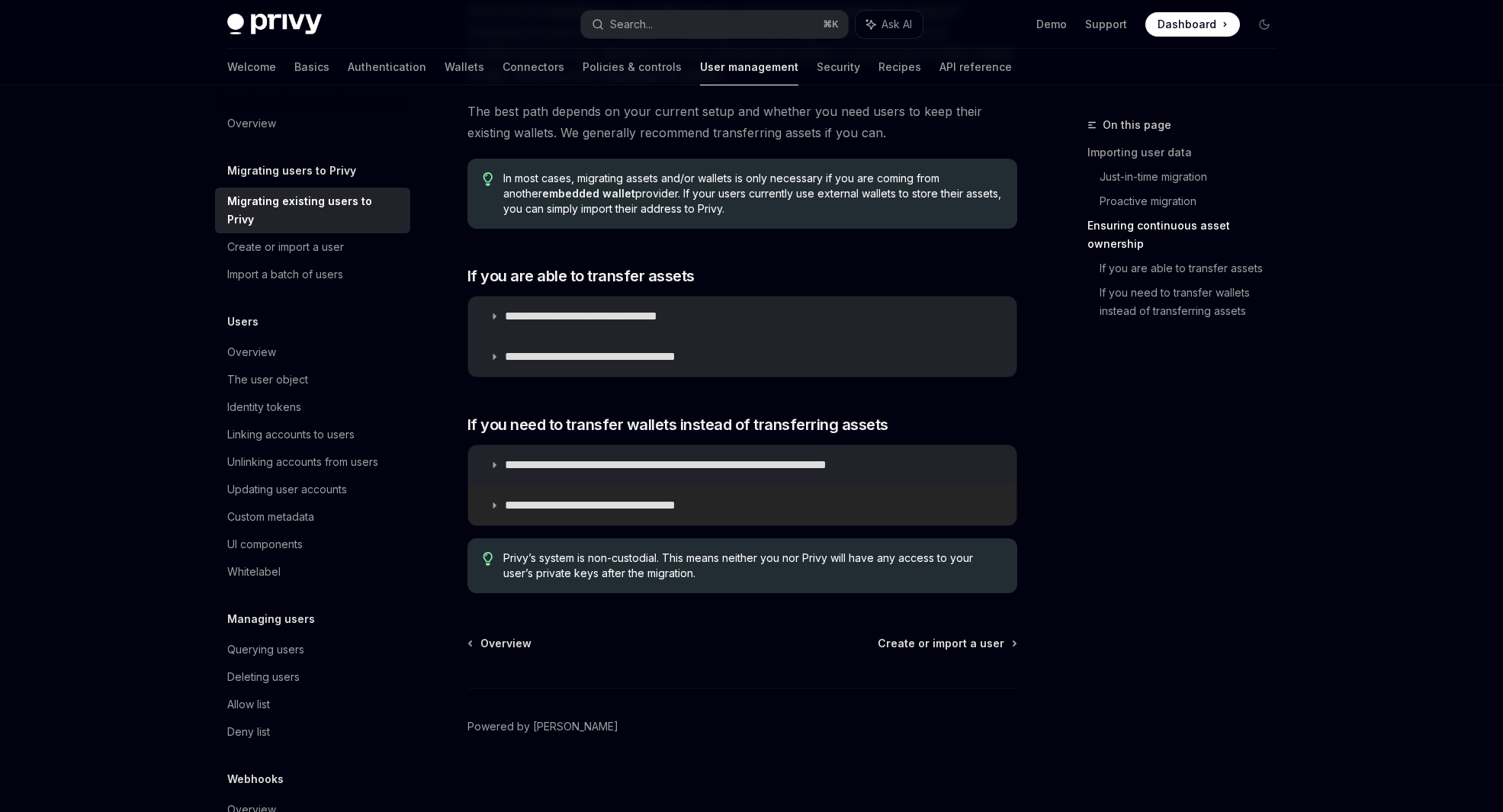
scroll to position [1677, 0]
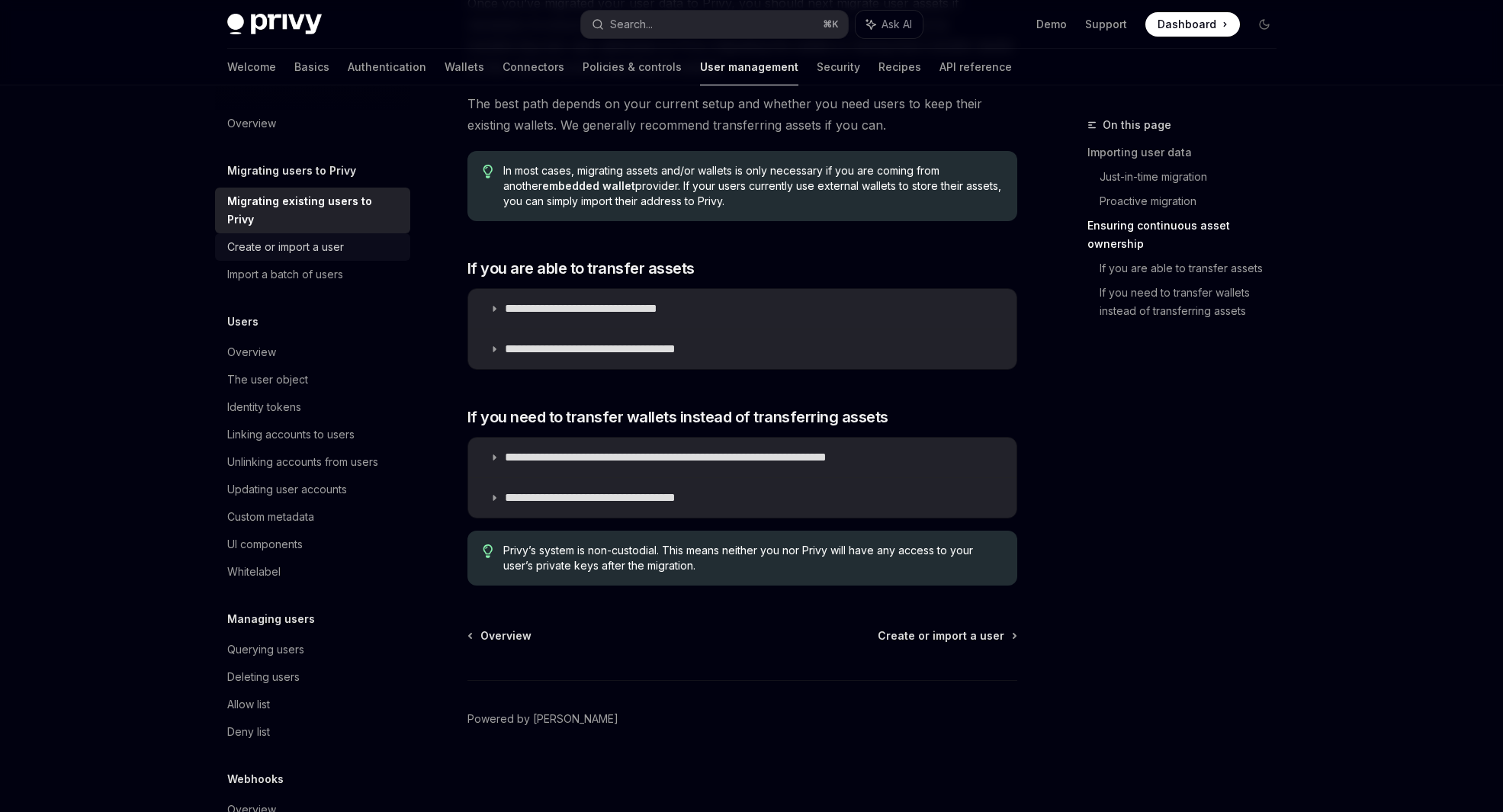
click at [320, 255] on div "Create or import a user" at bounding box center [286, 247] width 117 height 19
click at [331, 254] on div "Create or import a user" at bounding box center [286, 247] width 117 height 19
click at [332, 252] on div "Create or import a user" at bounding box center [286, 247] width 117 height 19
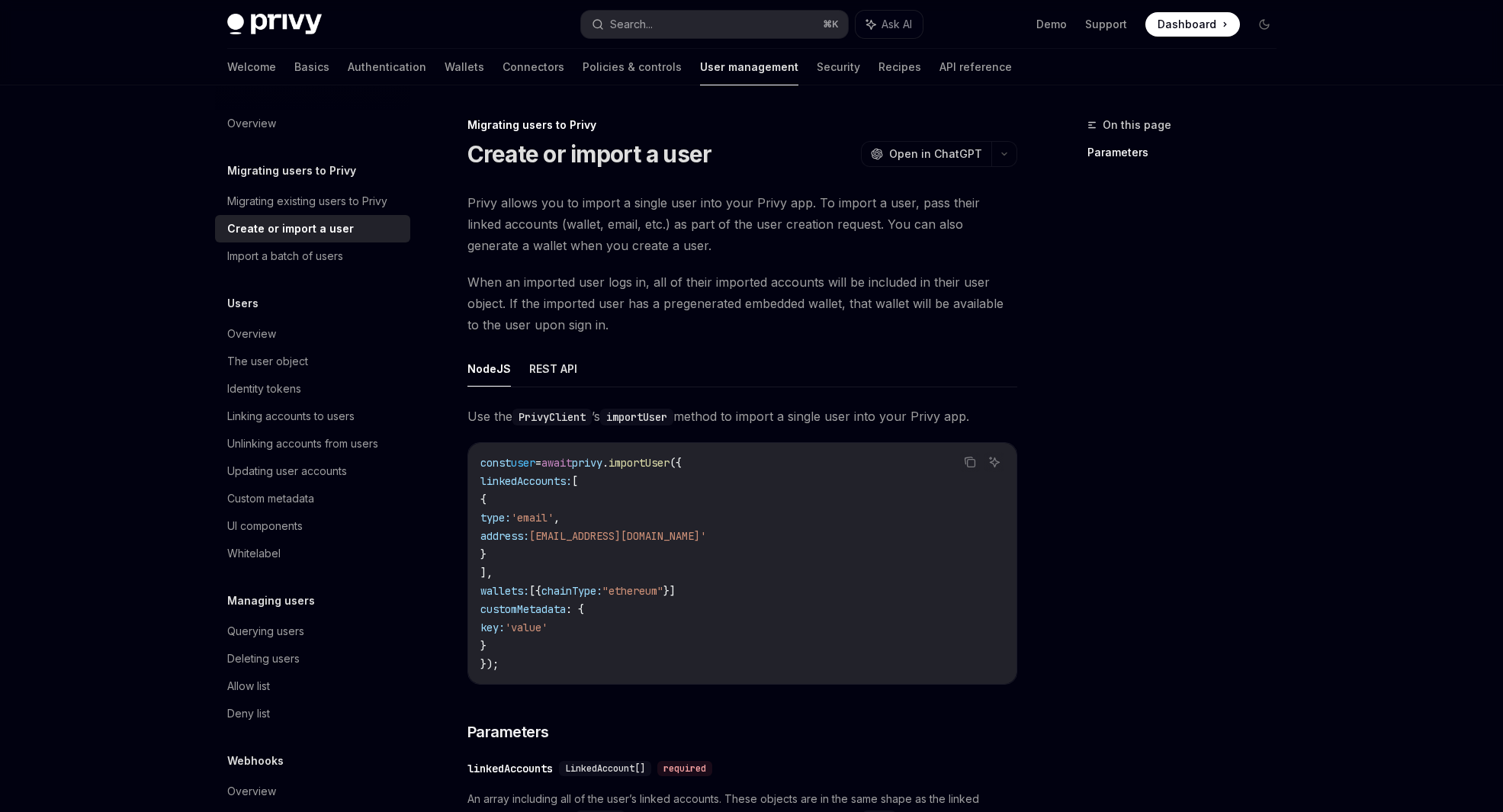
click at [580, 233] on span "Privy allows you to import a single user into your Privy app. To import a user,…" at bounding box center [742, 224] width 550 height 64
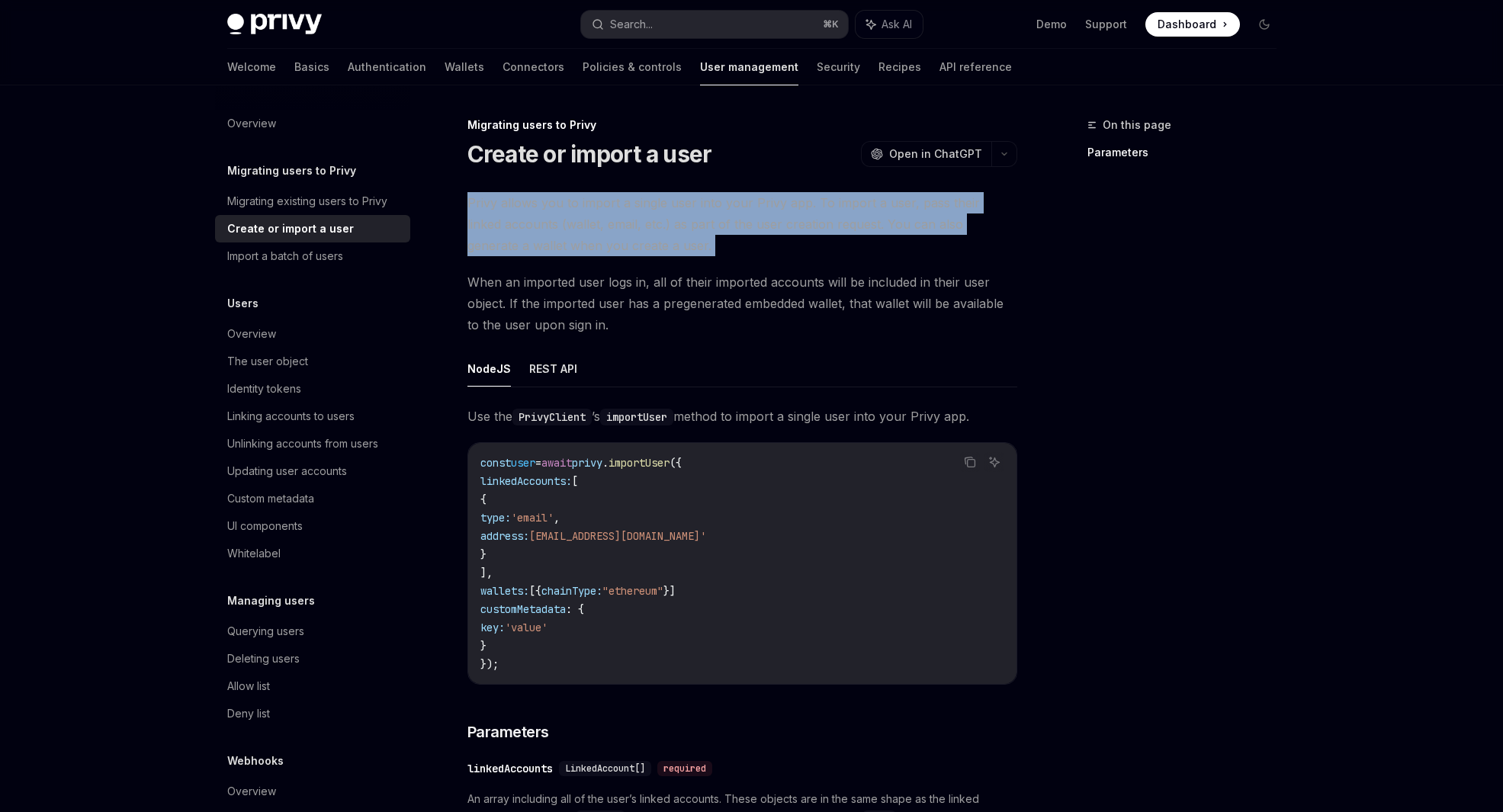
click at [580, 233] on span "Privy allows you to import a single user into your Privy app. To import a user,…" at bounding box center [742, 224] width 550 height 64
click at [615, 231] on span "Privy allows you to import a single user into your Privy app. To import a user,…" at bounding box center [742, 224] width 550 height 64
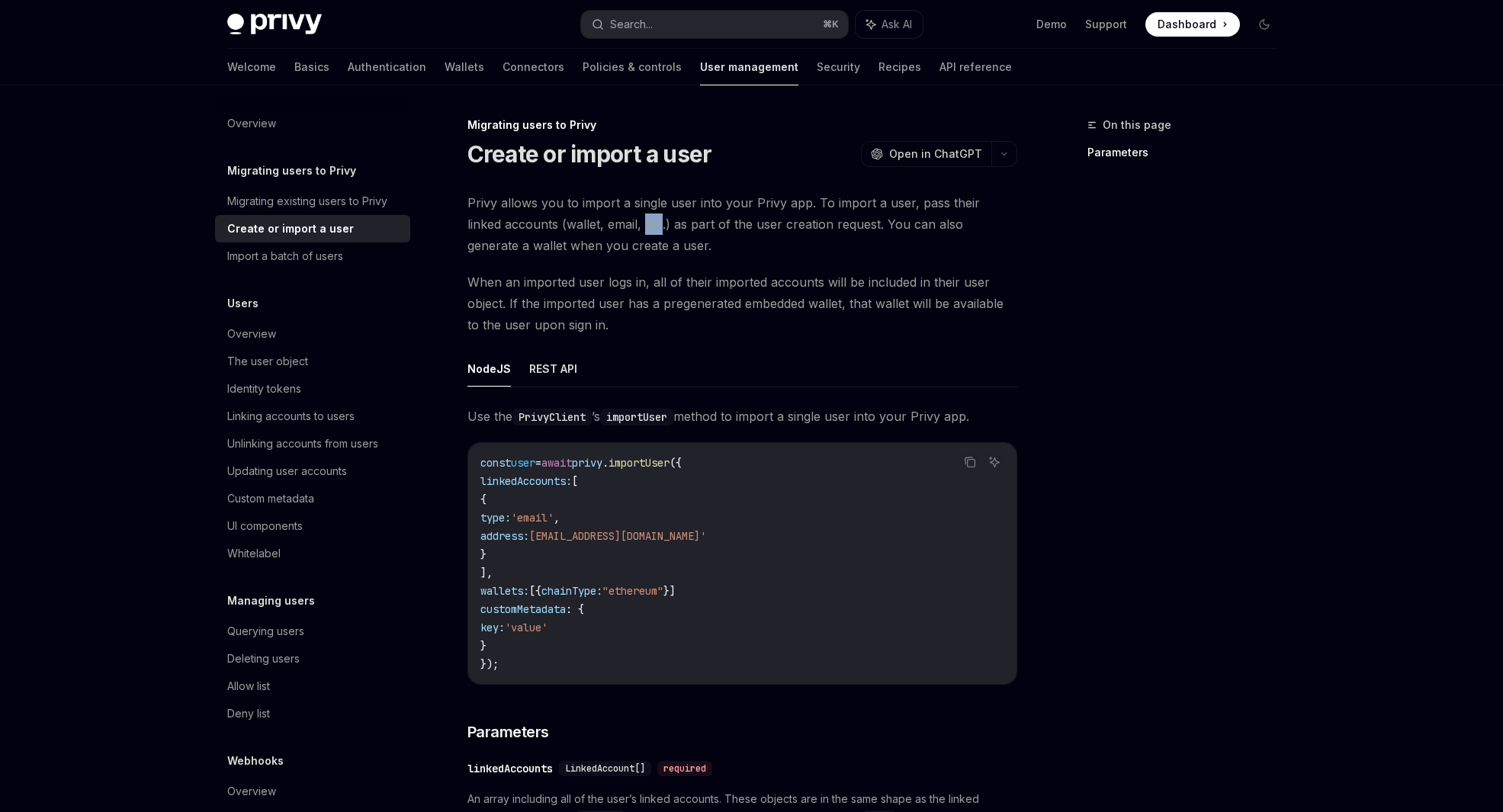
click at [615, 231] on span "Privy allows you to import a single user into your Privy app. To import a user,…" at bounding box center [742, 224] width 550 height 64
click at [710, 229] on span "Privy allows you to import a single user into your Privy app. To import a user,…" at bounding box center [742, 224] width 550 height 64
drag, startPoint x: 679, startPoint y: 206, endPoint x: 794, endPoint y: 199, distance: 115.2
click at [794, 199] on span "Privy allows you to import a single user into your Privy app. To import a user,…" at bounding box center [742, 224] width 550 height 64
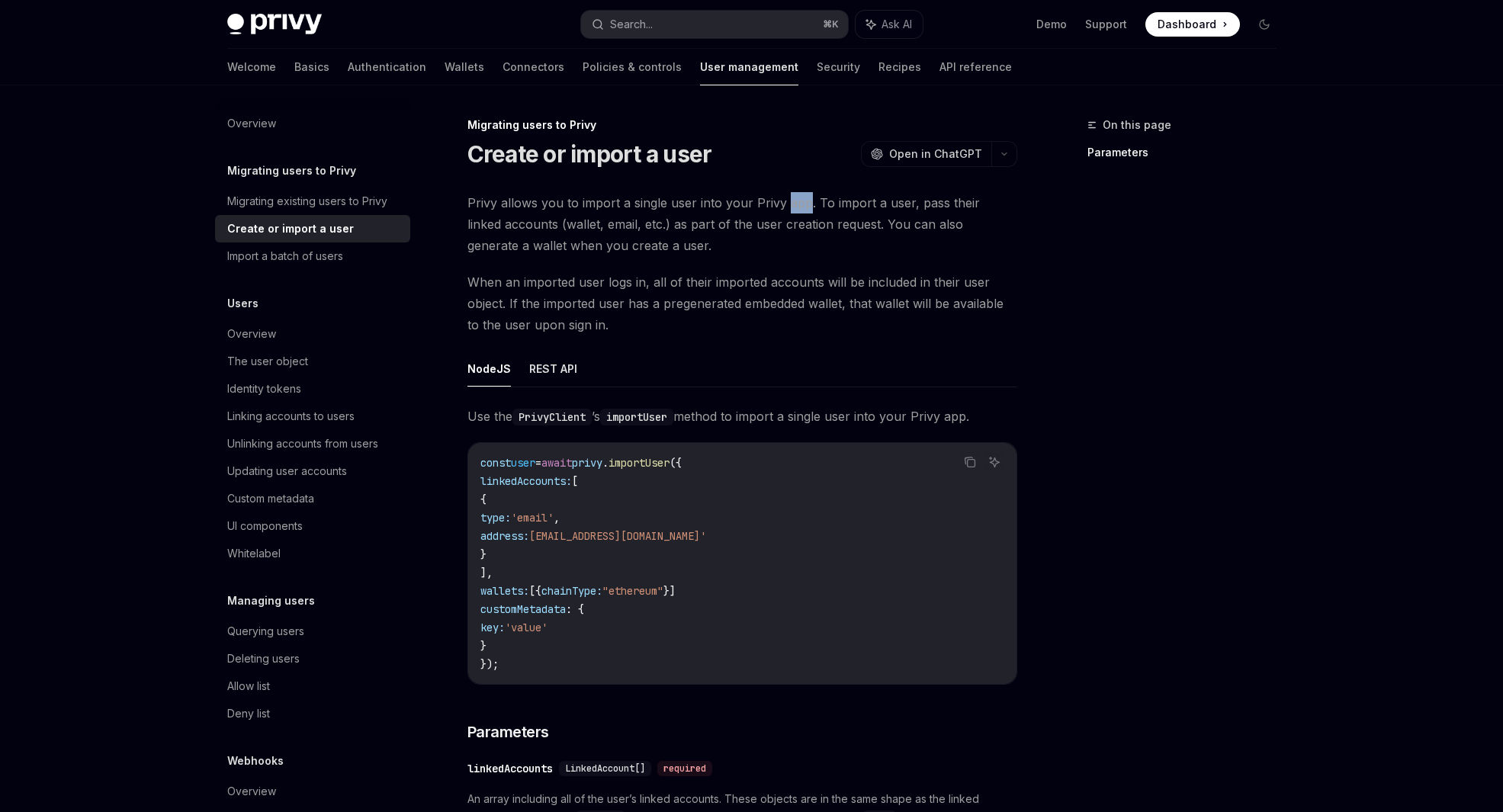
click at [794, 199] on span "Privy allows you to import a single user into your Privy app. To import a user,…" at bounding box center [742, 224] width 550 height 64
click at [553, 234] on span "Privy allows you to import a single user into your Privy app. To import a user,…" at bounding box center [742, 224] width 550 height 64
click at [550, 244] on span "Privy allows you to import a single user into your Privy app. To import a user,…" at bounding box center [742, 224] width 550 height 64
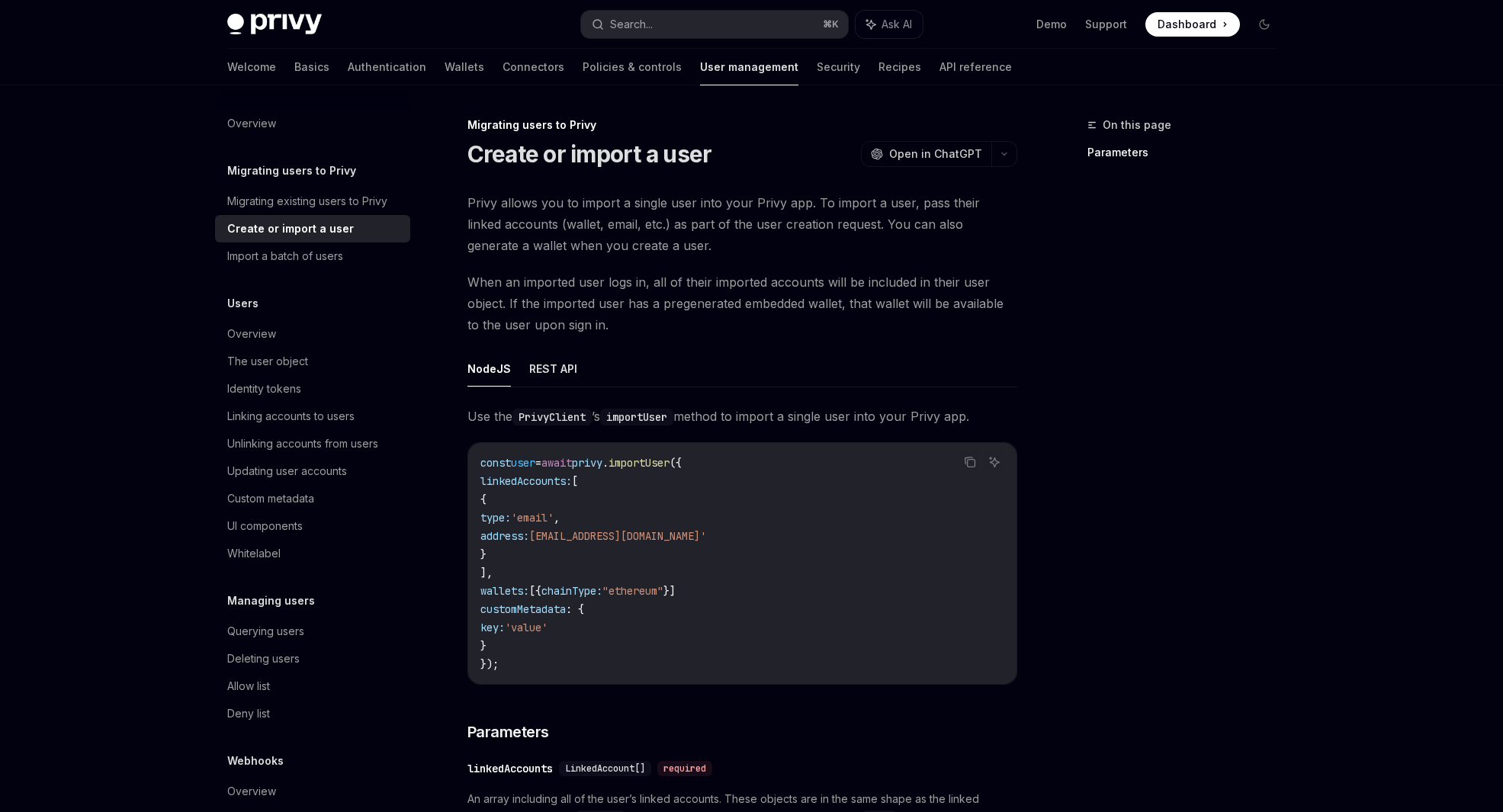
click at [574, 244] on span "Privy allows you to import a single user into your Privy app. To import a user,…" at bounding box center [742, 224] width 550 height 64
click at [606, 243] on span "Privy allows you to import a single user into your Privy app. To import a user,…" at bounding box center [742, 224] width 550 height 64
click at [645, 245] on span "Privy allows you to import a single user into your Privy app. To import a user,…" at bounding box center [742, 224] width 550 height 64
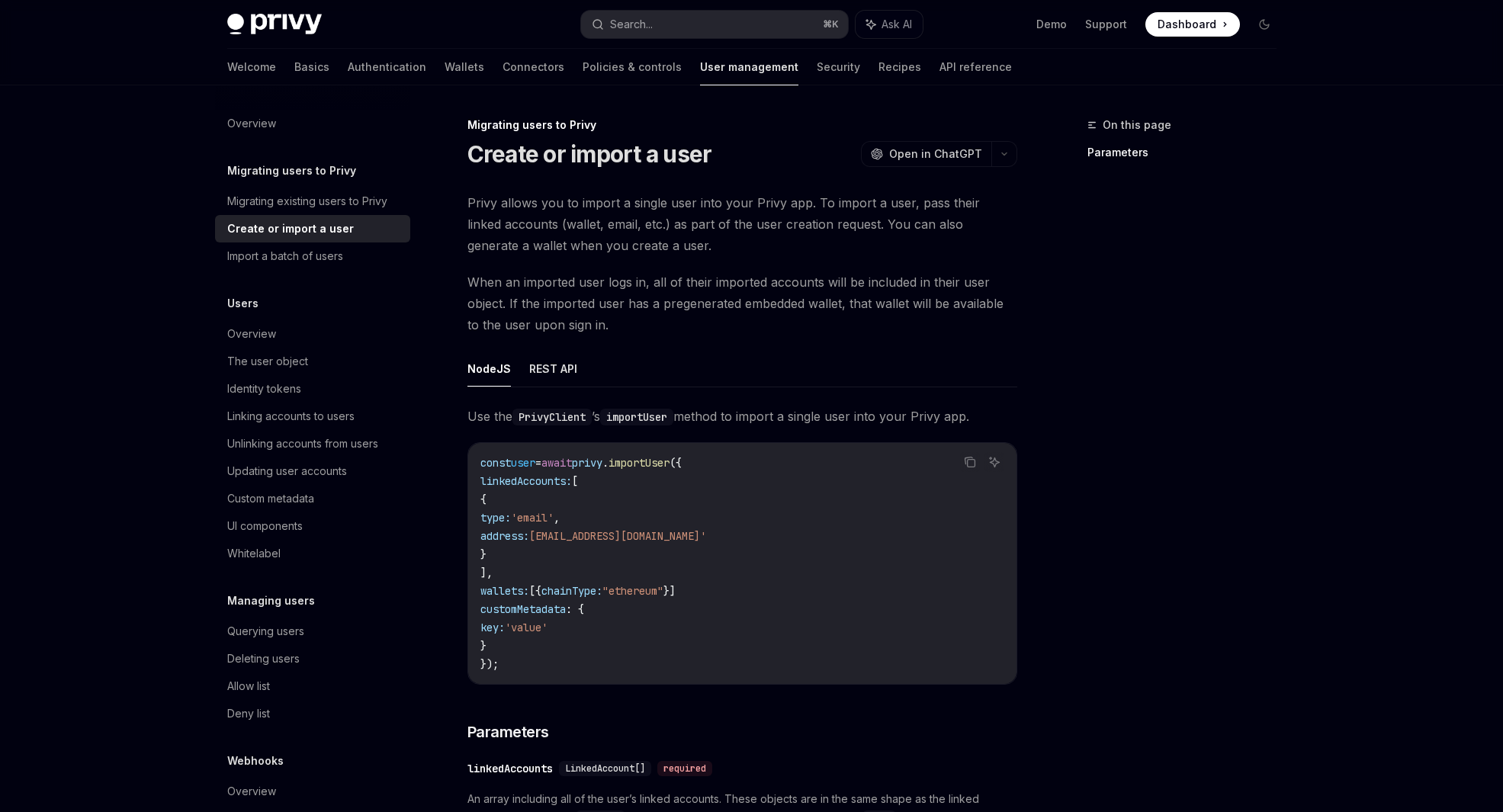
click at [645, 245] on span "Privy allows you to import a single user into your Privy app. To import a user,…" at bounding box center [742, 224] width 550 height 64
click at [629, 244] on span "Privy allows you to import a single user into your Privy app. To import a user,…" at bounding box center [742, 224] width 550 height 64
click at [641, 242] on span "Privy allows you to import a single user into your Privy app. To import a user,…" at bounding box center [742, 224] width 550 height 64
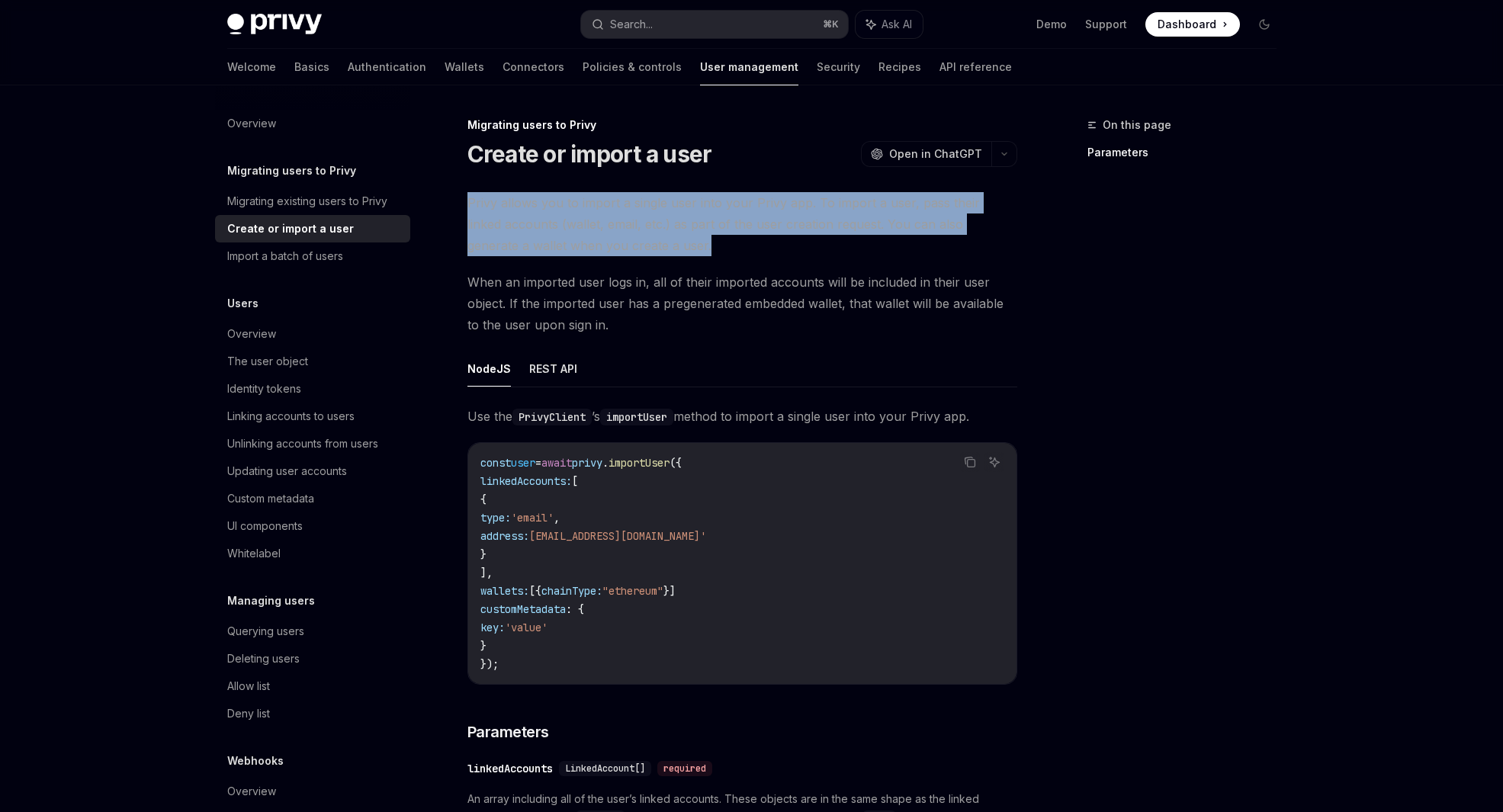
drag, startPoint x: 643, startPoint y: 247, endPoint x: 439, endPoint y: 196, distance: 210.3
drag, startPoint x: 474, startPoint y: 203, endPoint x: 707, endPoint y: 244, distance: 236.6
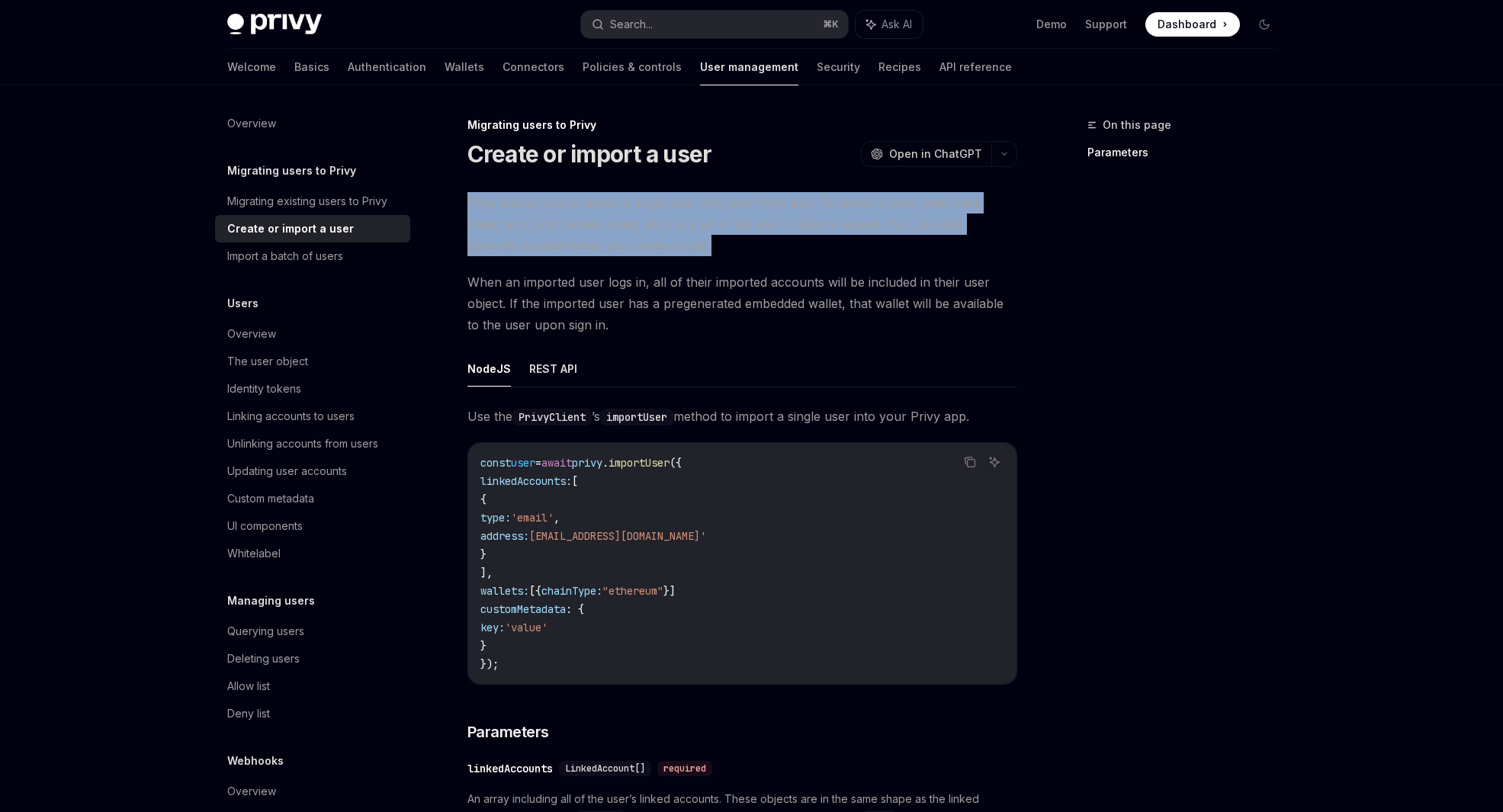
click at [707, 244] on span "Privy allows you to import a single user into your Privy app. To import a user,…" at bounding box center [742, 224] width 550 height 64
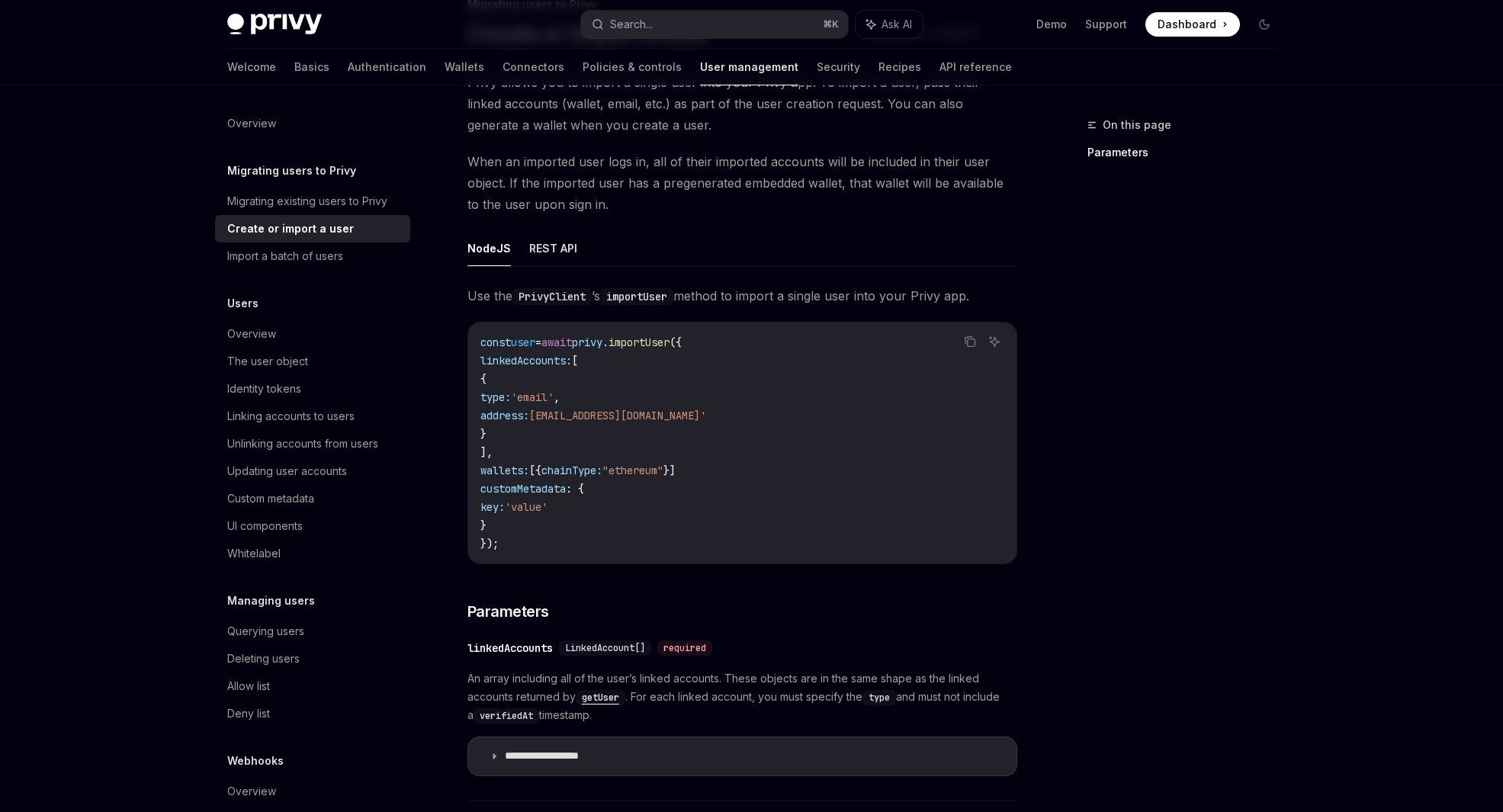
scroll to position [128, 0]
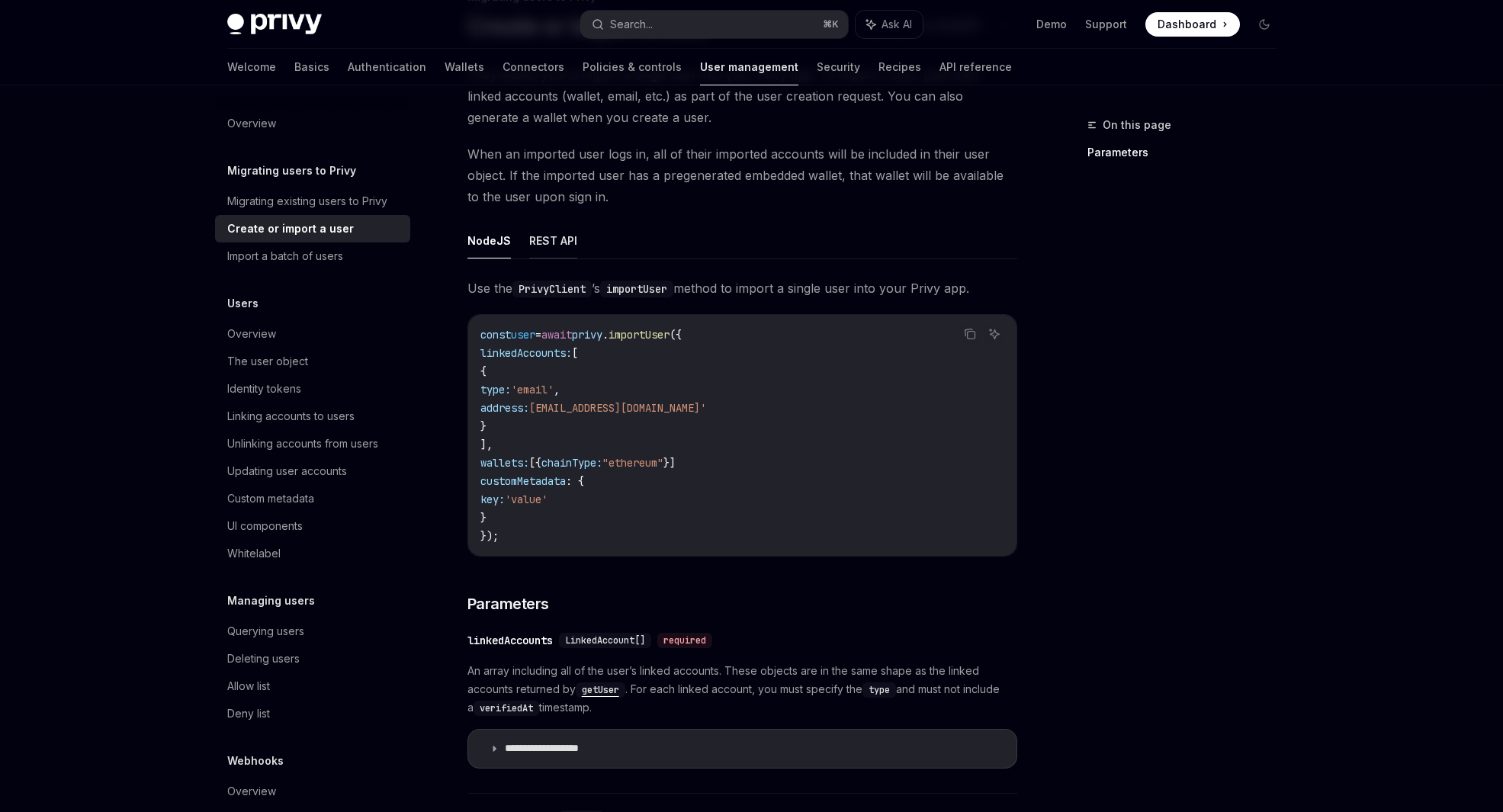
click at [560, 240] on button "REST API" at bounding box center [553, 241] width 48 height 36
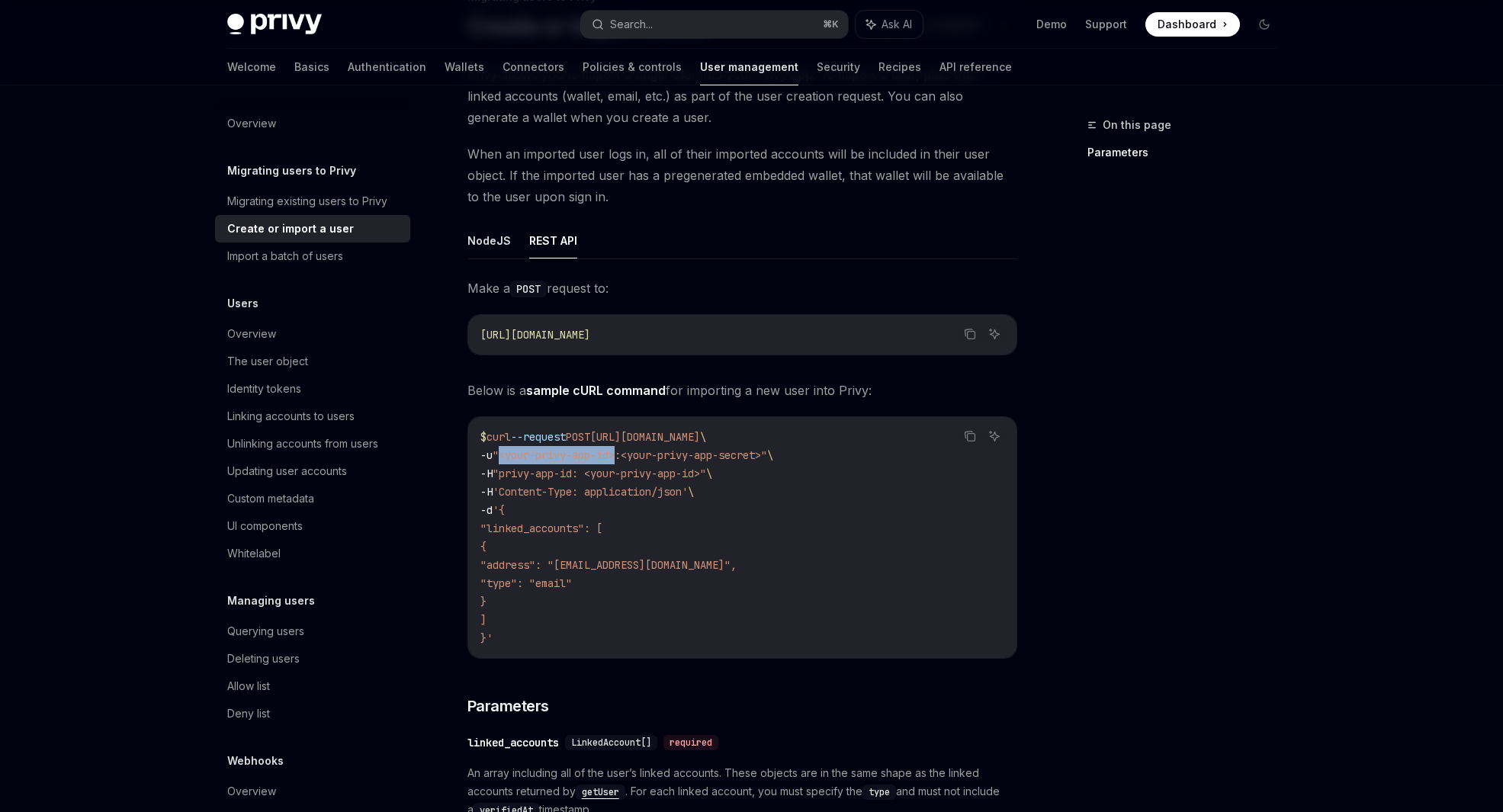
drag, startPoint x: 507, startPoint y: 455, endPoint x: 630, endPoint y: 456, distance: 123.0
click at [630, 456] on span ""<your-privy-app-id>:<your-privy-app-secret>"" at bounding box center [630, 455] width 275 height 14
drag, startPoint x: 779, startPoint y: 455, endPoint x: 635, endPoint y: 457, distance: 144.0
click at [635, 457] on span ""<your-privy-app-id>:<your-privy-app-secret>"" at bounding box center [630, 455] width 275 height 14
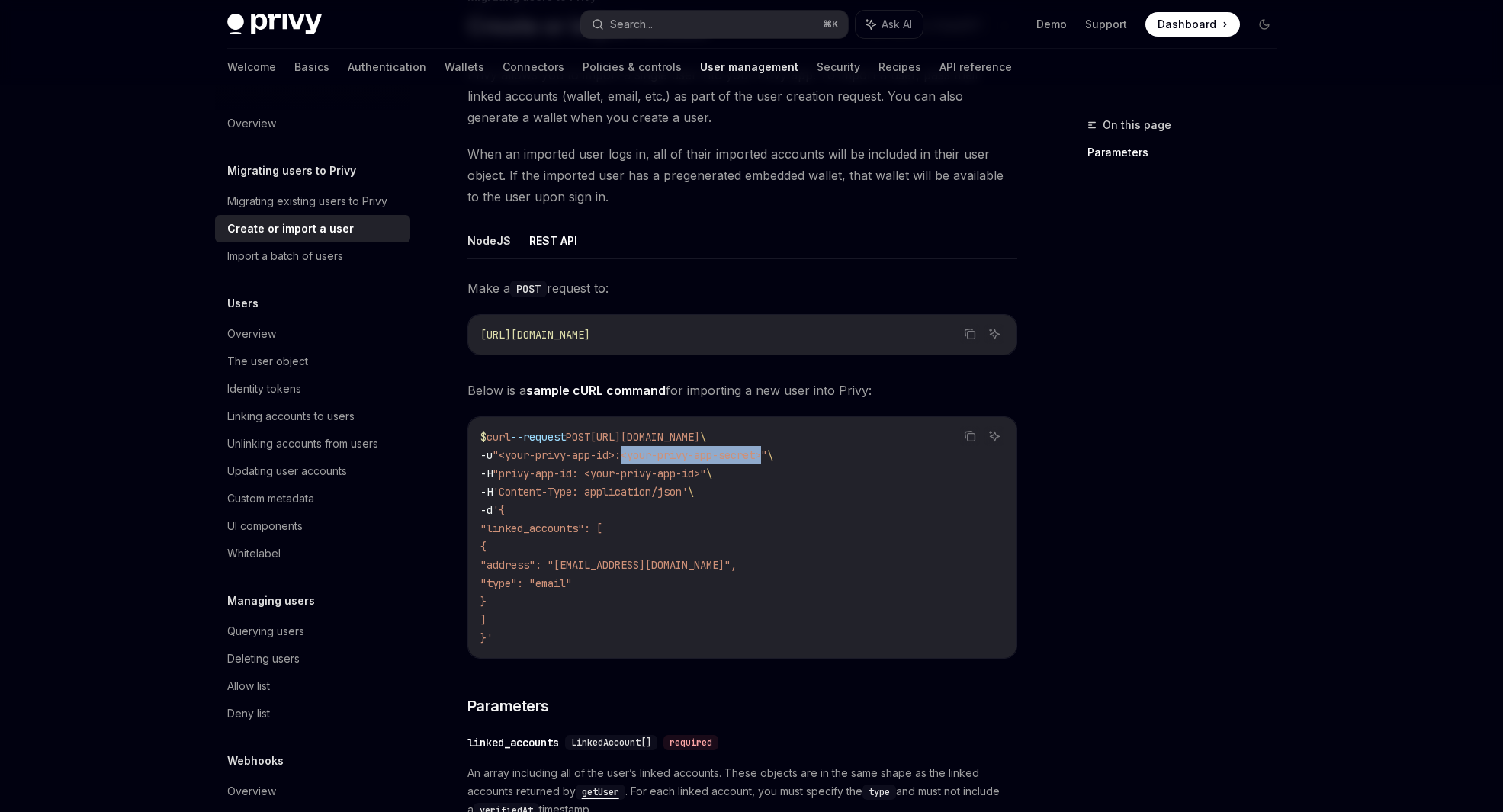
click at [635, 457] on span ""<your-privy-app-id>:<your-privy-app-secret>"" at bounding box center [630, 455] width 275 height 14
drag, startPoint x: 633, startPoint y: 454, endPoint x: 782, endPoint y: 455, distance: 149.0
click at [767, 455] on span ""<your-privy-app-id>:<your-privy-app-secret>"" at bounding box center [630, 455] width 275 height 14
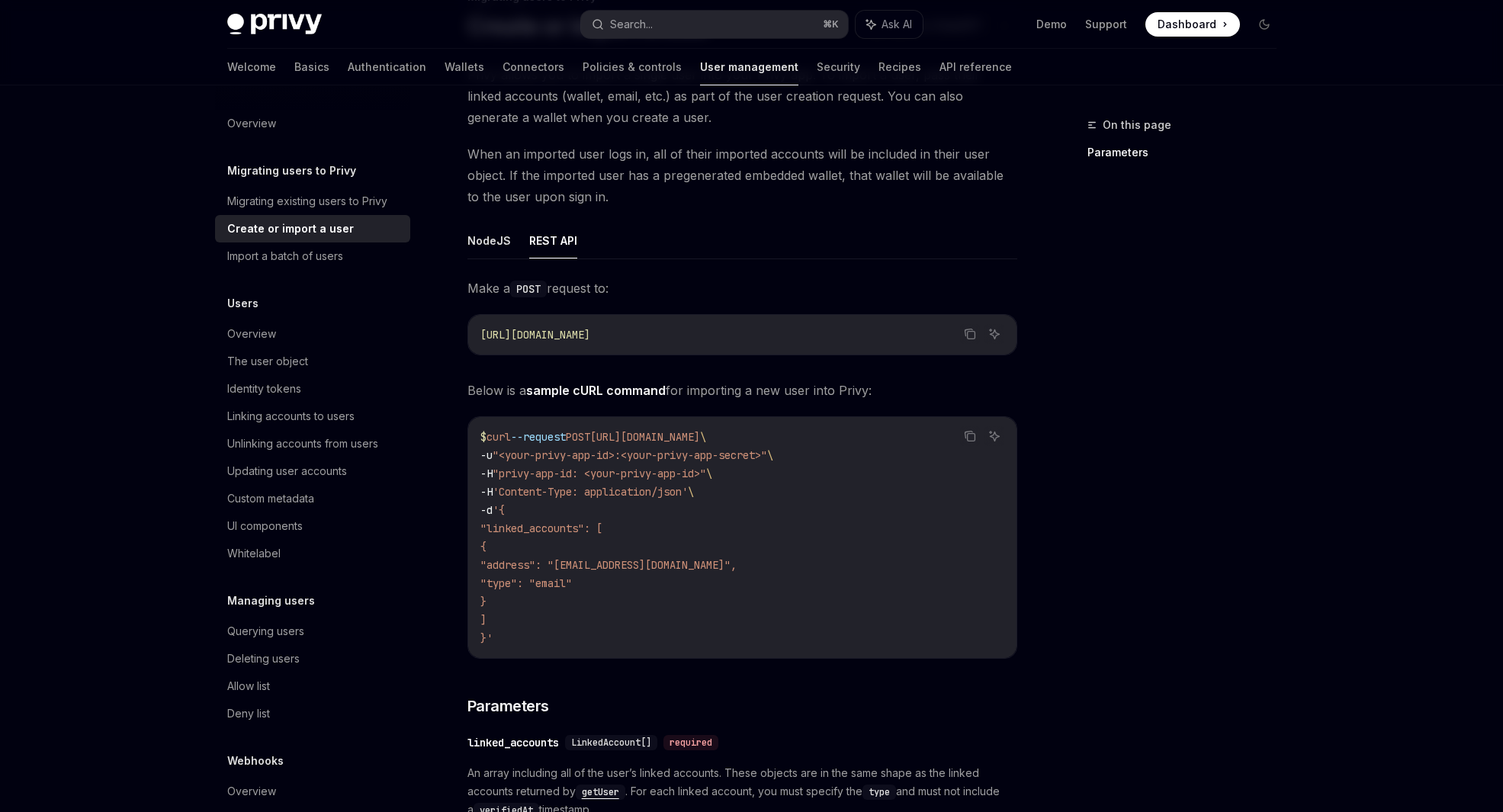
click at [811, 395] on span "Below is a sample cURL command for importing a new user into Privy:" at bounding box center [742, 390] width 550 height 22
click at [822, 392] on span "Below is a sample cURL command for importing a new user into Privy:" at bounding box center [742, 390] width 550 height 22
click at [856, 391] on span "Below is a sample cURL command for importing a new user into Privy:" at bounding box center [742, 390] width 550 height 22
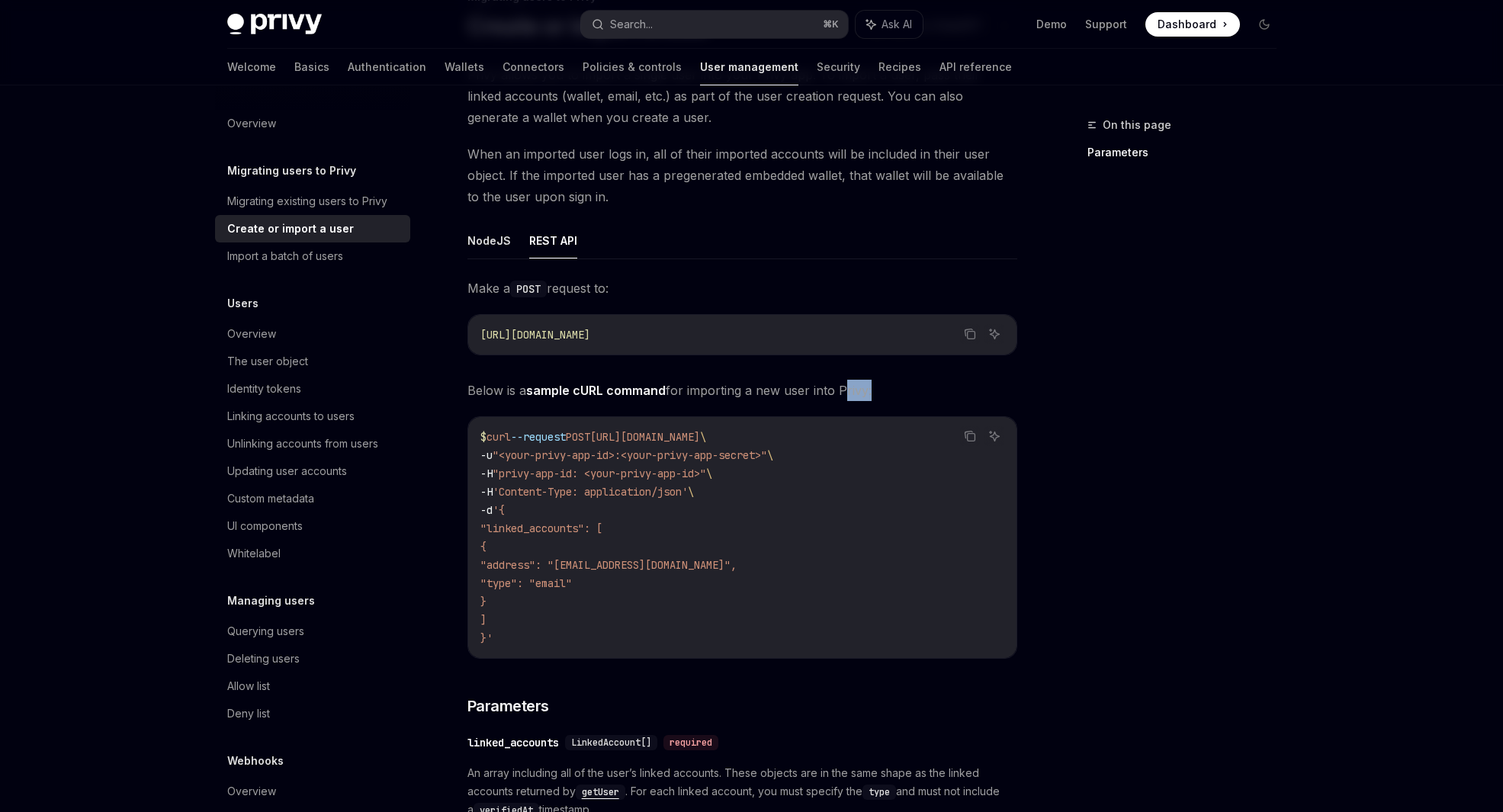
click at [856, 391] on span "Below is a sample cURL command for importing a new user into Privy:" at bounding box center [742, 390] width 550 height 22
click at [925, 390] on span "Below is a sample cURL command for importing a new user into Privy:" at bounding box center [742, 390] width 550 height 22
click at [956, 391] on span "Below is a sample cURL command for importing a new user into Privy:" at bounding box center [742, 390] width 550 height 22
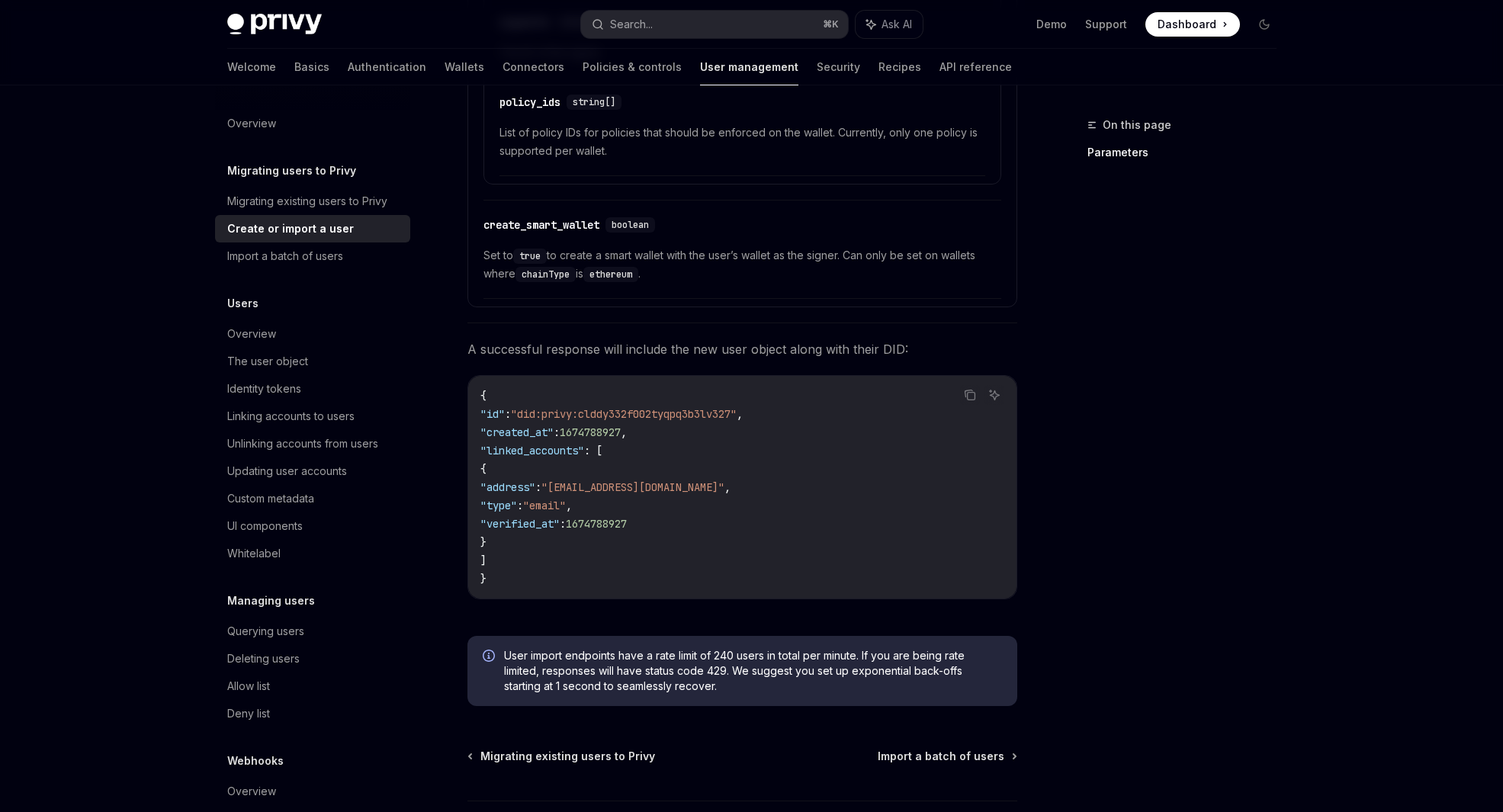
scroll to position [1495, 0]
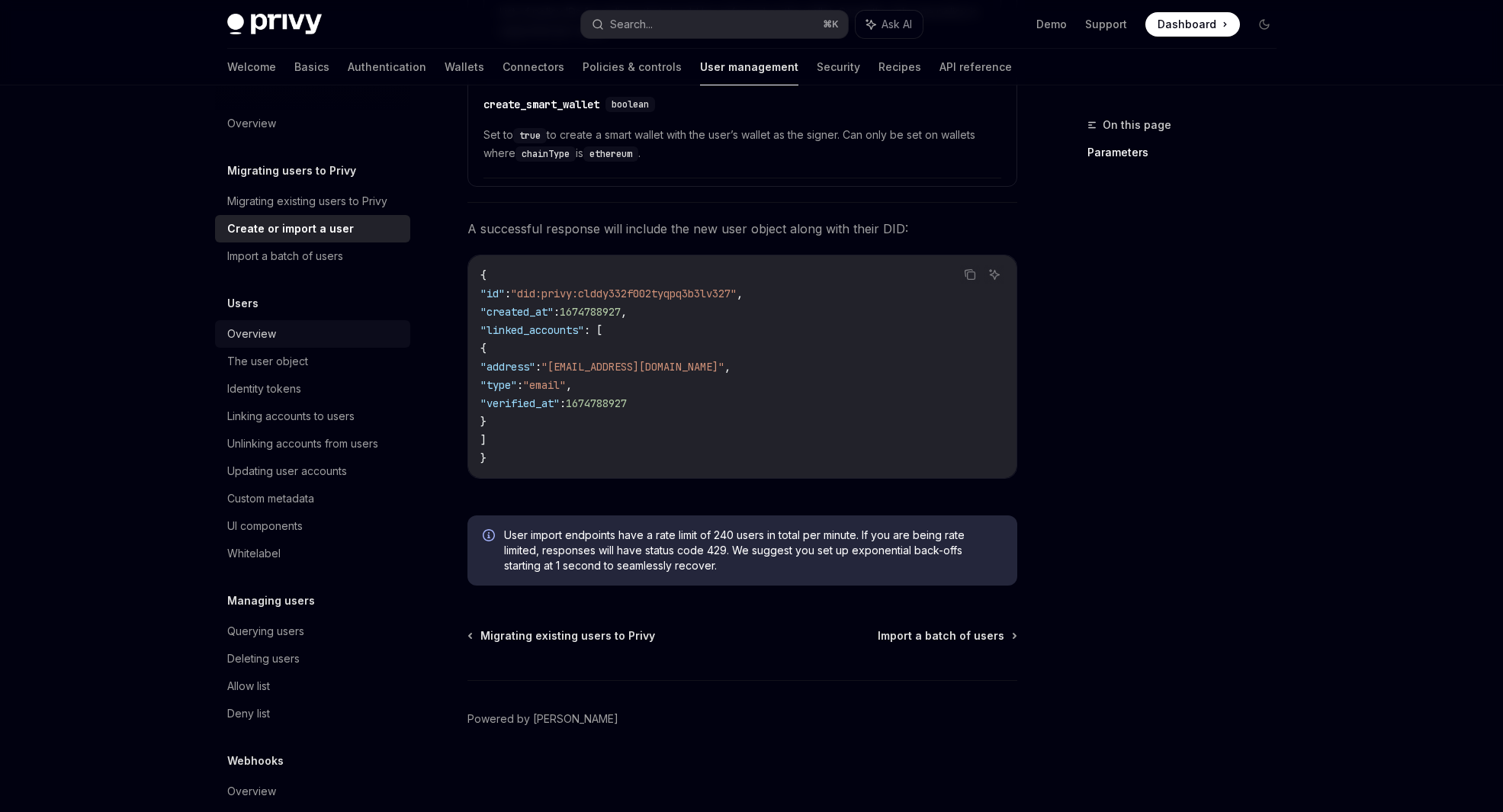
click at [261, 338] on div "Overview" at bounding box center [252, 334] width 49 height 19
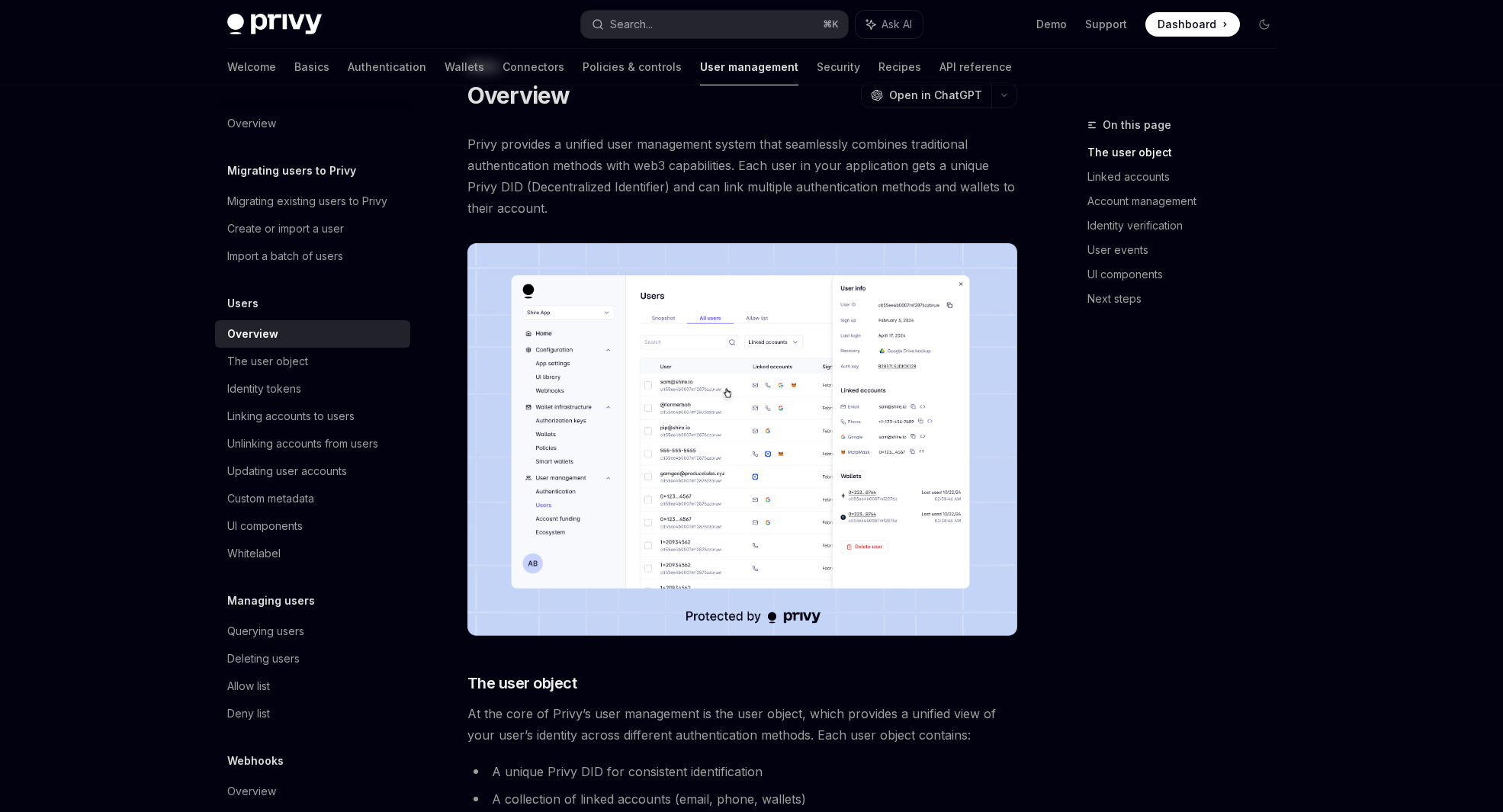
scroll to position [64, 0]
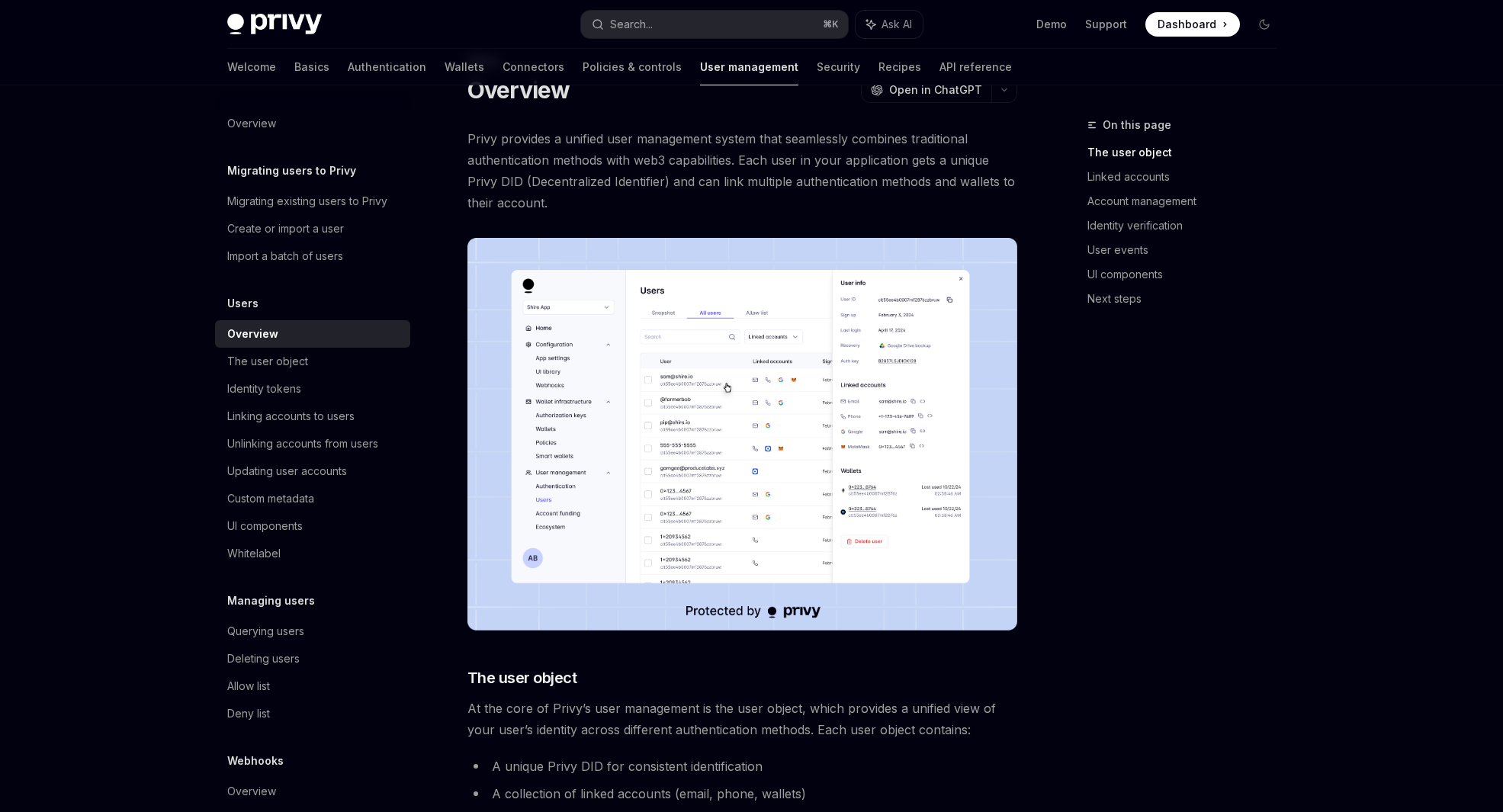
click at [672, 199] on span "Privy provides a unified user management system that seamlessly combines tradit…" at bounding box center [742, 170] width 550 height 85
click at [805, 317] on img at bounding box center [742, 434] width 550 height 392
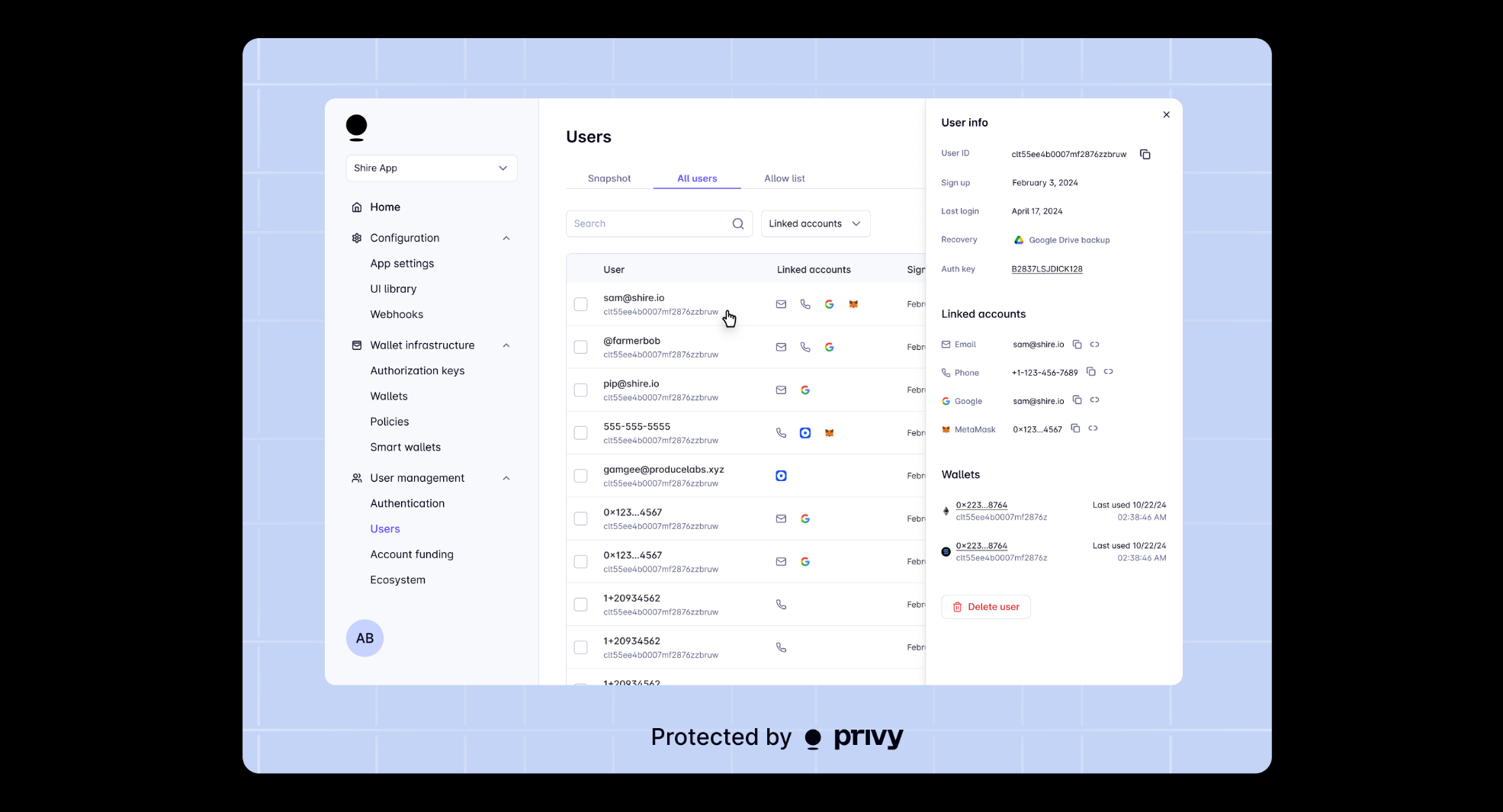
click at [805, 323] on img at bounding box center [757, 406] width 1030 height 736
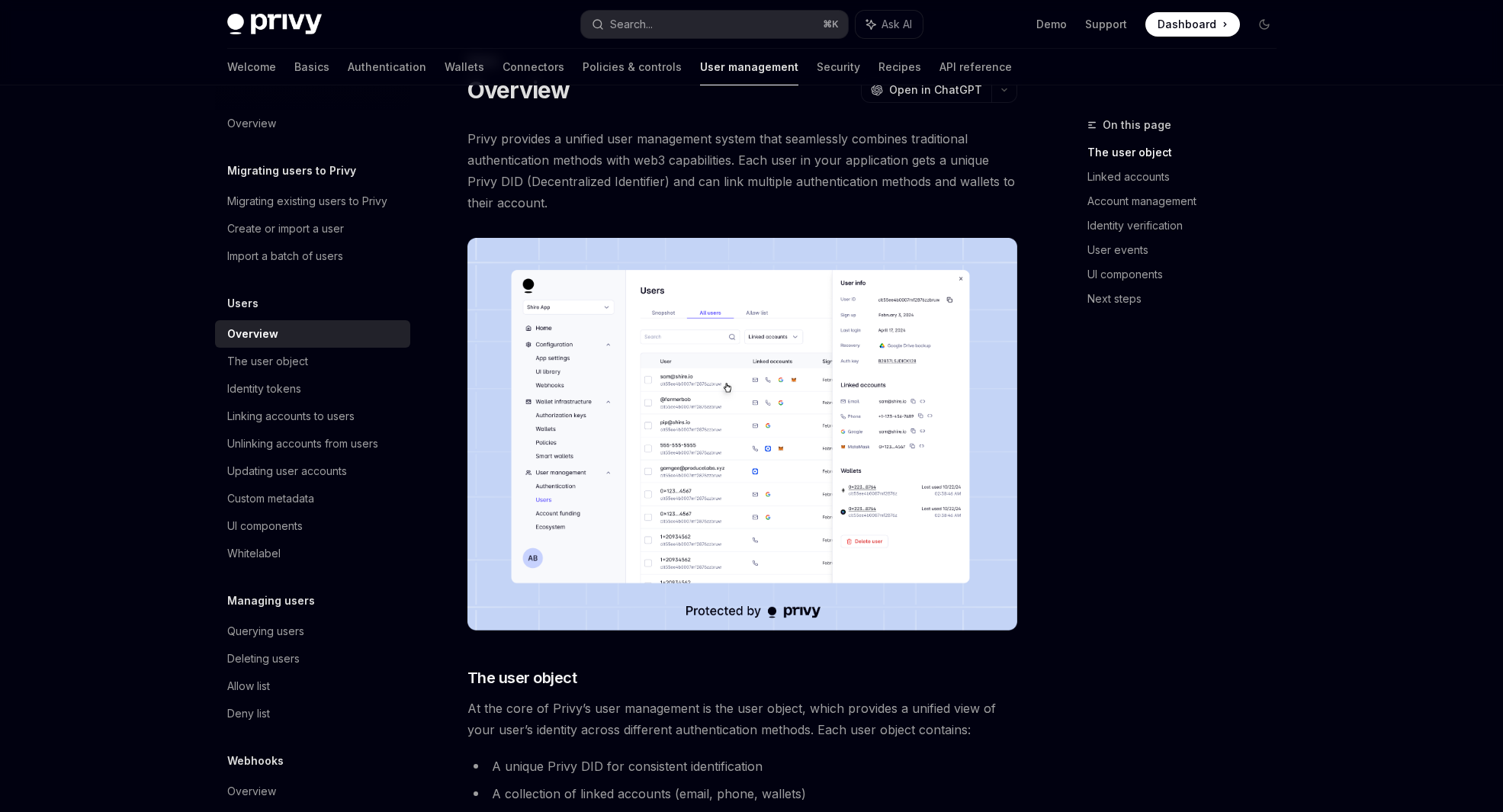
click at [1309, 77] on div "Welcome Basics Authentication Wallets Connectors Policies & controls User manag…" at bounding box center [752, 66] width 1123 height 37
click at [357, 421] on div "Linking accounts to users" at bounding box center [315, 417] width 174 height 19
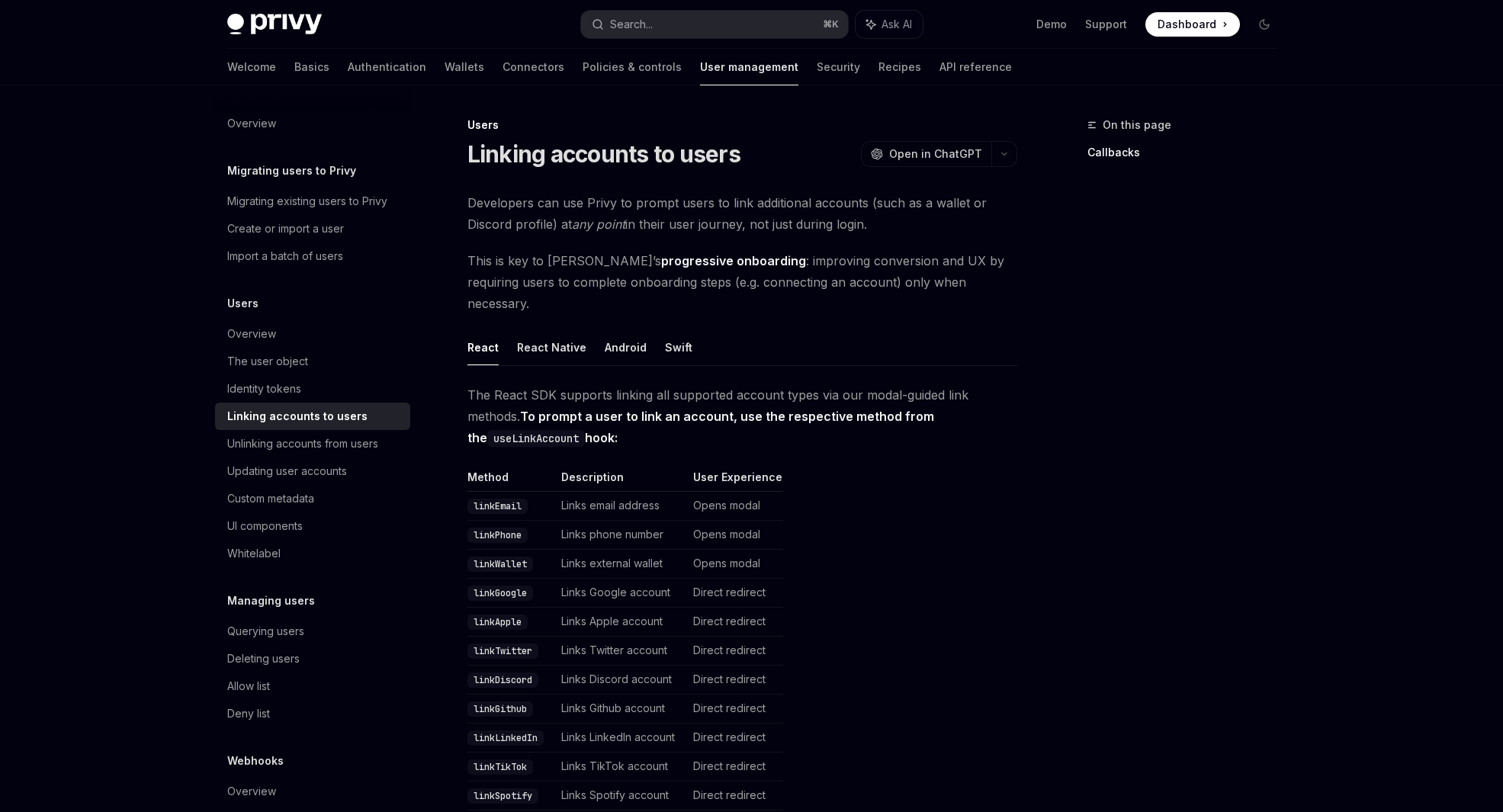
click at [631, 492] on td "Links email address" at bounding box center [621, 506] width 132 height 29
click at [757, 492] on td "Opens modal" at bounding box center [735, 506] width 97 height 29
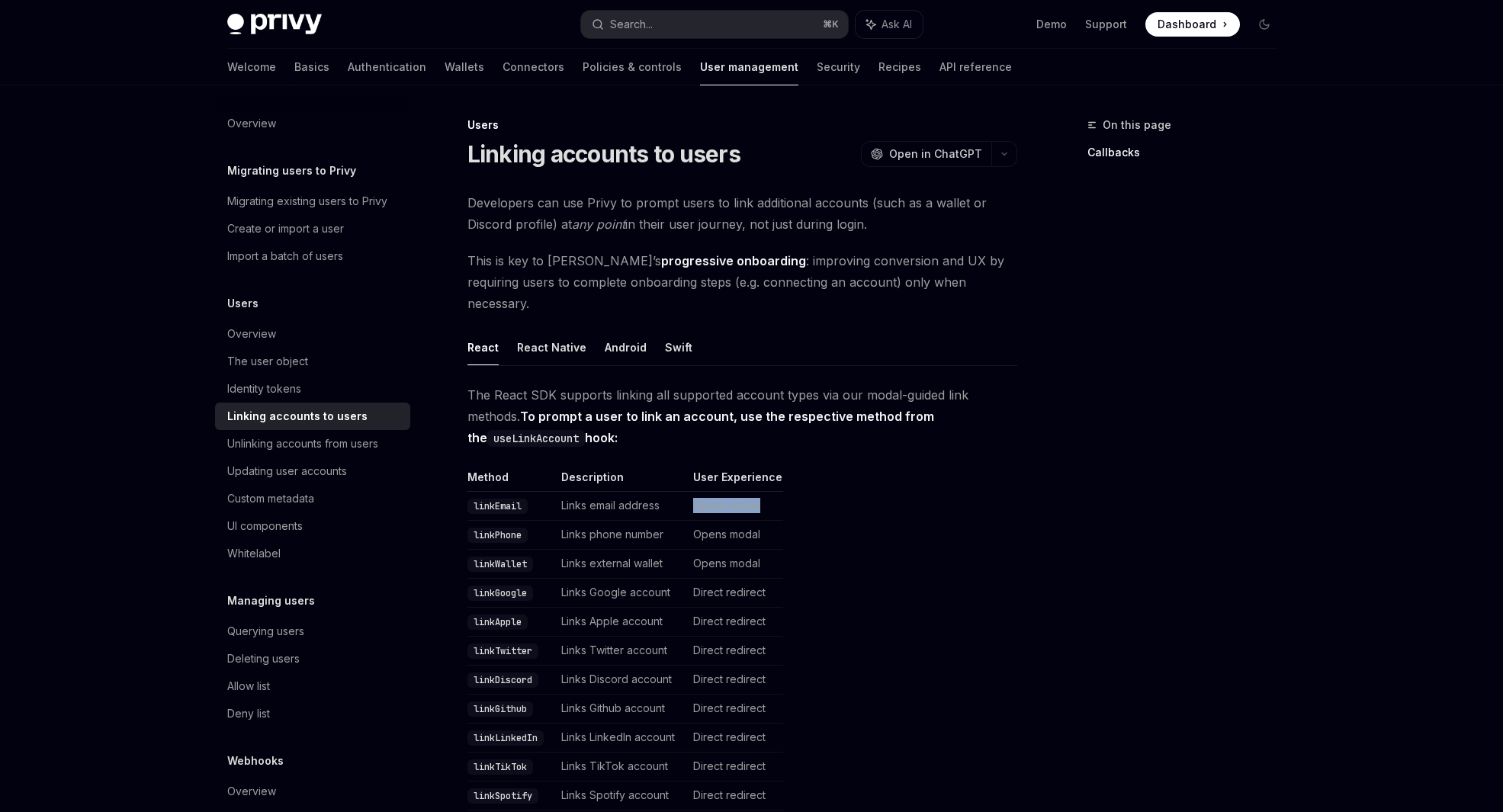
click at [757, 492] on td "Opens modal" at bounding box center [735, 506] width 97 height 29
click at [723, 492] on td "Opens modal" at bounding box center [735, 506] width 97 height 29
click at [499, 498] on code "linkEmail" at bounding box center [498, 506] width 60 height 15
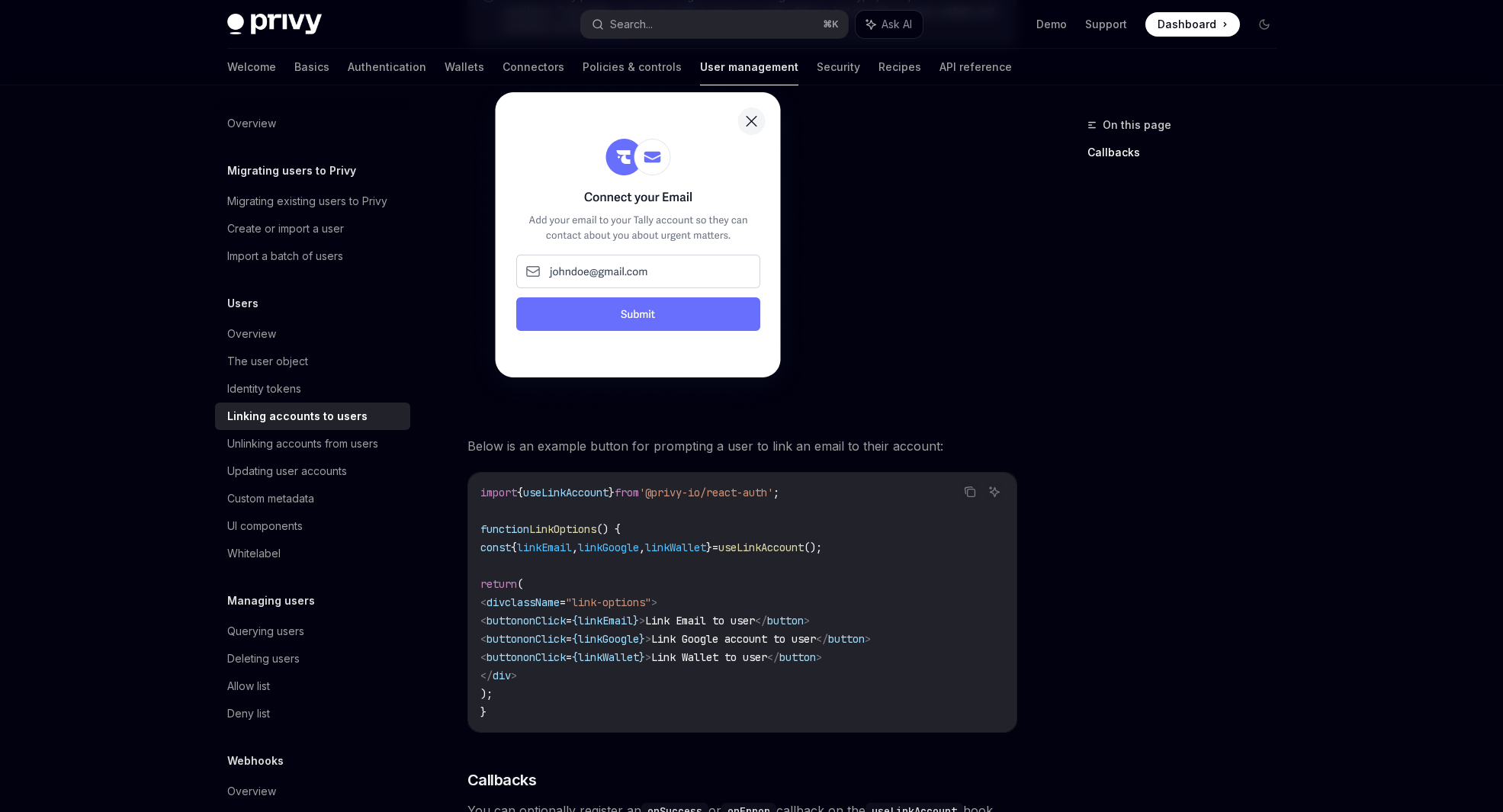
scroll to position [978, 0]
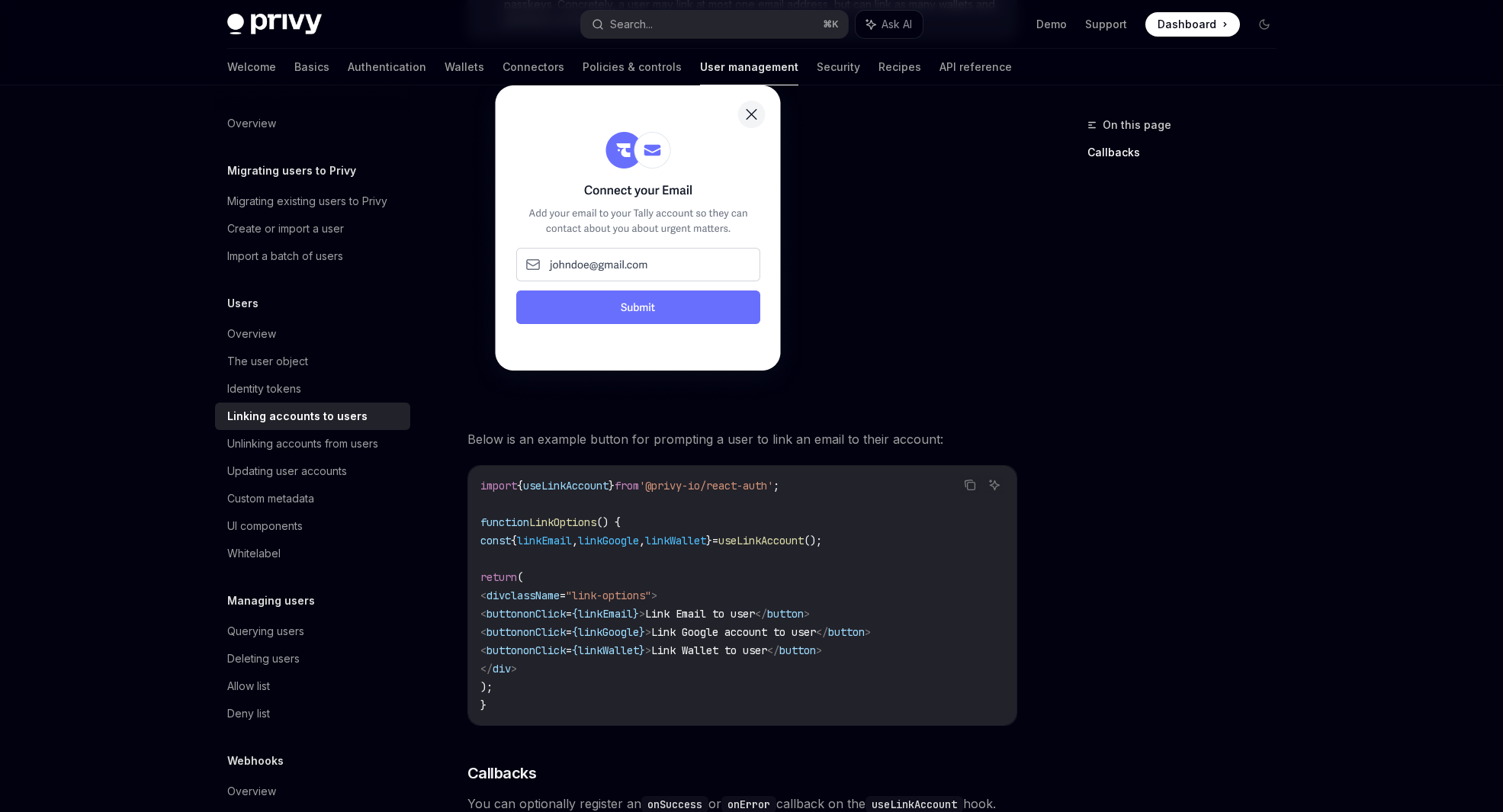
click at [646, 534] on span "," at bounding box center [642, 540] width 7 height 14
click at [702, 534] on span "linkWallet" at bounding box center [676, 540] width 61 height 14
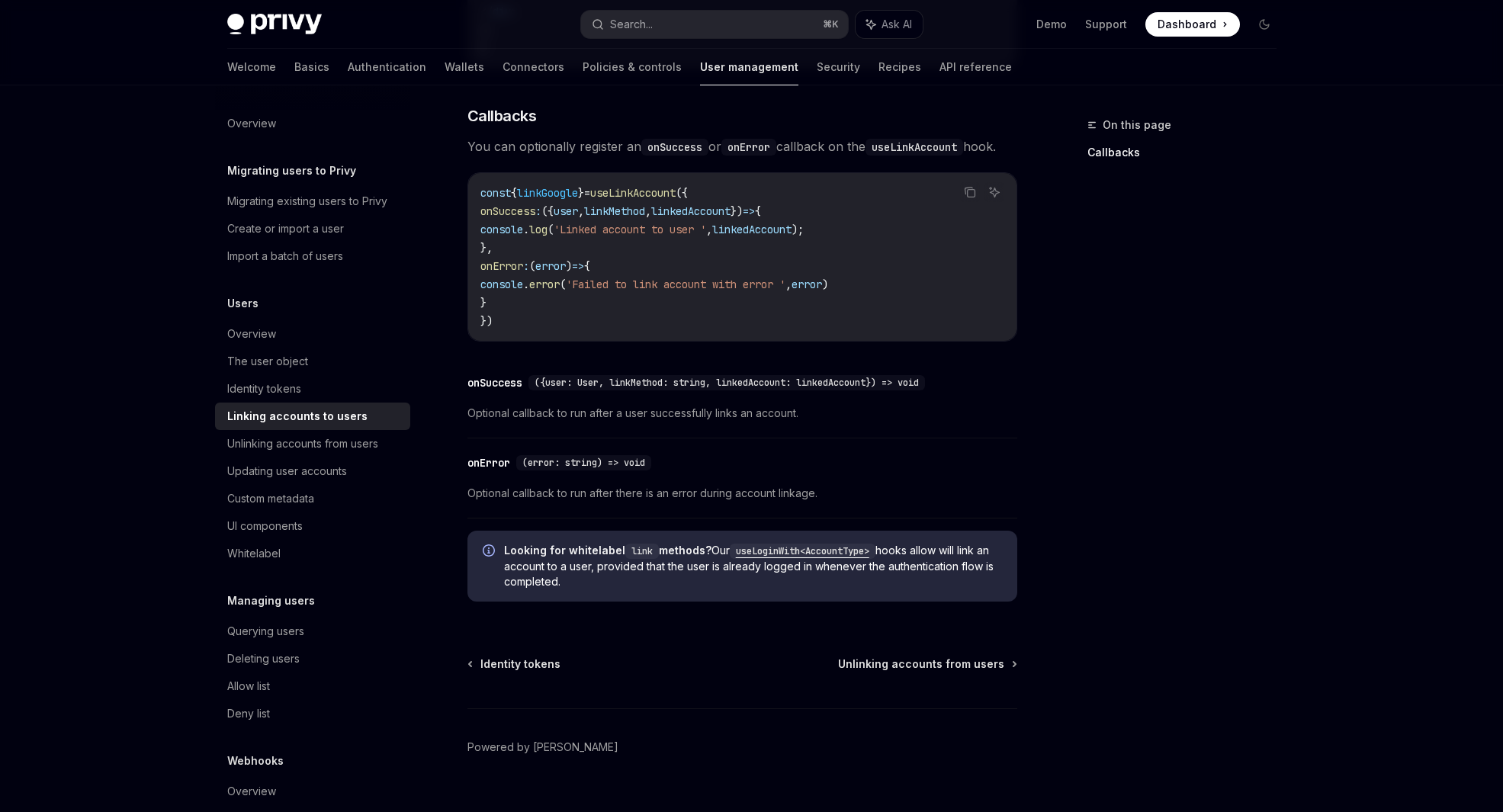
scroll to position [1662, 0]
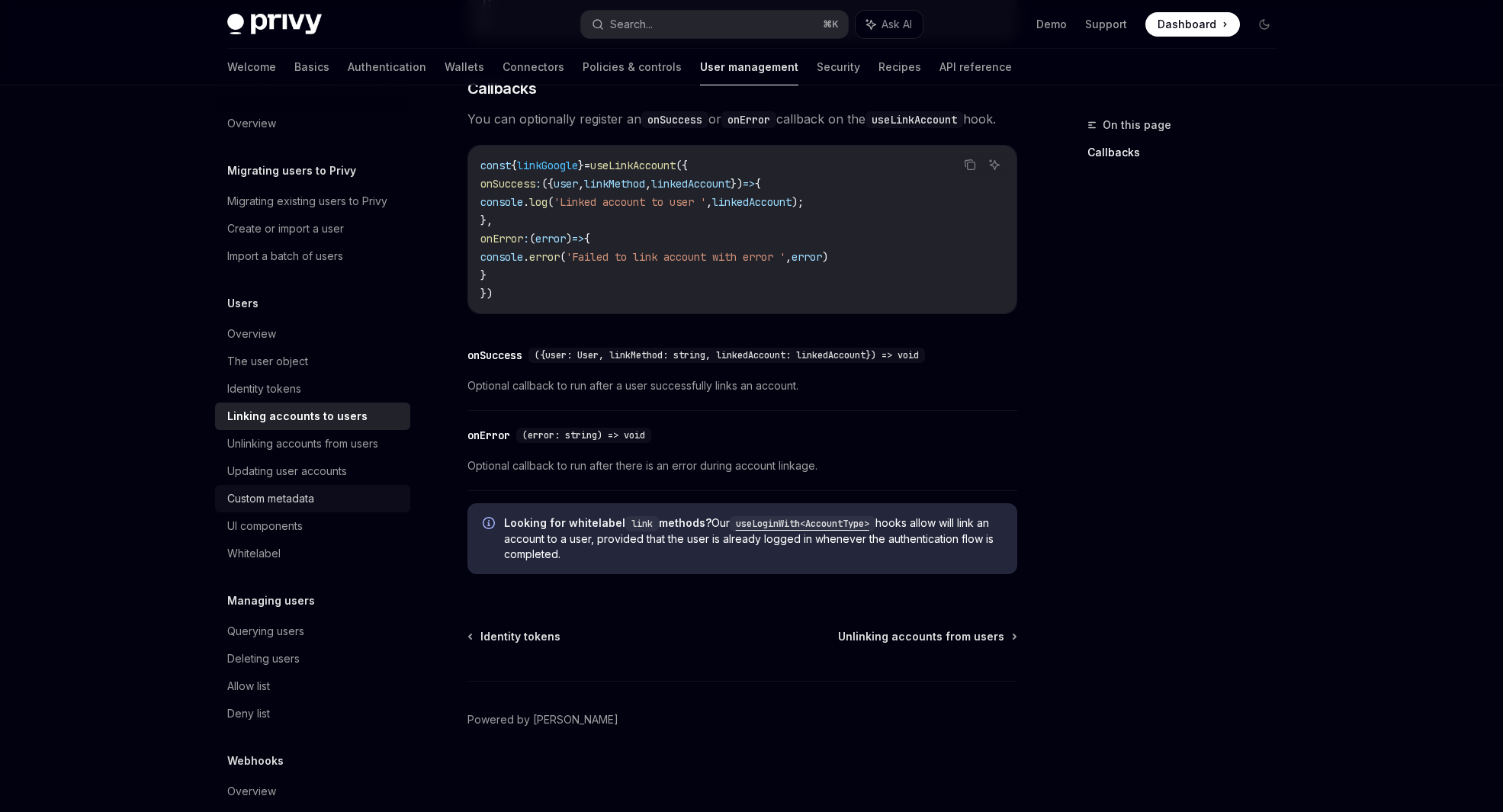
click at [295, 496] on div "Custom metadata" at bounding box center [271, 499] width 87 height 19
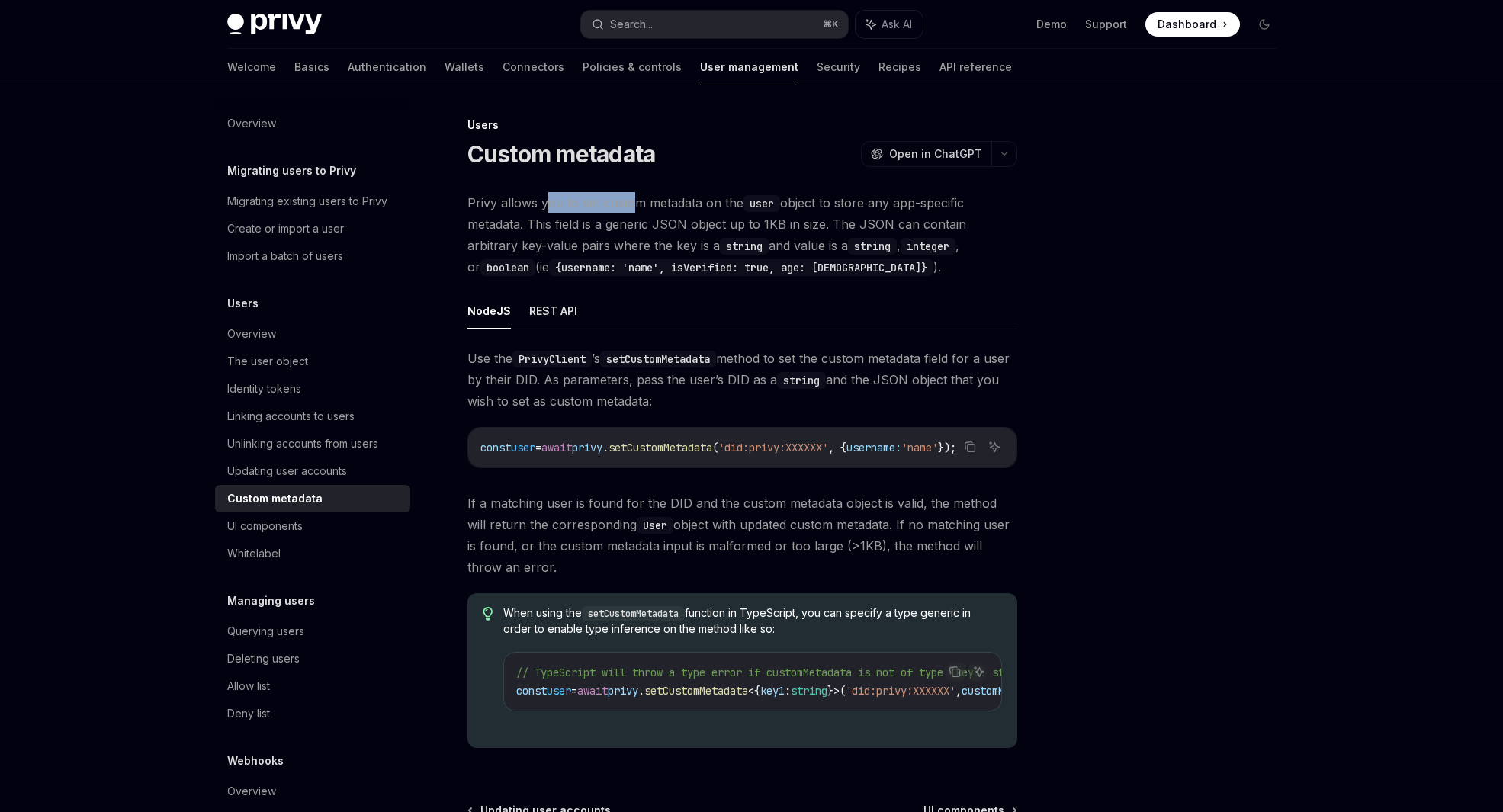
drag, startPoint x: 547, startPoint y: 199, endPoint x: 632, endPoint y: 201, distance: 85.0
click at [632, 201] on span "Privy allows you to set custom metadata on the user object to store any app-spe…" at bounding box center [742, 234] width 550 height 85
click at [663, 201] on span "Privy allows you to set custom metadata on the user object to store any app-spe…" at bounding box center [742, 234] width 550 height 85
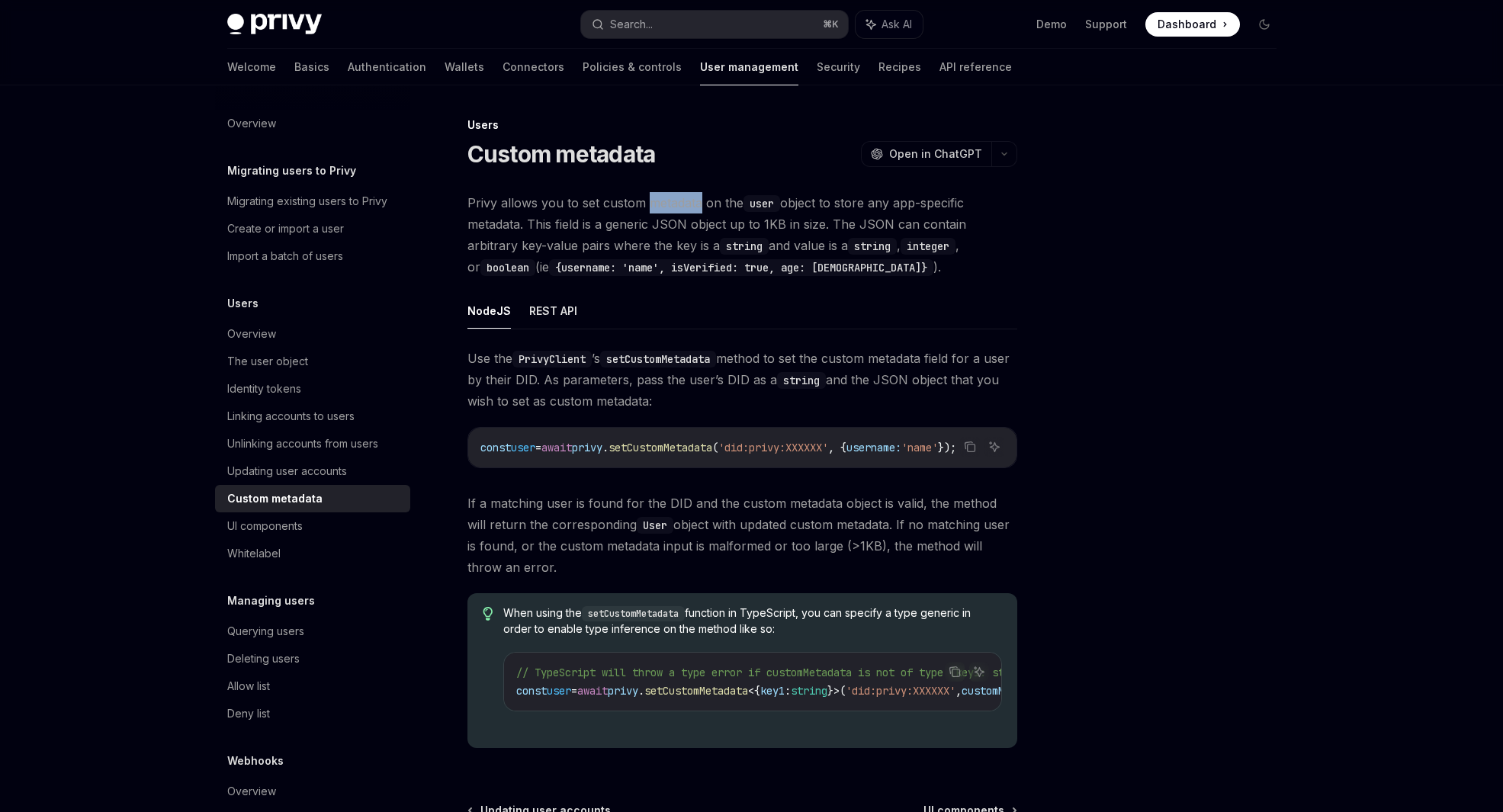
drag, startPoint x: 663, startPoint y: 201, endPoint x: 679, endPoint y: 199, distance: 16.1
click at [663, 200] on span "Privy allows you to set custom metadata on the user object to store any app-spe…" at bounding box center [742, 234] width 550 height 85
click at [741, 197] on span "Privy allows you to set custom metadata on the user object to store any app-spe…" at bounding box center [742, 234] width 550 height 85
drag, startPoint x: 533, startPoint y: 225, endPoint x: 615, endPoint y: 224, distance: 82.0
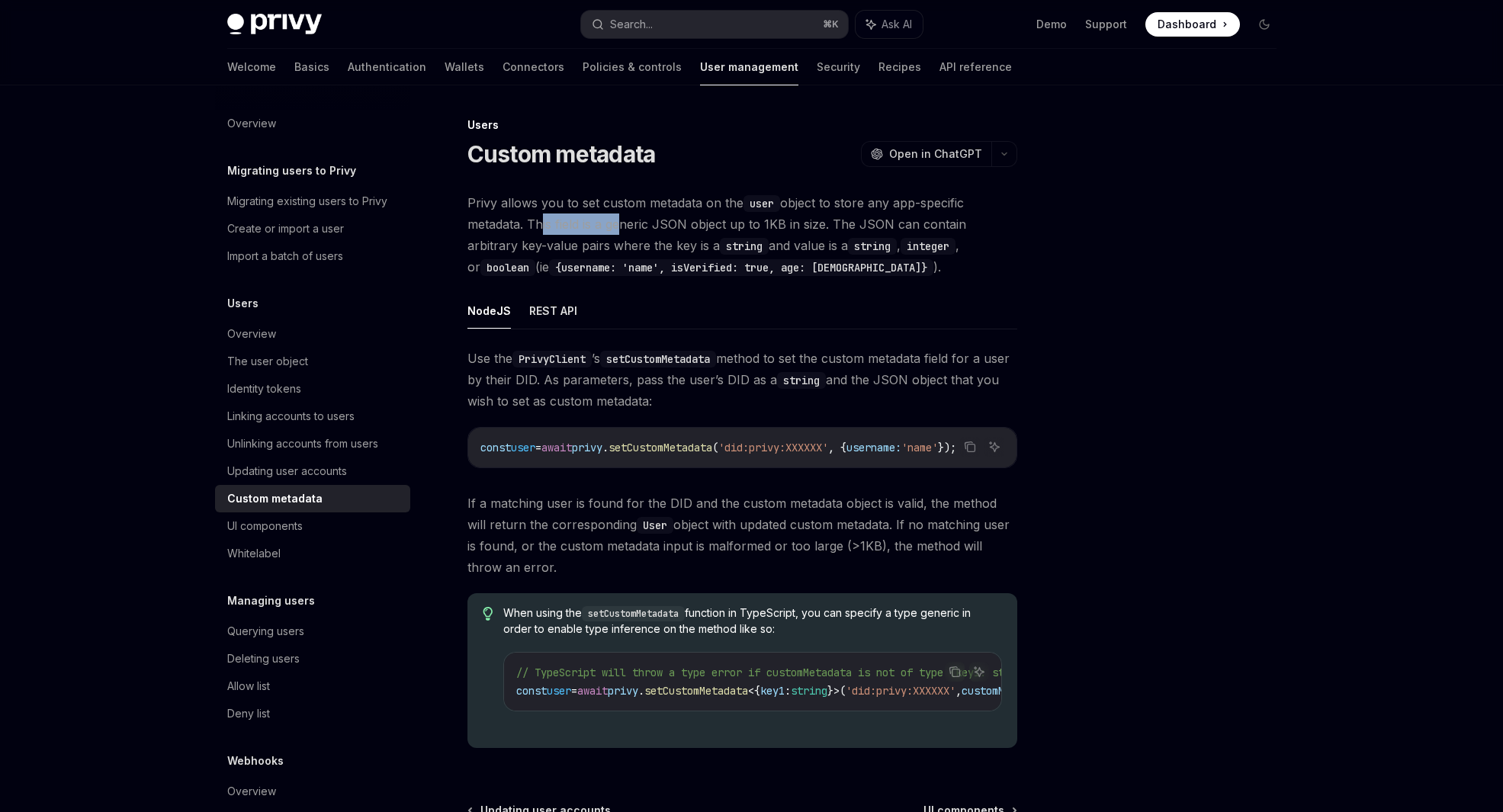
click at [615, 224] on span "Privy allows you to set custom metadata on the user object to store any app-spe…" at bounding box center [742, 234] width 550 height 85
click at [713, 222] on span "Privy allows you to set custom metadata on the user object to store any app-spe…" at bounding box center [742, 234] width 550 height 85
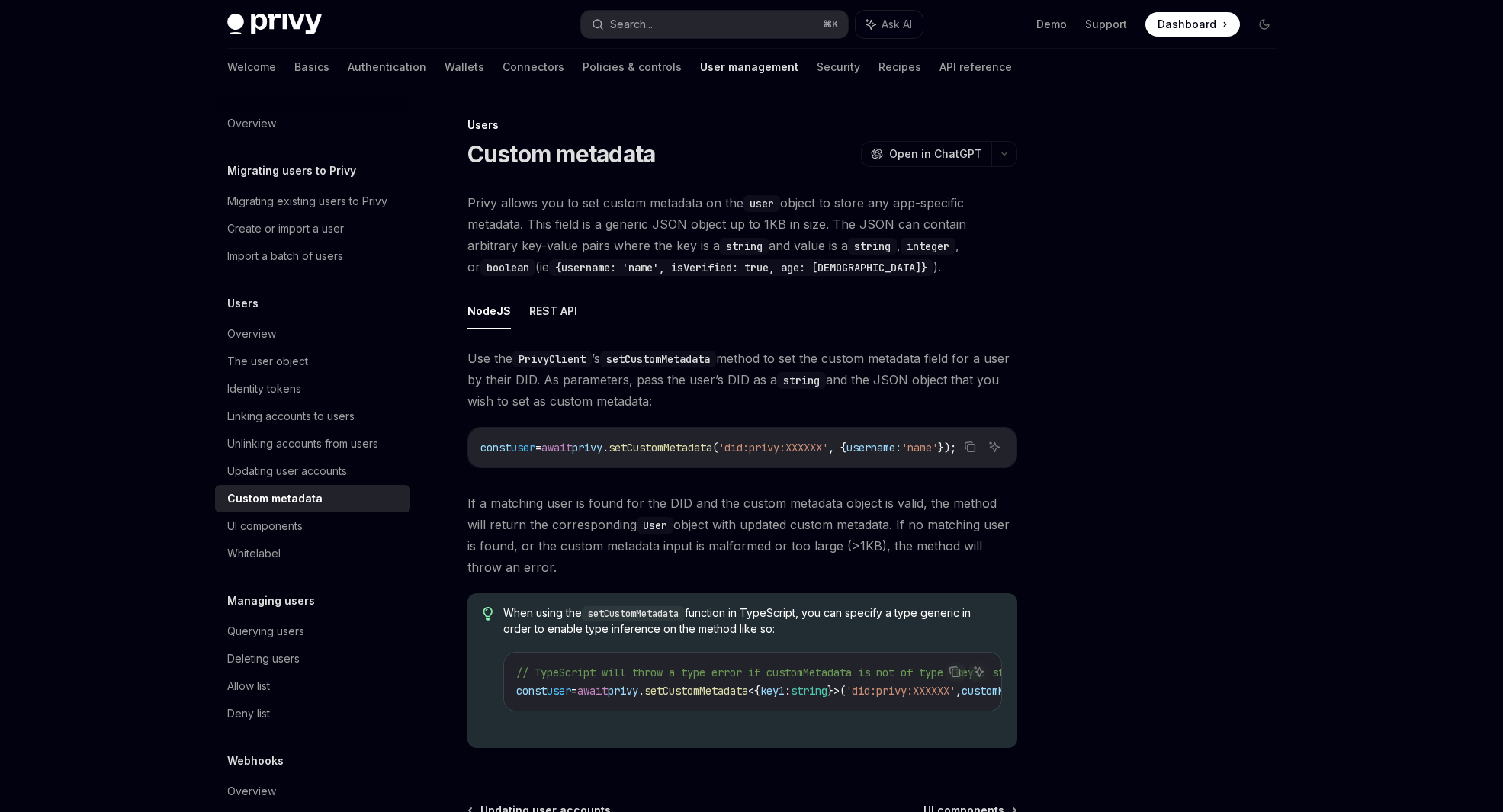
click at [765, 221] on span "Privy allows you to set custom metadata on the user object to store any app-spe…" at bounding box center [742, 234] width 550 height 85
click at [798, 222] on span "Privy allows you to set custom metadata on the user object to store any app-spe…" at bounding box center [742, 234] width 550 height 85
click at [827, 222] on span "Privy allows you to set custom metadata on the user object to store any app-spe…" at bounding box center [742, 234] width 550 height 85
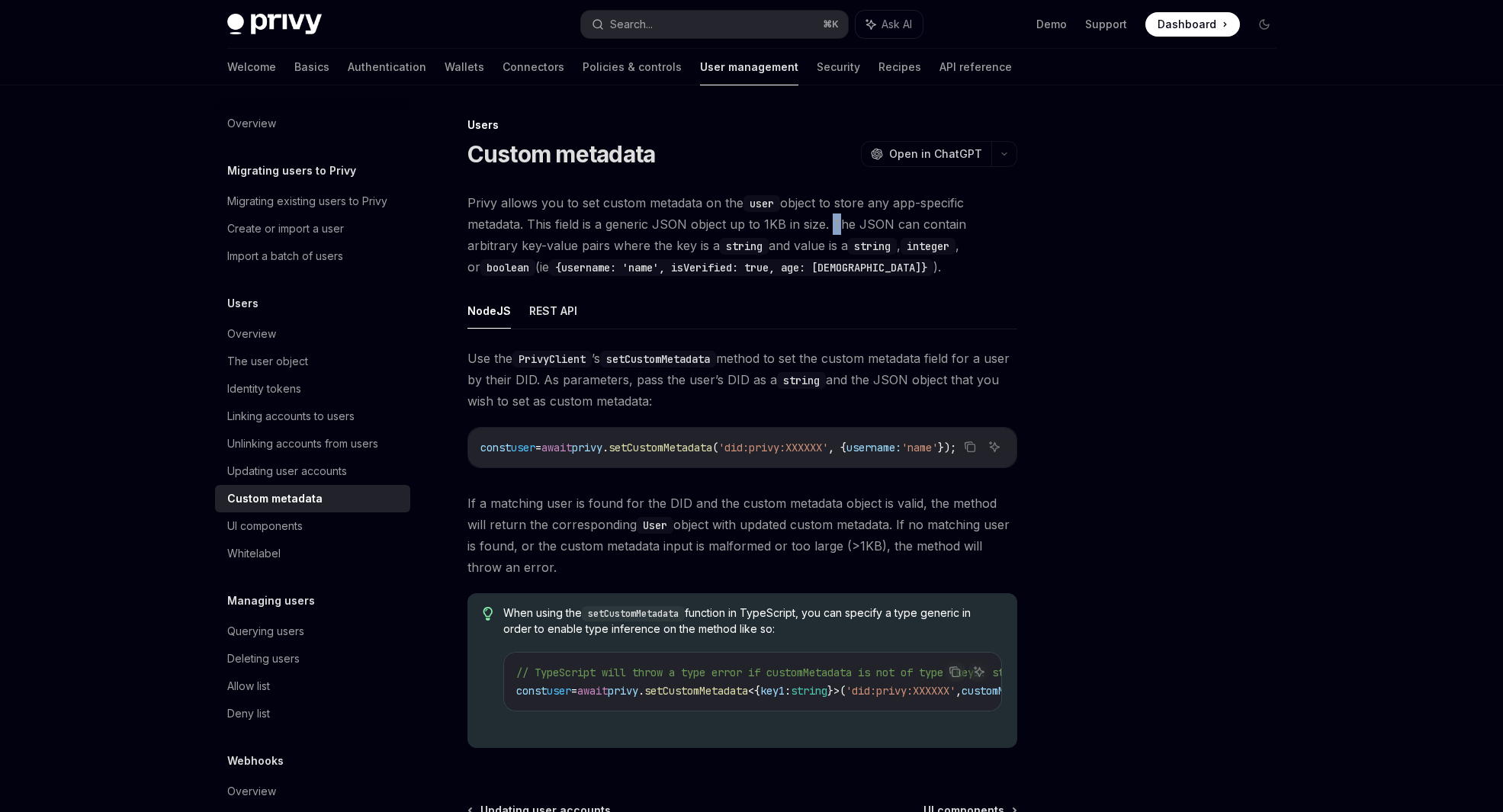
click at [827, 222] on span "Privy allows you to set custom metadata on the user object to store any app-spe…" at bounding box center [742, 234] width 550 height 85
click at [859, 222] on span "Privy allows you to set custom metadata on the user object to store any app-spe…" at bounding box center [742, 234] width 550 height 85
click at [645, 266] on code "{username: 'name', isVerified: true, age: 23}" at bounding box center [741, 268] width 384 height 17
click at [683, 269] on code "{username: 'name', isVerified: true, age: 23}" at bounding box center [741, 268] width 384 height 17
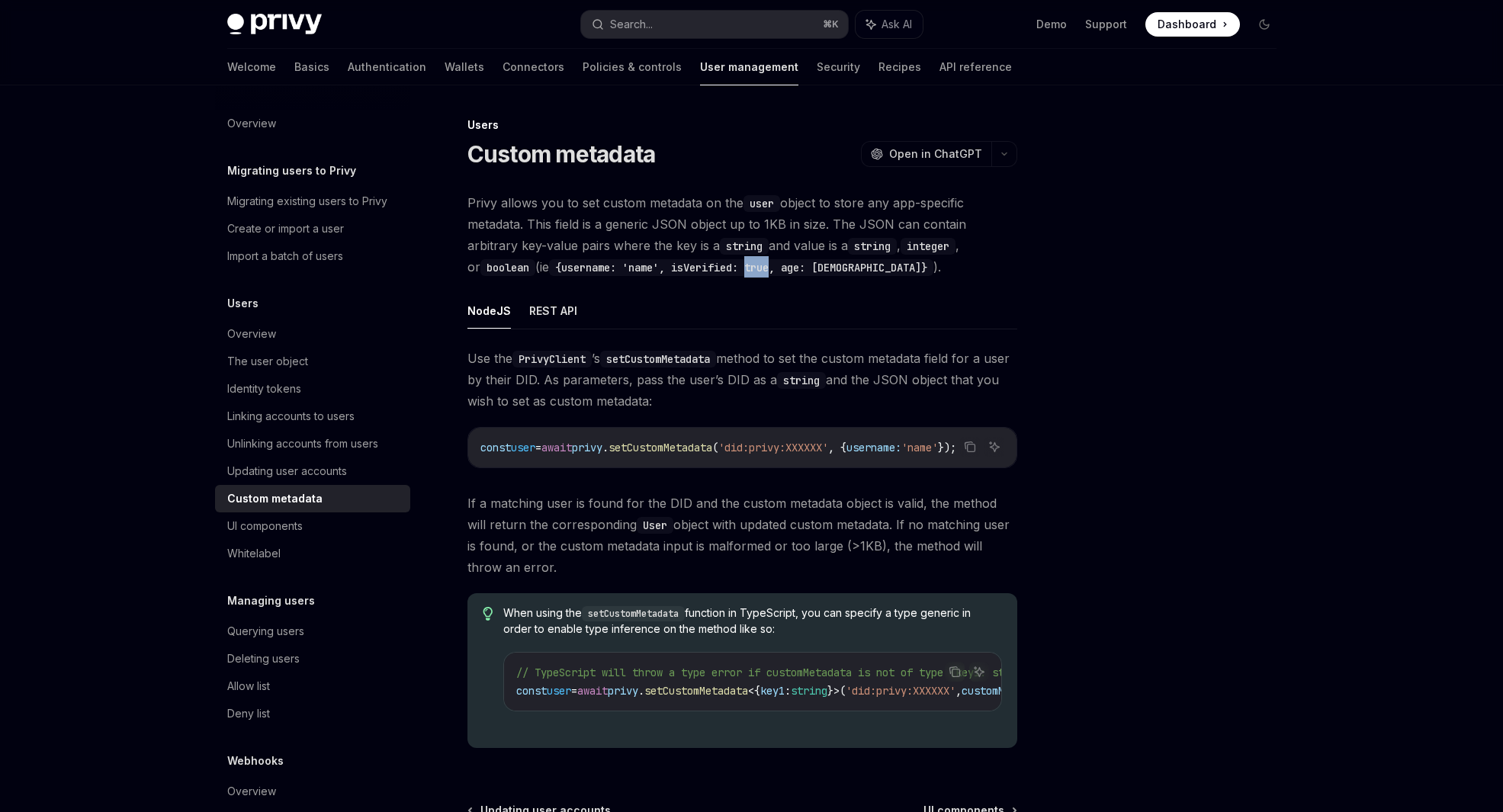
click at [683, 269] on code "{username: 'name', isVerified: true, age: 23}" at bounding box center [741, 268] width 384 height 17
click at [727, 269] on code "{username: 'name', isVerified: true, age: 23}" at bounding box center [741, 268] width 384 height 17
click at [755, 269] on code "{username: 'name', isVerified: true, age: 23}" at bounding box center [741, 268] width 384 height 17
click at [758, 285] on div "Privy allows you to set custom metadata on the user object to store any app-spe…" at bounding box center [742, 476] width 550 height 568
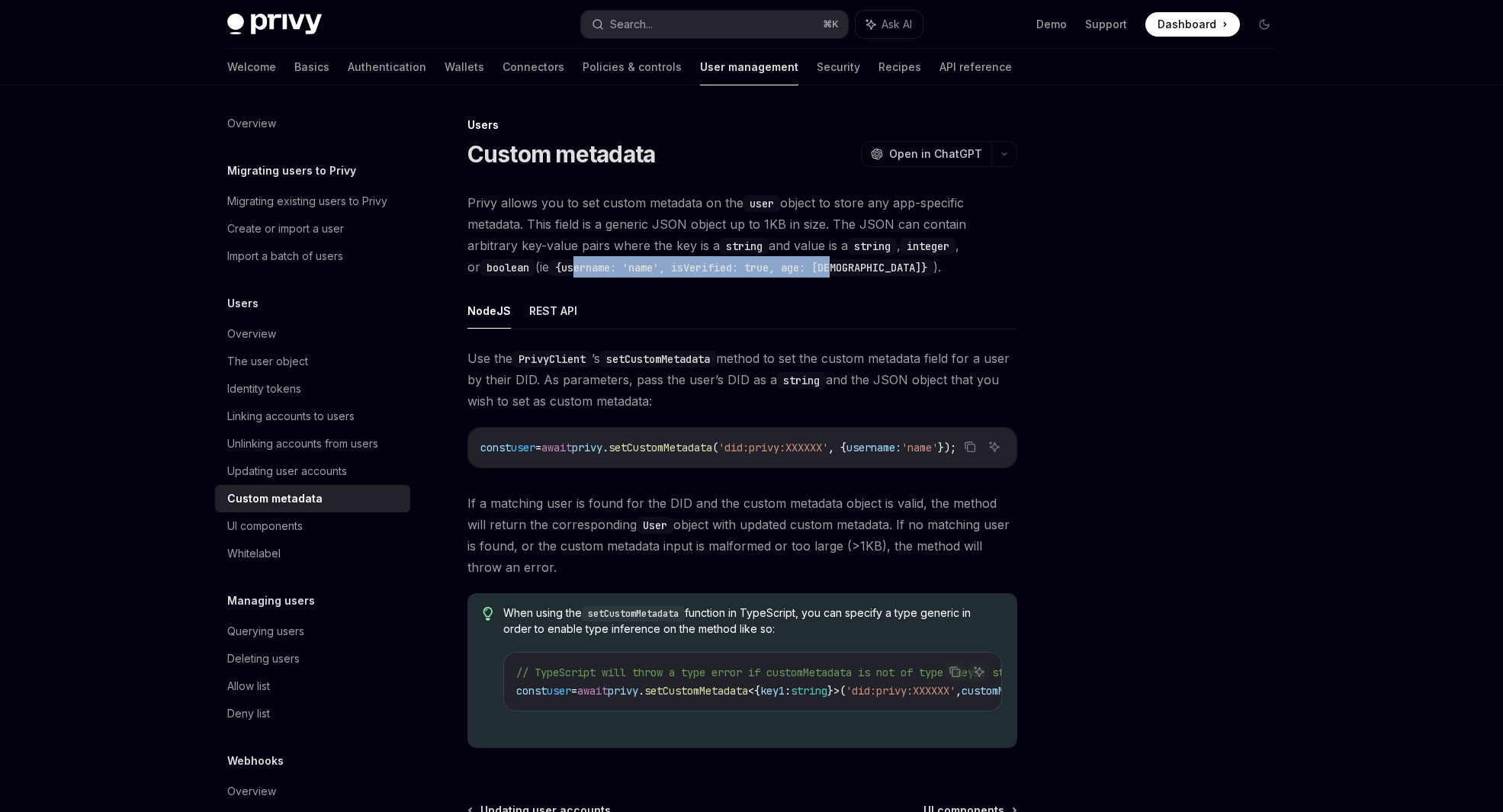
drag, startPoint x: 656, startPoint y: 269, endPoint x: 492, endPoint y: 273, distance: 164.0
click at [492, 273] on span "Privy allows you to set custom metadata on the user object to store any app-spe…" at bounding box center [742, 234] width 550 height 85
click at [549, 273] on code "{username: 'name', isVerified: true, age: 23}" at bounding box center [741, 268] width 384 height 17
click at [549, 267] on code "{username: 'name', isVerified: true, age: 23}" at bounding box center [741, 268] width 384 height 17
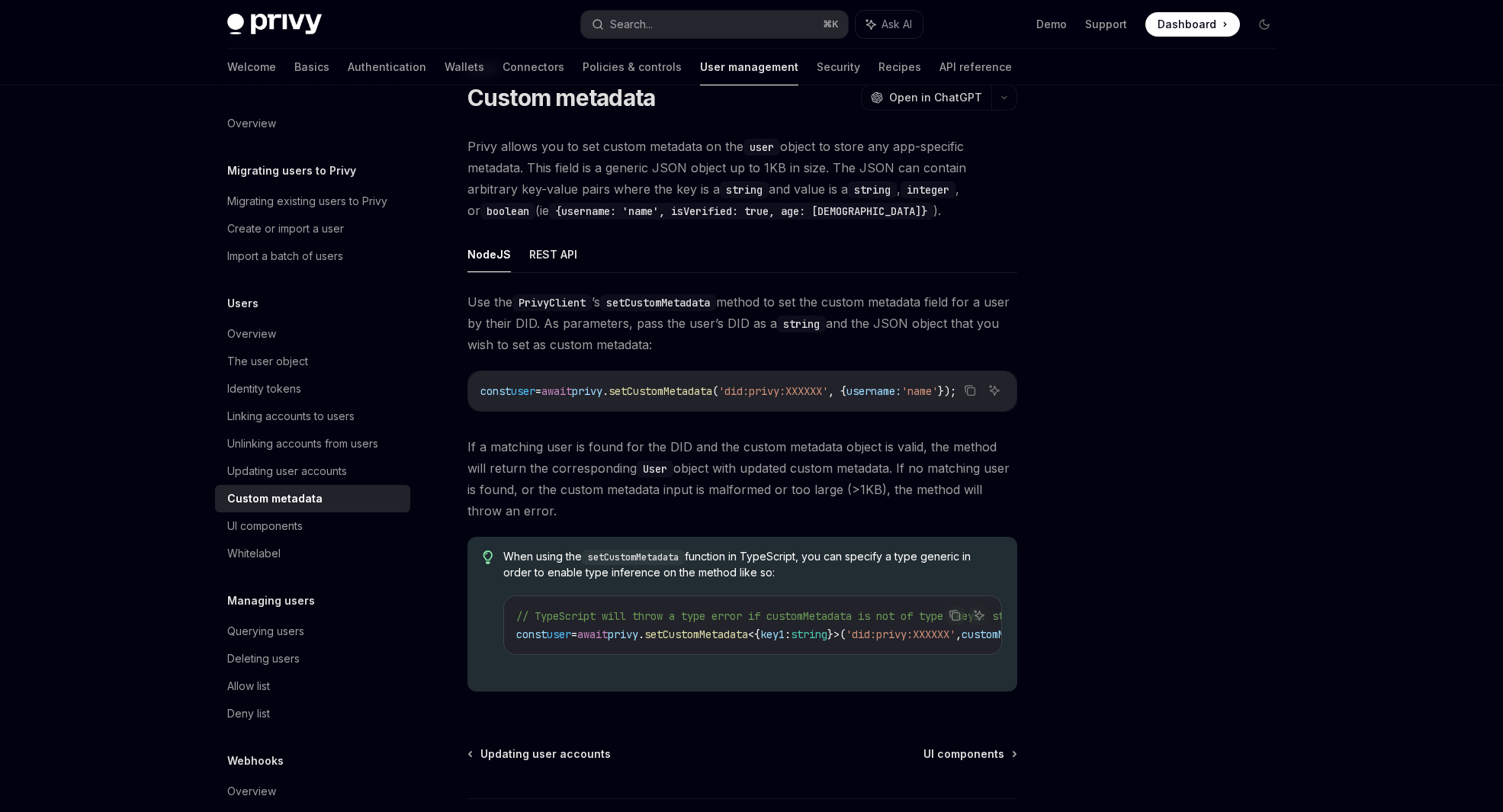
scroll to position [64, 0]
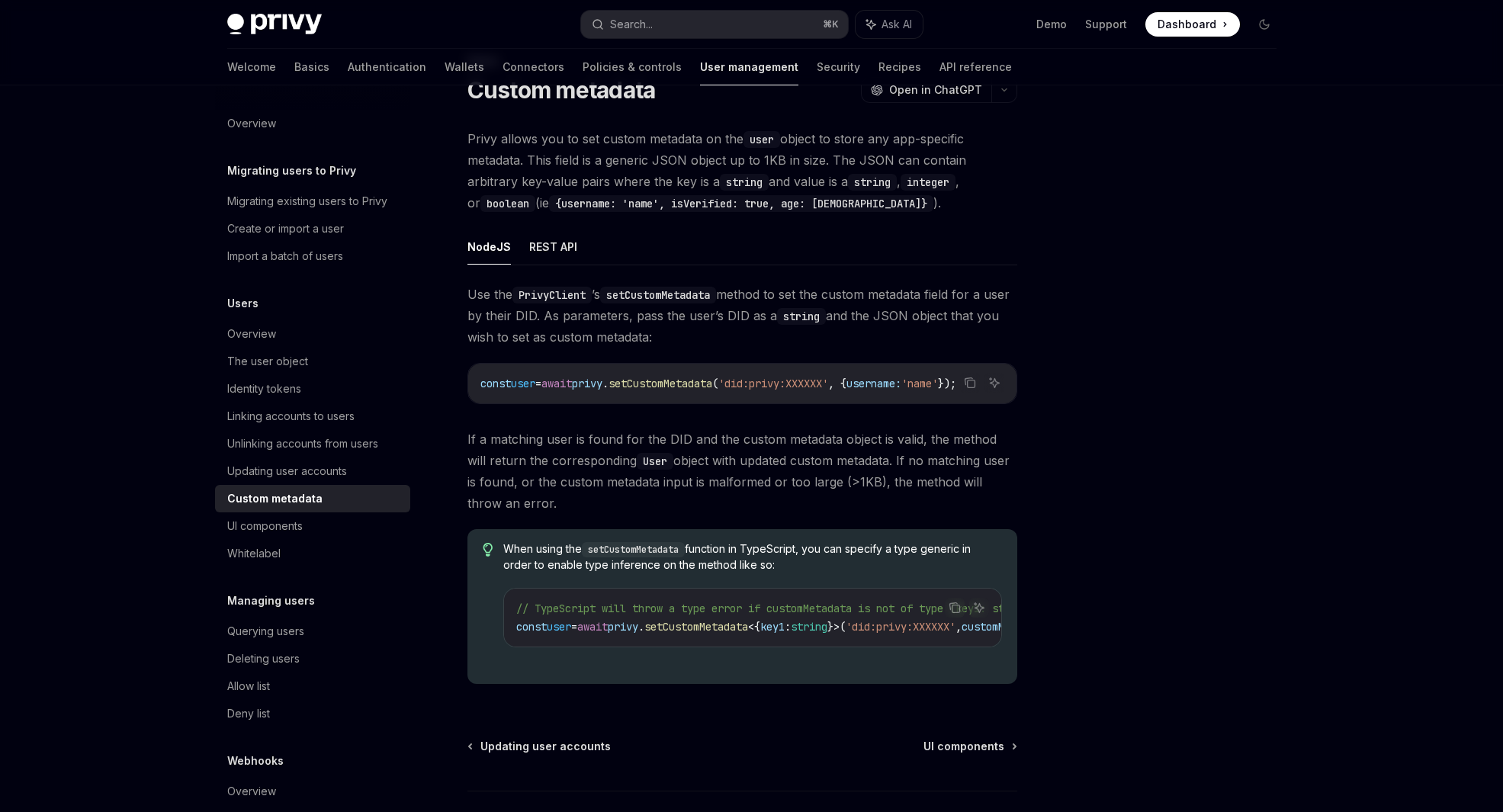
click at [714, 341] on span "Use the PrivyClient ’s setCustomMetadata method to set the custom metadata fiel…" at bounding box center [742, 316] width 550 height 64
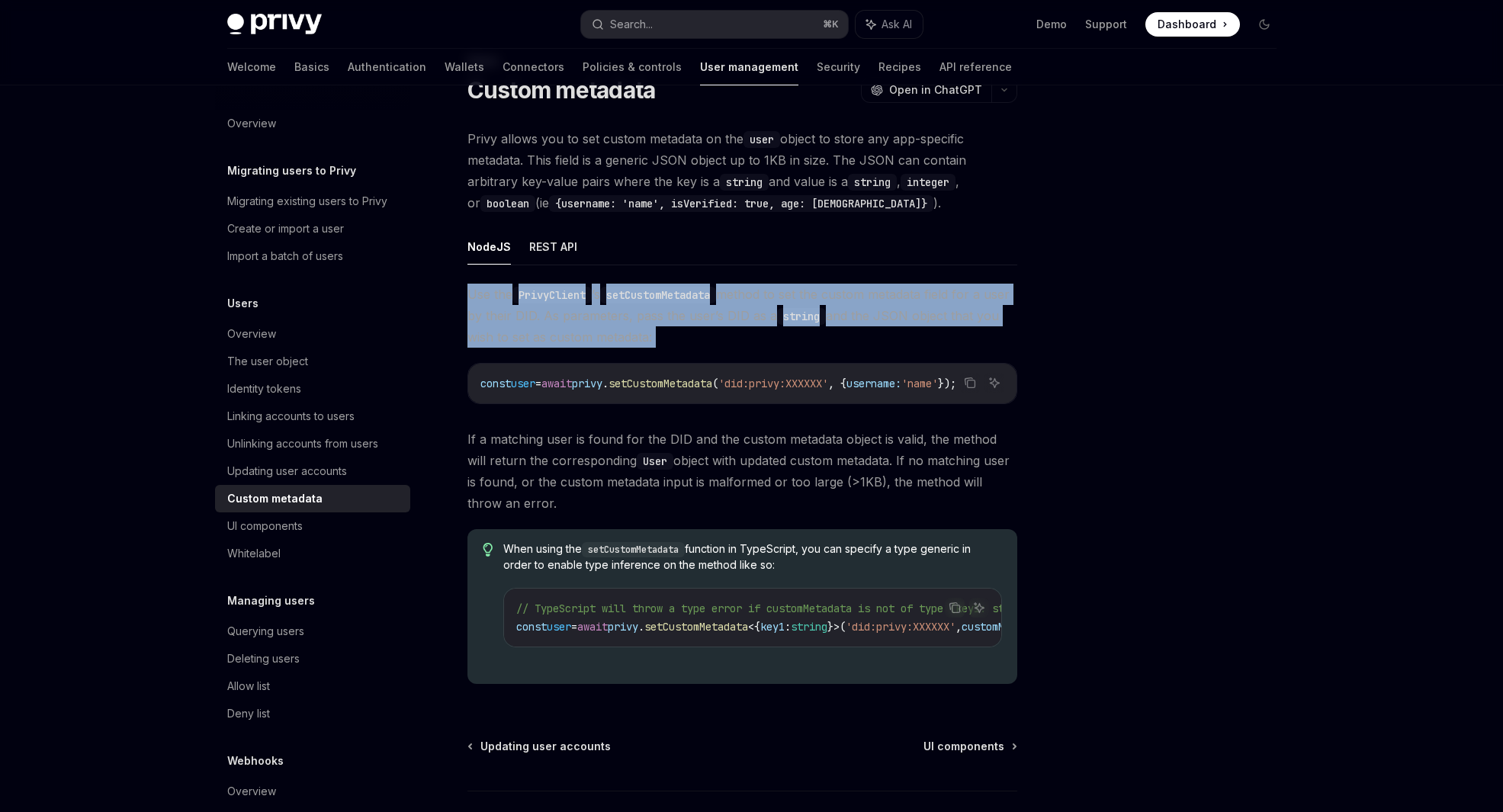
click at [714, 341] on span "Use the PrivyClient ’s setCustomMetadata method to set the custom metadata fiel…" at bounding box center [742, 316] width 550 height 64
click at [573, 293] on code "PrivyClient" at bounding box center [552, 295] width 80 height 17
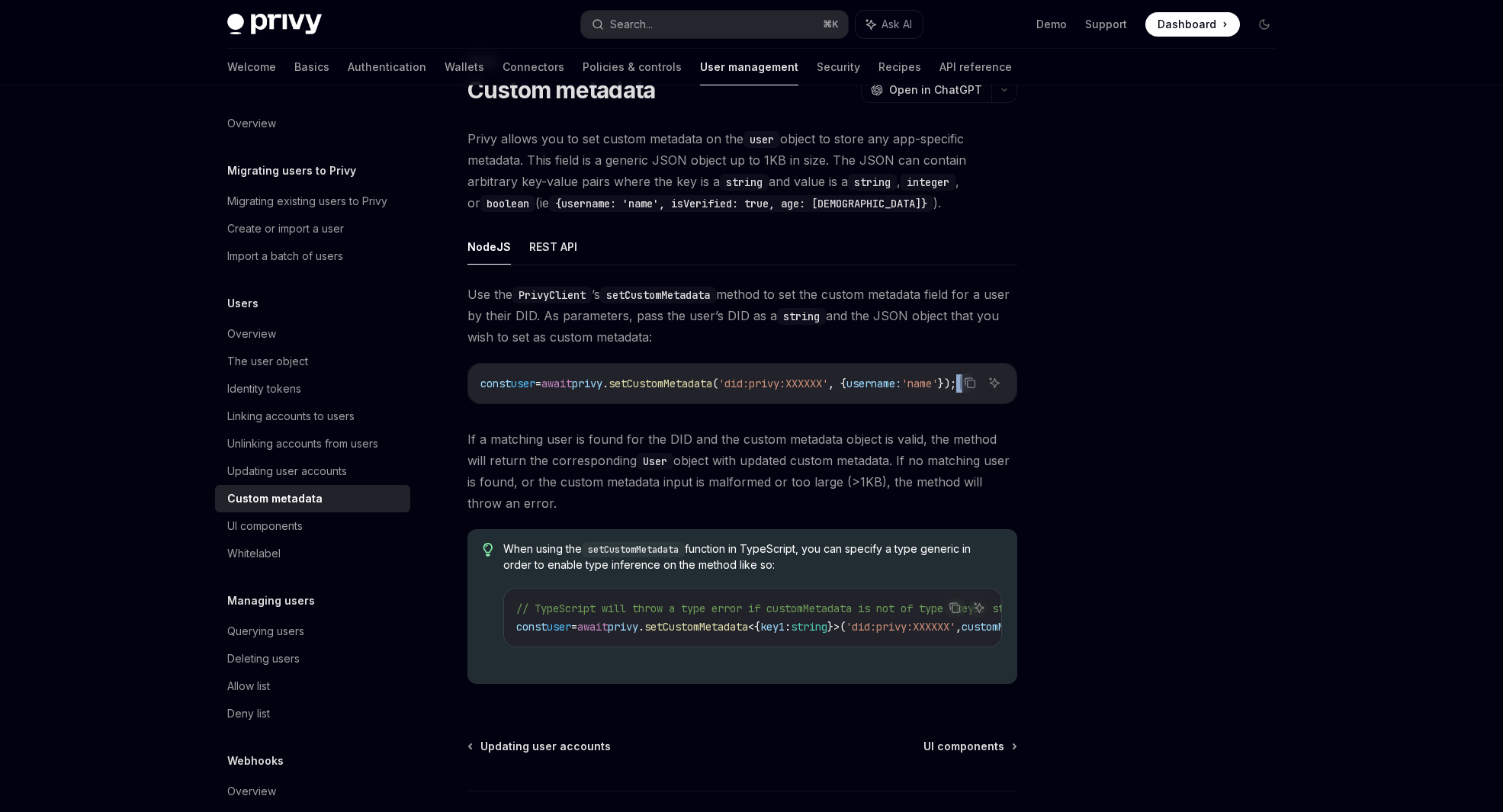
drag, startPoint x: 780, startPoint y: 411, endPoint x: 789, endPoint y: 408, distance: 9.5
click at [789, 408] on div "Use the PrivyClient ’s setCustomMetadata method to set the custom metadata fiel…" at bounding box center [742, 490] width 550 height 412
click at [535, 242] on button "REST API" at bounding box center [553, 246] width 48 height 36
type textarea "*"
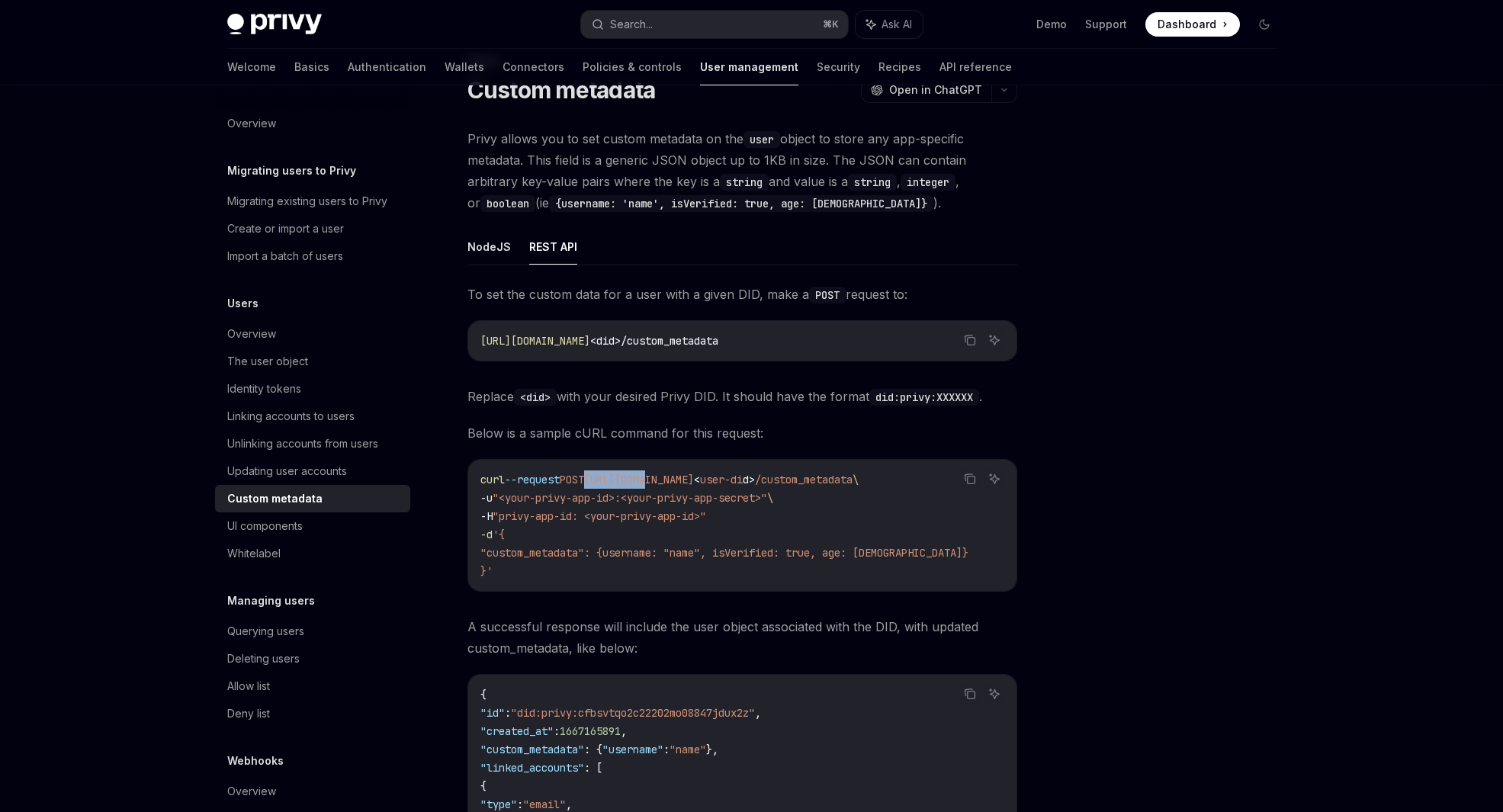
drag, startPoint x: 668, startPoint y: 483, endPoint x: 598, endPoint y: 487, distance: 70.1
click at [598, 487] on code "curl --request POST https://auth.privy.io/api/v1/users/ < user-di d > /custom_m…" at bounding box center [743, 524] width 525 height 110
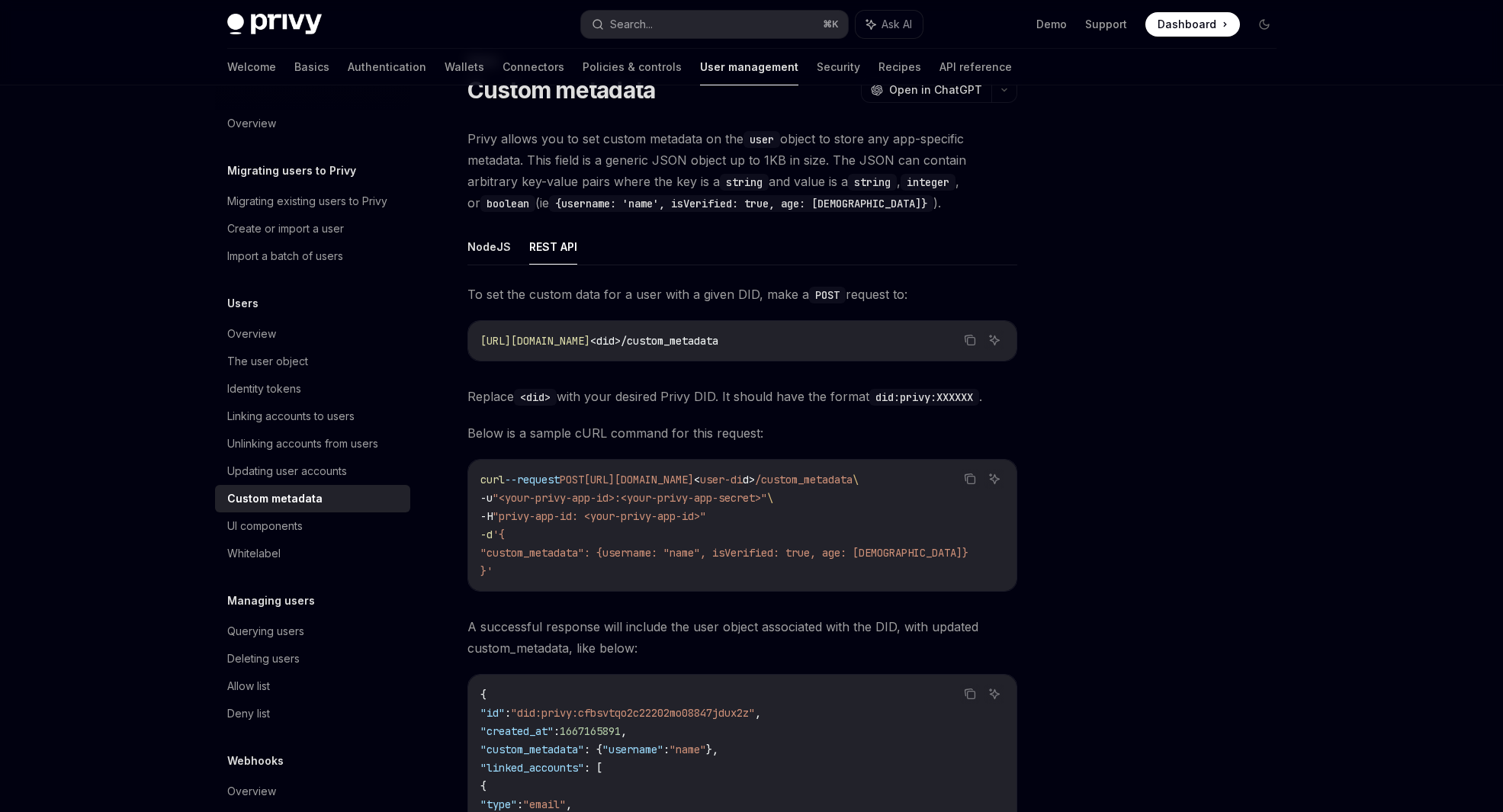
click at [594, 499] on span ""<your-privy-app-id>:<your-privy-app-secret>"" at bounding box center [630, 497] width 275 height 14
drag, startPoint x: 614, startPoint y: 589, endPoint x: 580, endPoint y: 572, distance: 38.0
click at [576, 588] on div "curl --request POST https://auth.privy.io/api/v1/users/ < user-di d > /custom_m…" at bounding box center [742, 525] width 548 height 131
click at [582, 568] on code "curl --request POST https://auth.privy.io/api/v1/users/ < user-di d > /custom_m…" at bounding box center [743, 524] width 525 height 110
drag, startPoint x: 773, startPoint y: 578, endPoint x: 848, endPoint y: 579, distance: 75.0
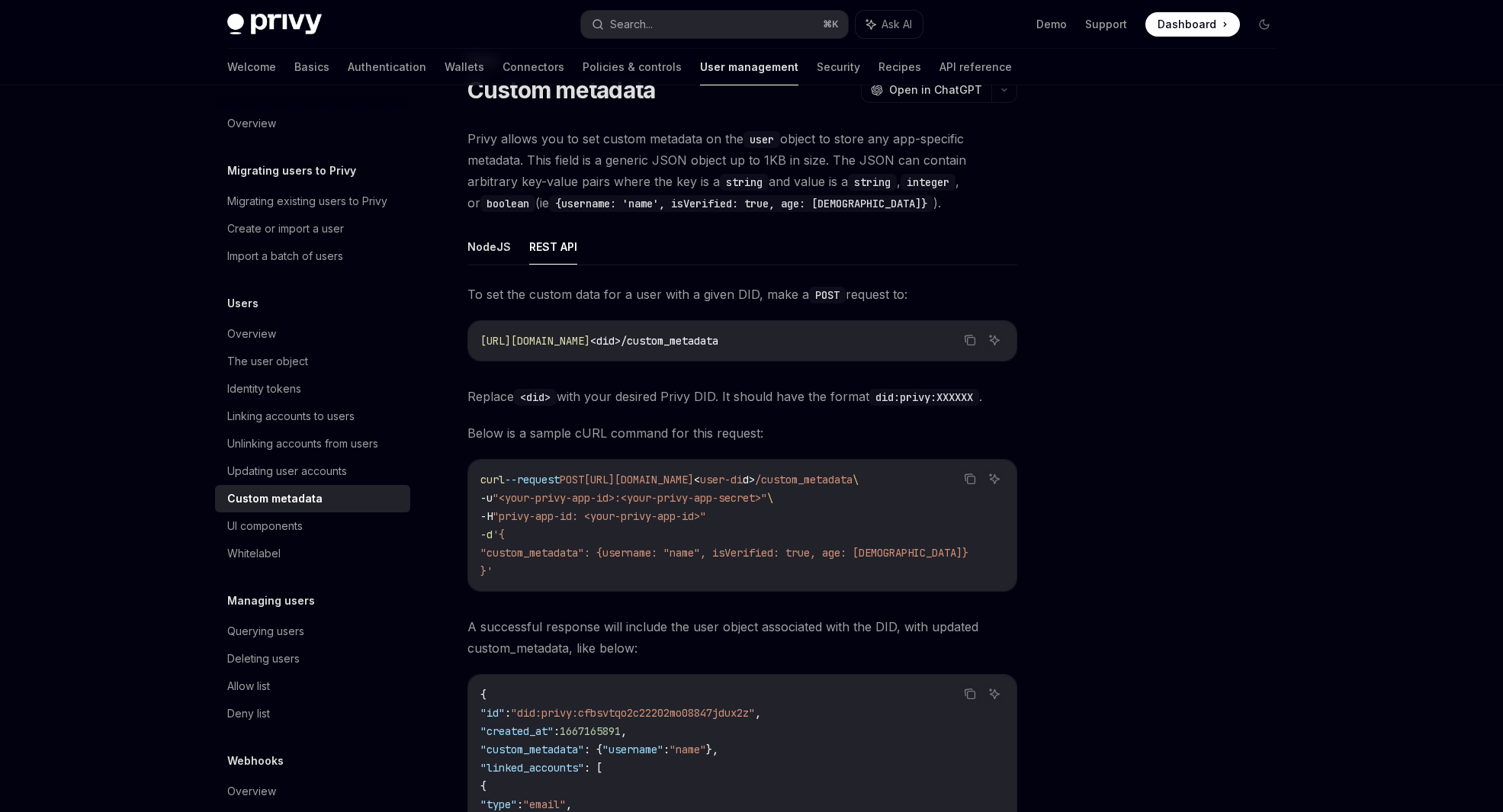
click at [848, 579] on code "curl --request POST https://auth.privy.io/api/v1/users/ < user-di d > /custom_m…" at bounding box center [743, 524] width 525 height 110
click at [659, 621] on span "A successful response will include the user object associated with the DID, wit…" at bounding box center [742, 638] width 550 height 43
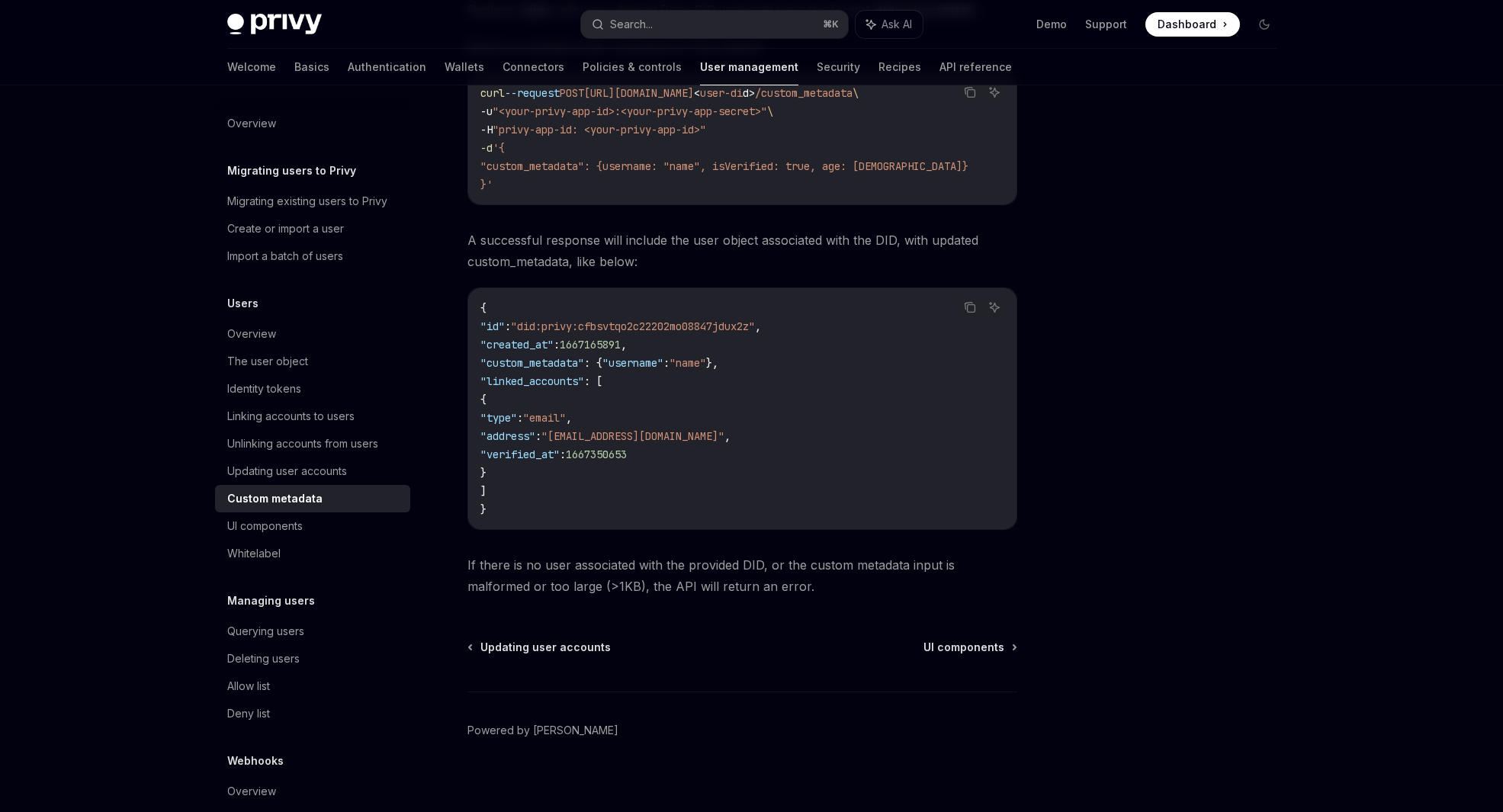
scroll to position [468, 0]
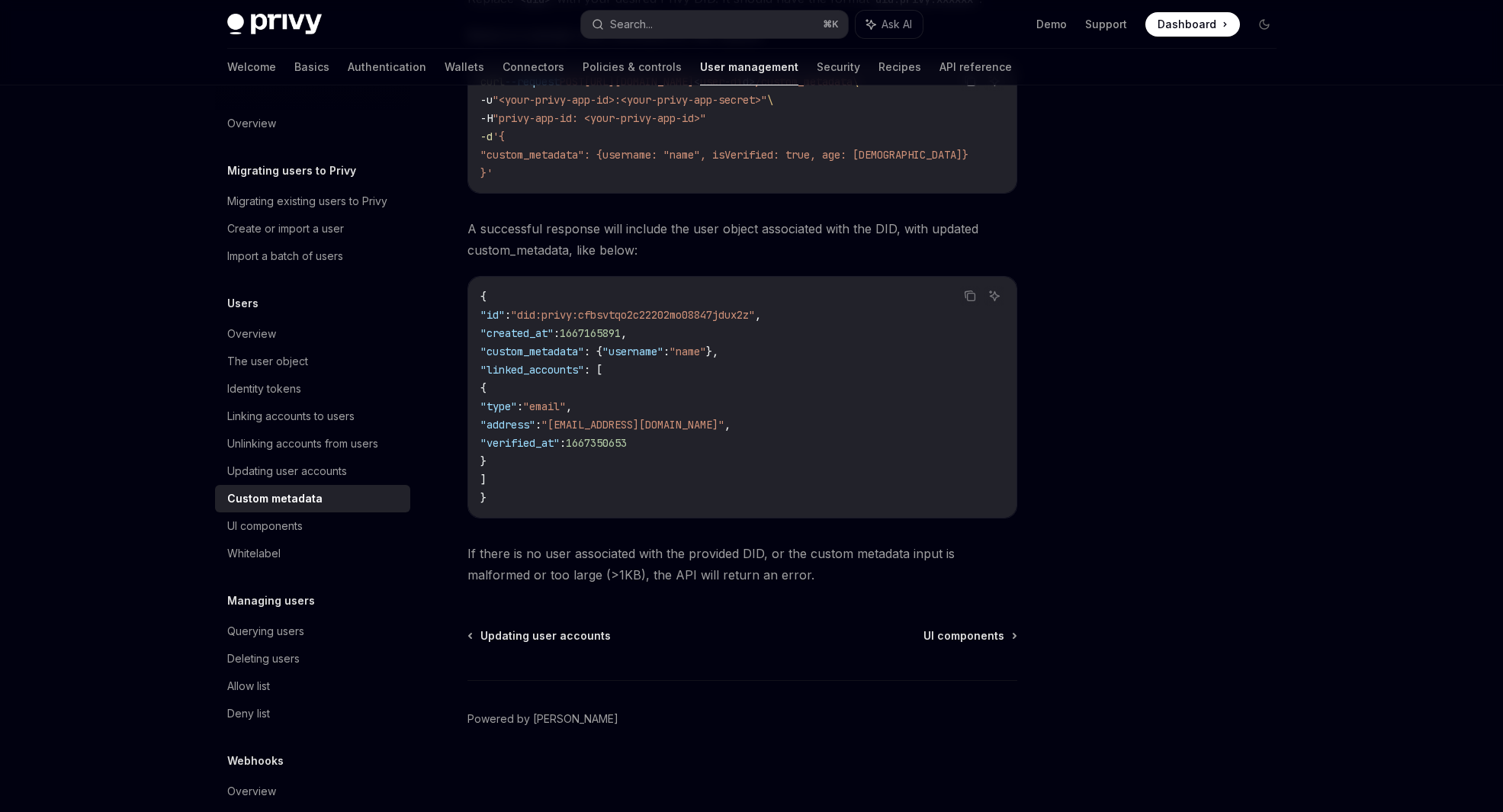
click at [619, 476] on code "{ "id" : "did:privy:cfbsvtqo2c22202mo08847jdux2z" , "created_at" : 1667165891 ,…" at bounding box center [742, 397] width 524 height 219
click at [618, 488] on code "{ "id" : "did:privy:cfbsvtqo2c22202mo08847jdux2z" , "created_at" : 1667165891 ,…" at bounding box center [742, 397] width 524 height 219
click at [621, 472] on code "{ "id" : "did:privy:cfbsvtqo2c22202mo08847jdux2z" , "created_at" : 1667165891 ,…" at bounding box center [742, 397] width 524 height 219
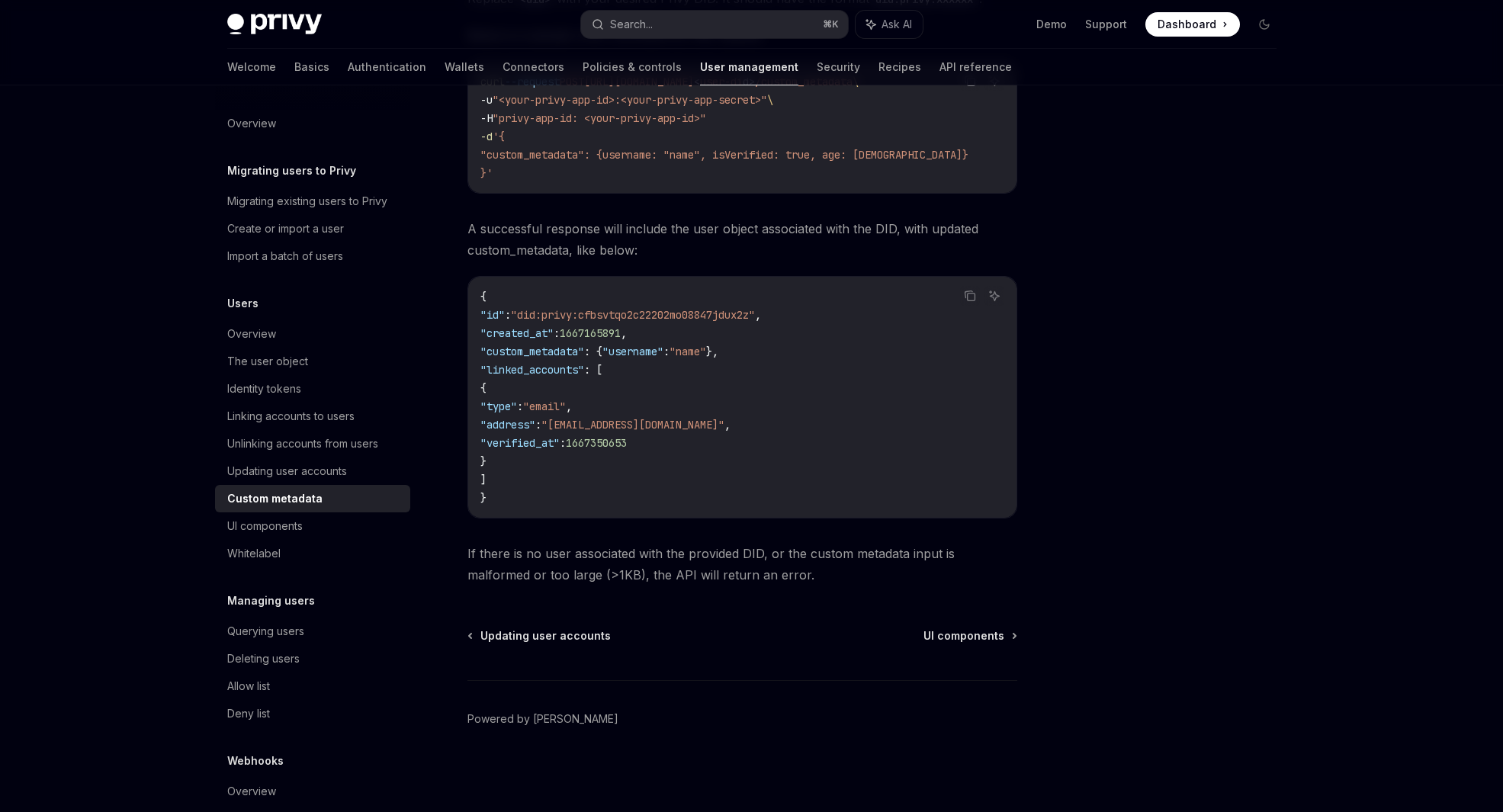
click at [622, 460] on code "{ "id" : "did:privy:cfbsvtqo2c22202mo08847jdux2z" , "created_at" : 1667165891 ,…" at bounding box center [742, 397] width 524 height 219
click at [618, 472] on code "{ "id" : "did:privy:cfbsvtqo2c22202mo08847jdux2z" , "created_at" : 1667165891 ,…" at bounding box center [742, 397] width 524 height 219
click at [618, 469] on code "{ "id" : "did:privy:cfbsvtqo2c22202mo08847jdux2z" , "created_at" : 1667165891 ,…" at bounding box center [742, 397] width 524 height 219
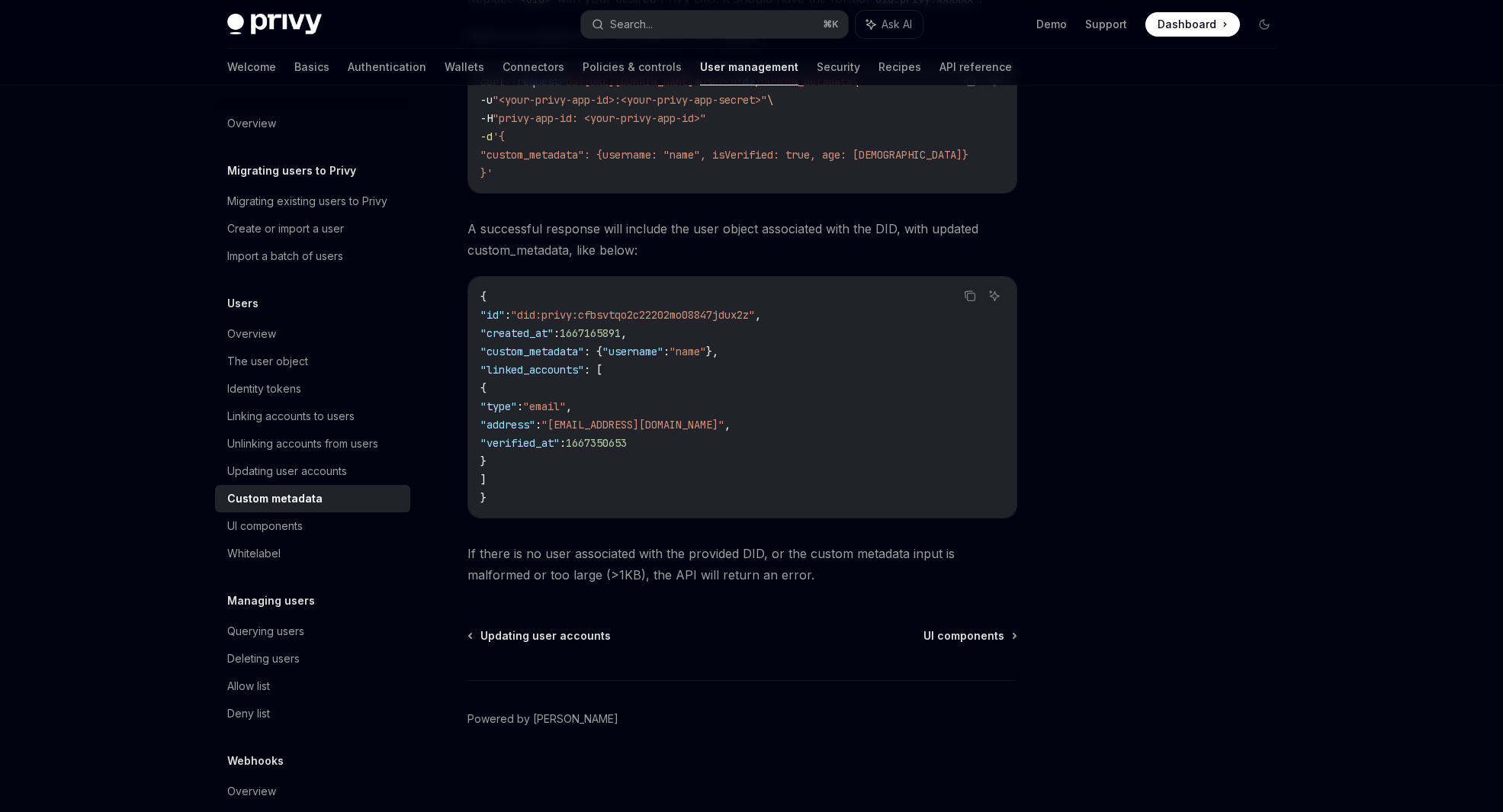
click at [618, 467] on code "{ "id" : "did:privy:cfbsvtqo2c22202mo08847jdux2z" , "created_at" : 1667165891 ,…" at bounding box center [742, 397] width 524 height 219
click at [613, 476] on code "{ "id" : "did:privy:cfbsvtqo2c22202mo08847jdux2z" , "created_at" : 1667165891 ,…" at bounding box center [742, 397] width 524 height 219
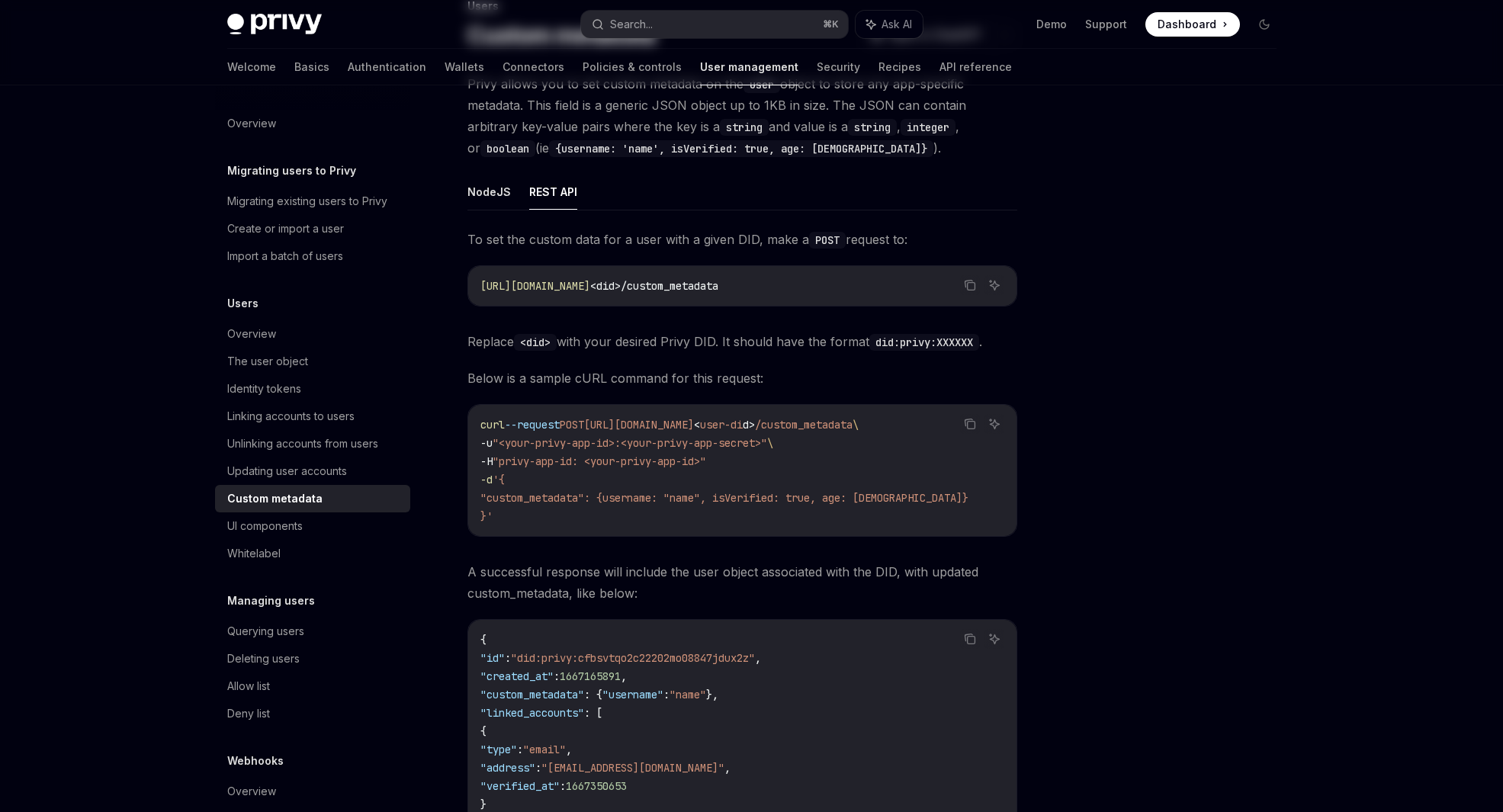
scroll to position [0, 0]
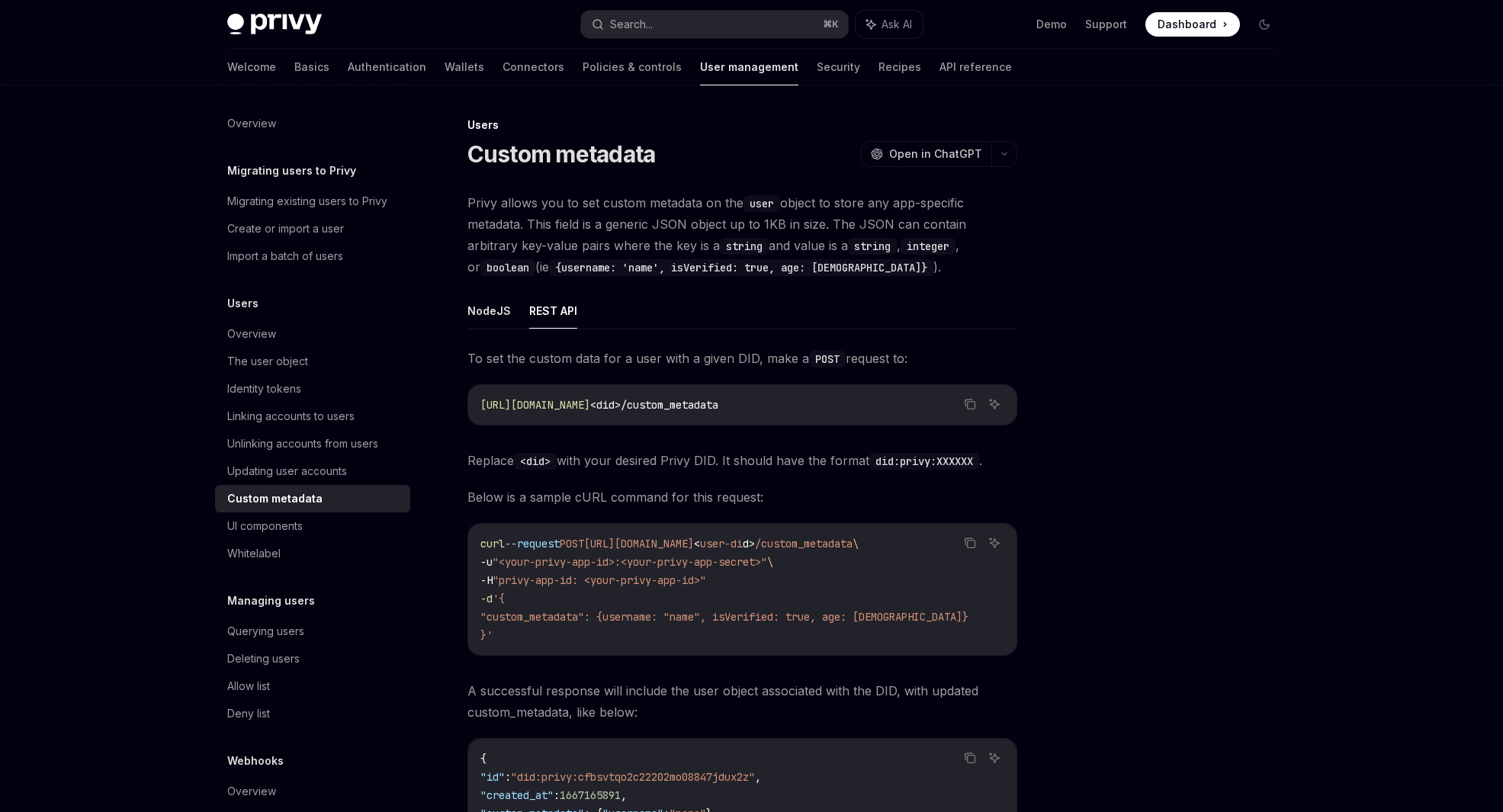
click at [1150, 157] on div at bounding box center [1172, 464] width 231 height 696
click at [1142, 146] on div at bounding box center [1172, 464] width 231 height 696
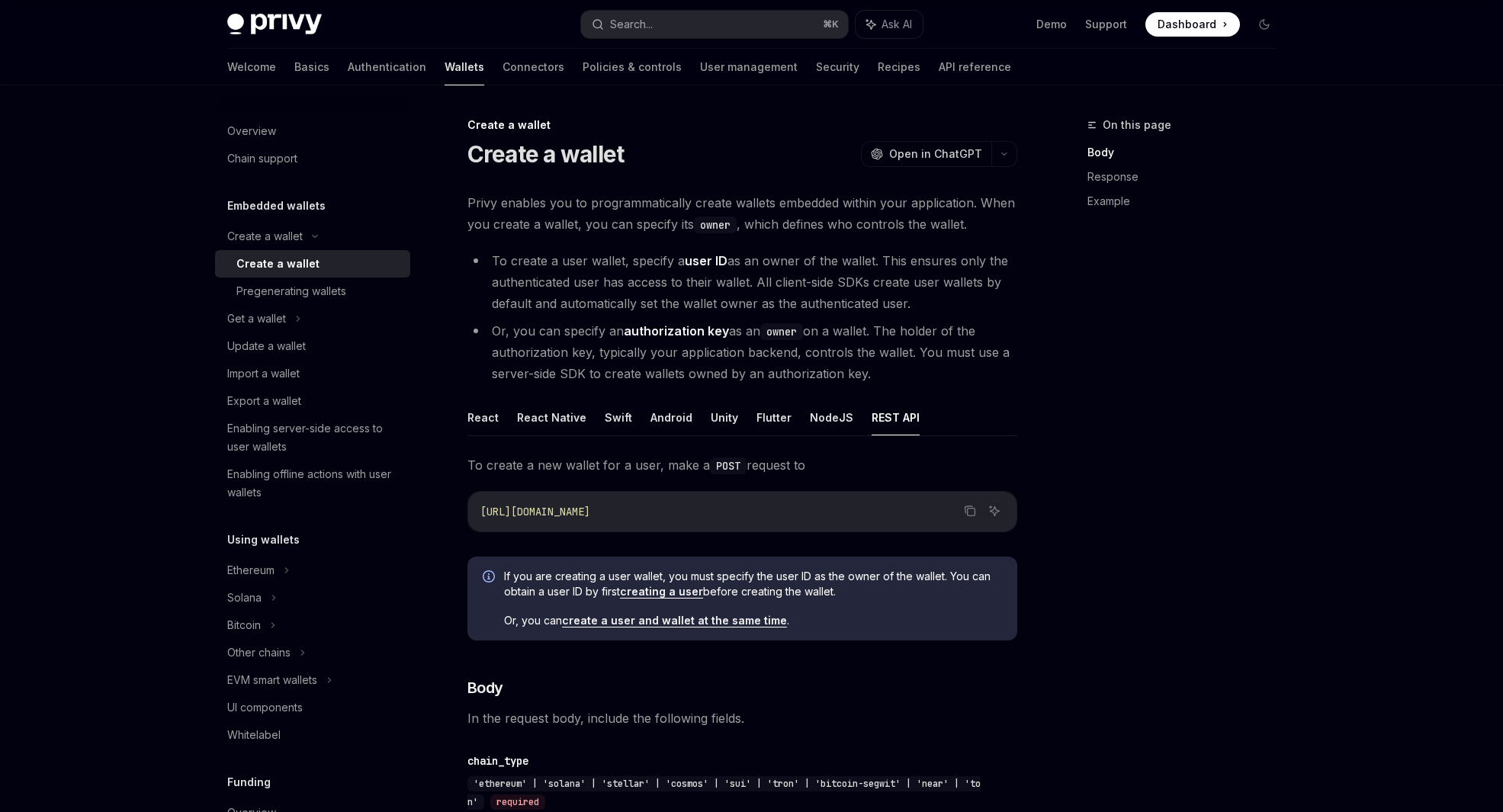
scroll to position [345, 0]
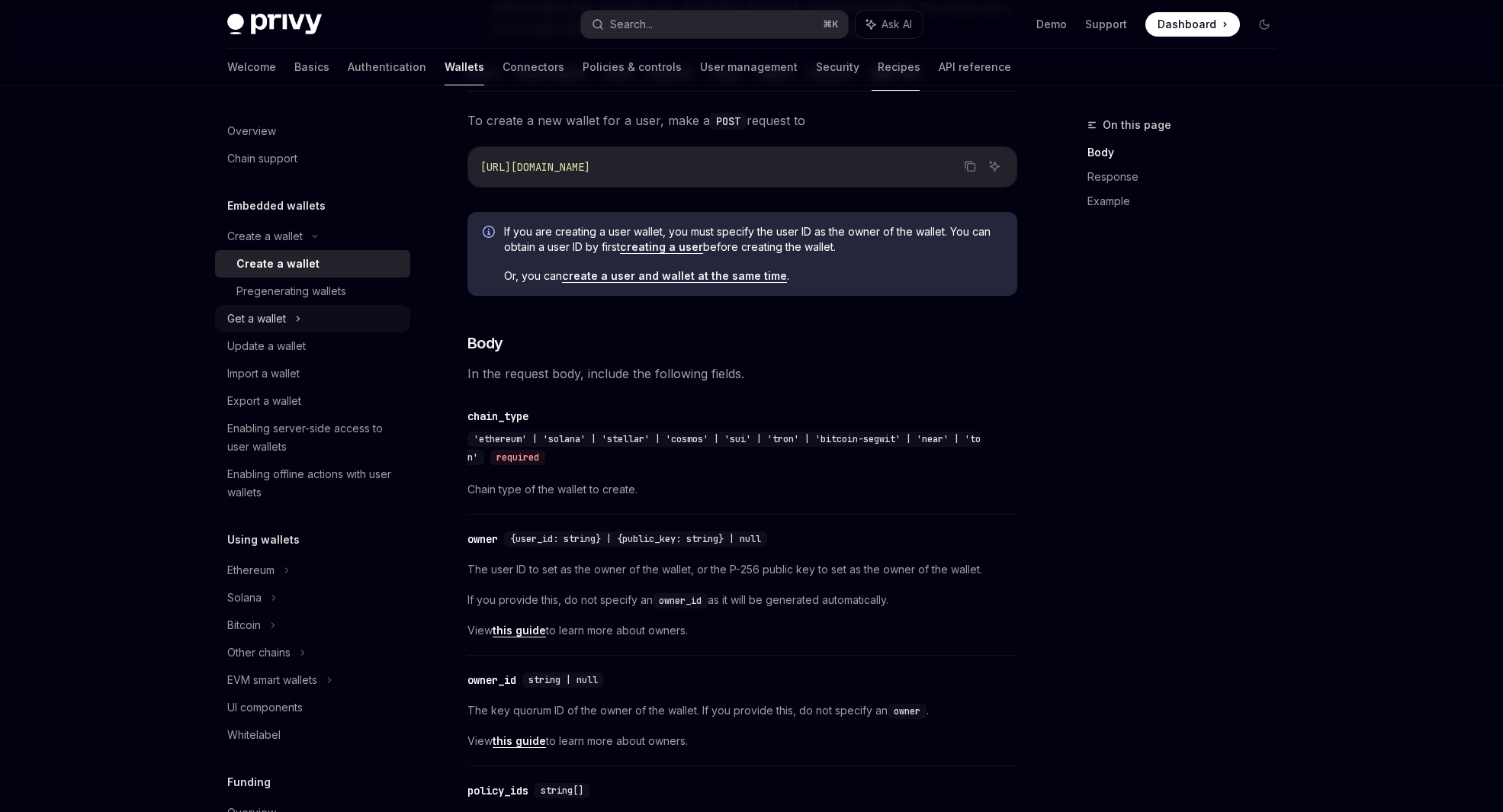
click at [297, 321] on icon at bounding box center [298, 319] width 7 height 19
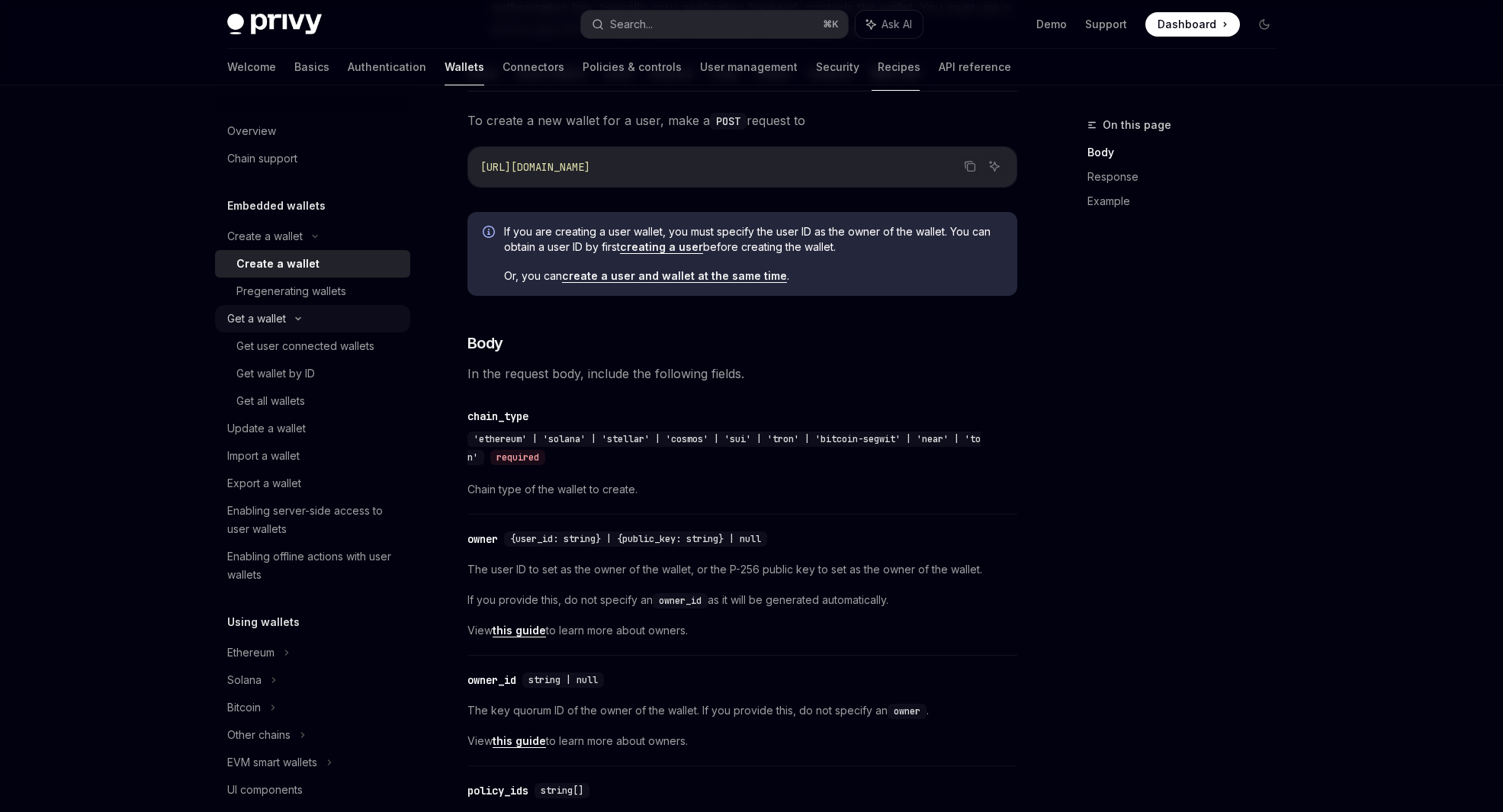
click at [297, 321] on icon at bounding box center [299, 318] width 19 height 7
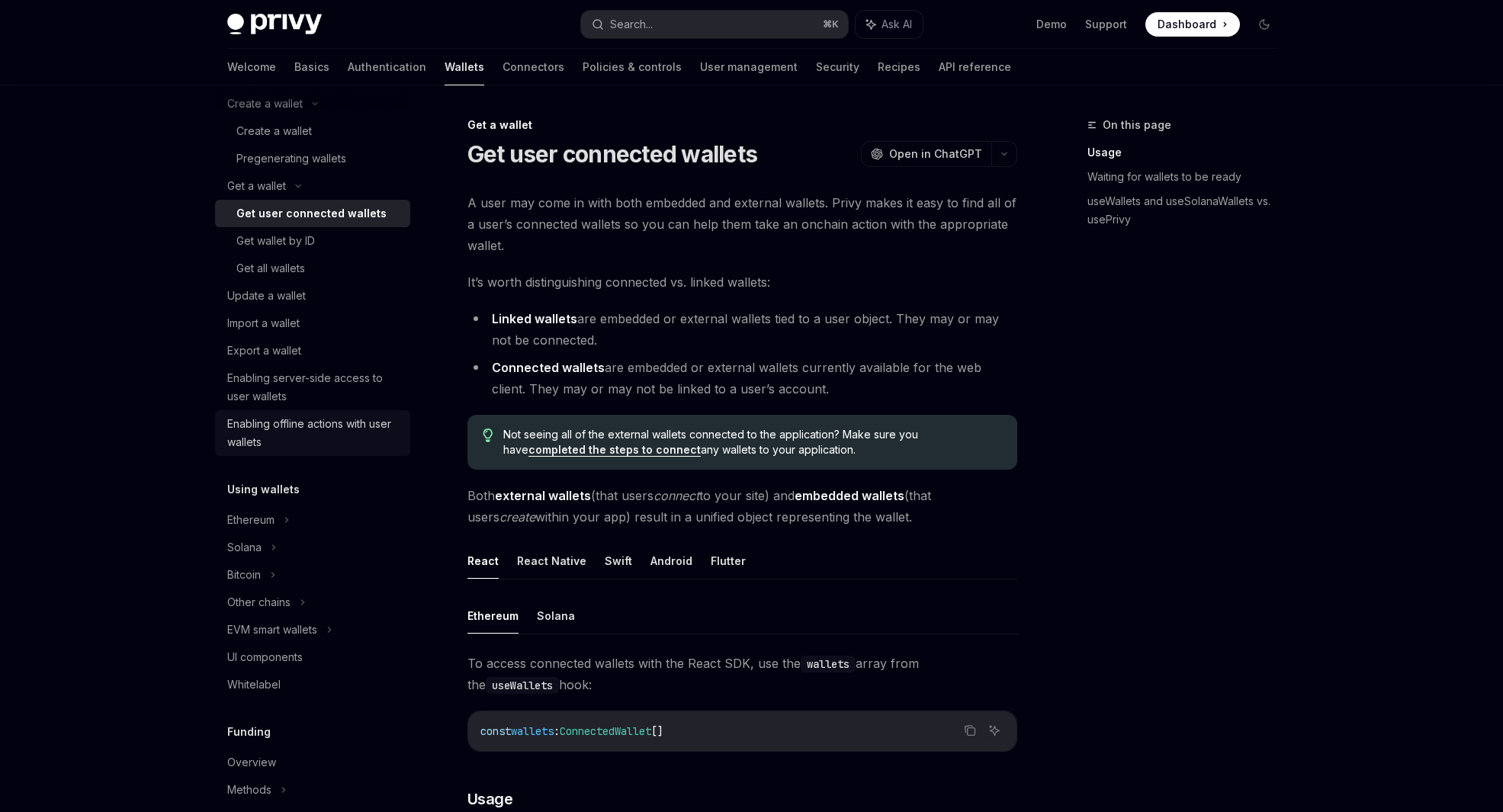
scroll to position [141, 0]
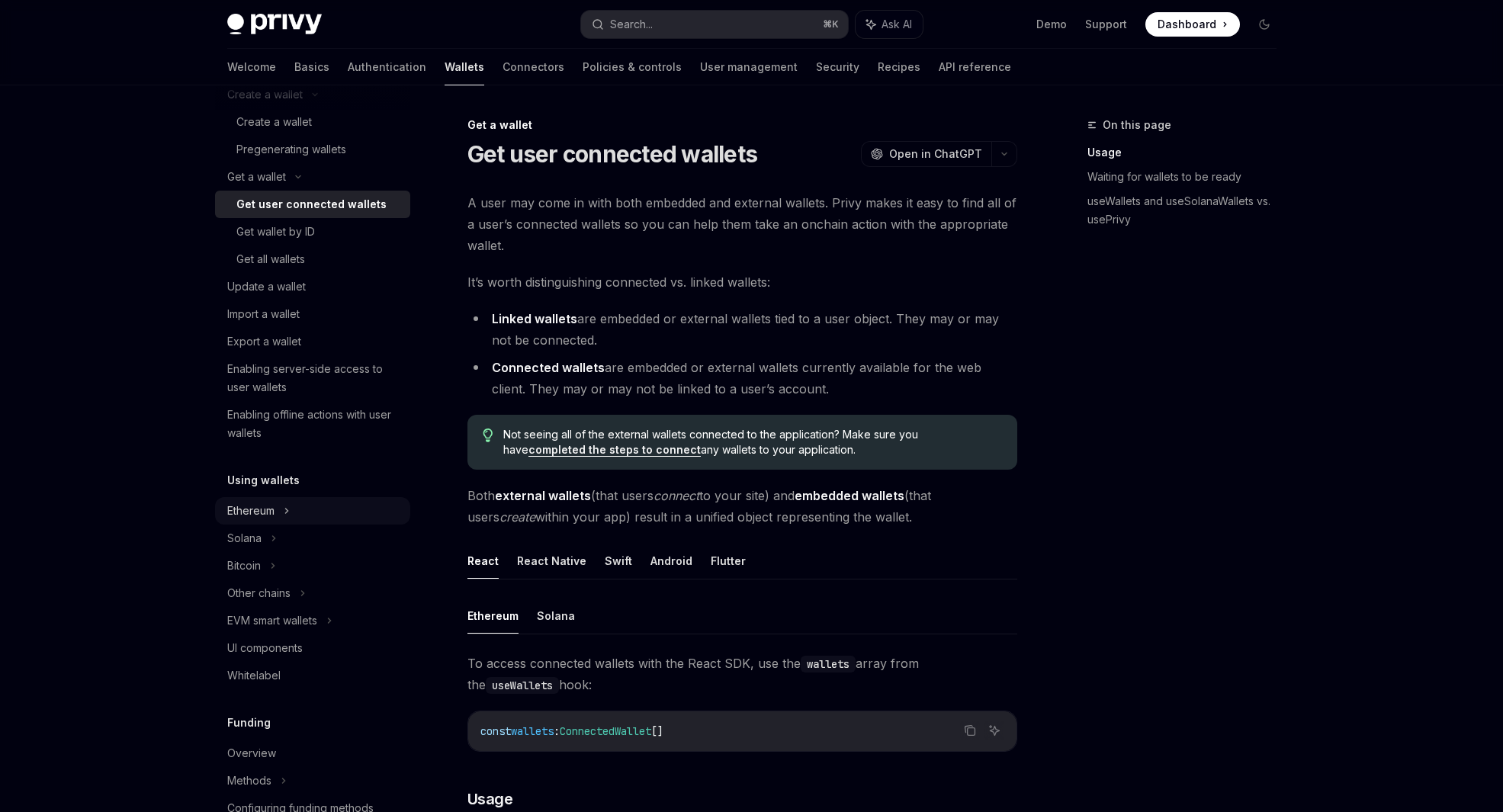
click at [313, 96] on icon at bounding box center [315, 95] width 5 height 2
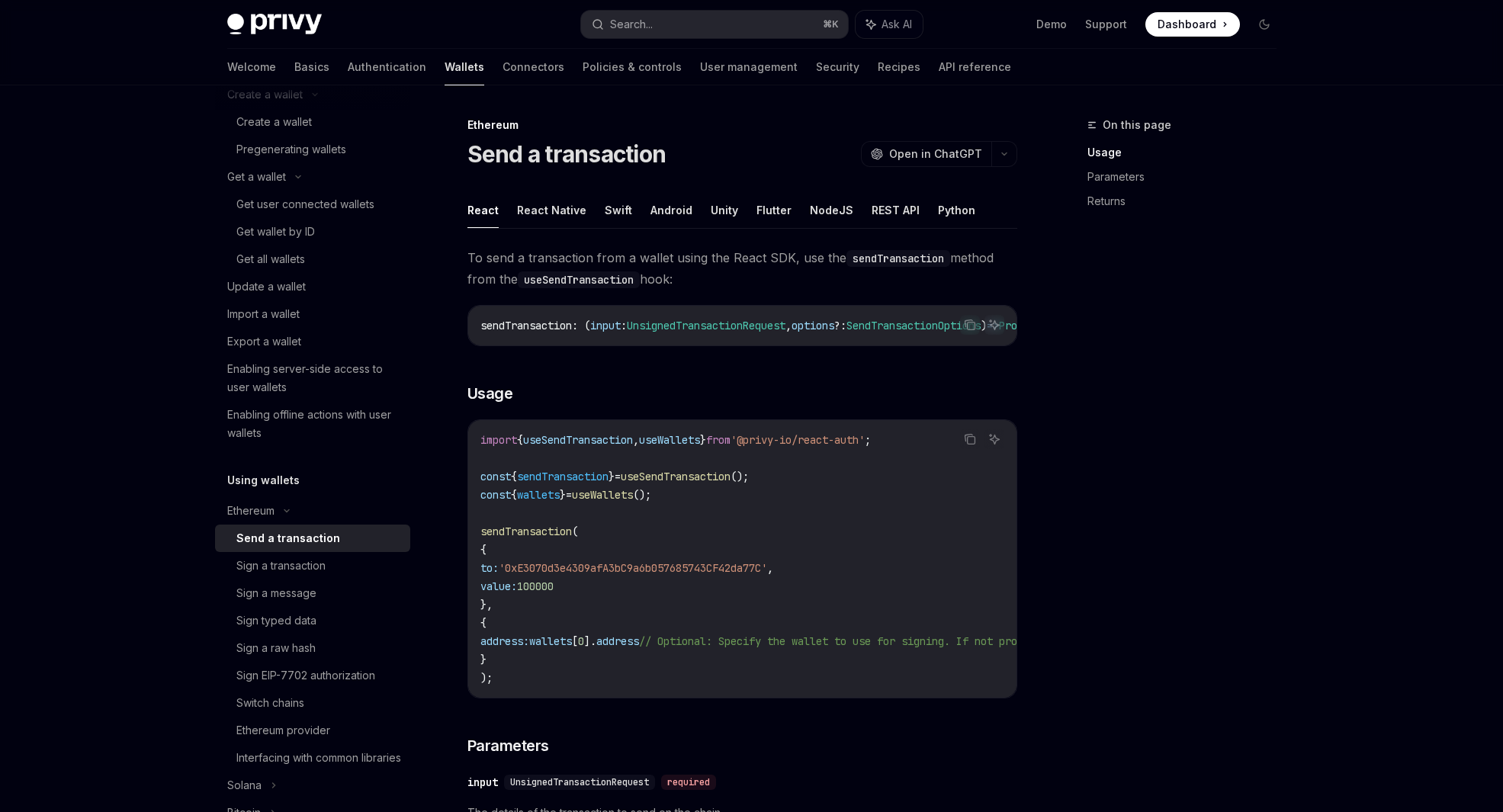
click at [306, 539] on div "Send a transaction" at bounding box center [288, 539] width 104 height 19
type textarea "*"
click at [659, 322] on span "UnsignedTransactionRequest" at bounding box center [706, 325] width 158 height 14
drag, startPoint x: 659, startPoint y: 322, endPoint x: 692, endPoint y: 322, distance: 33.0
click at [659, 322] on span "UnsignedTransactionRequest" at bounding box center [706, 325] width 158 height 14
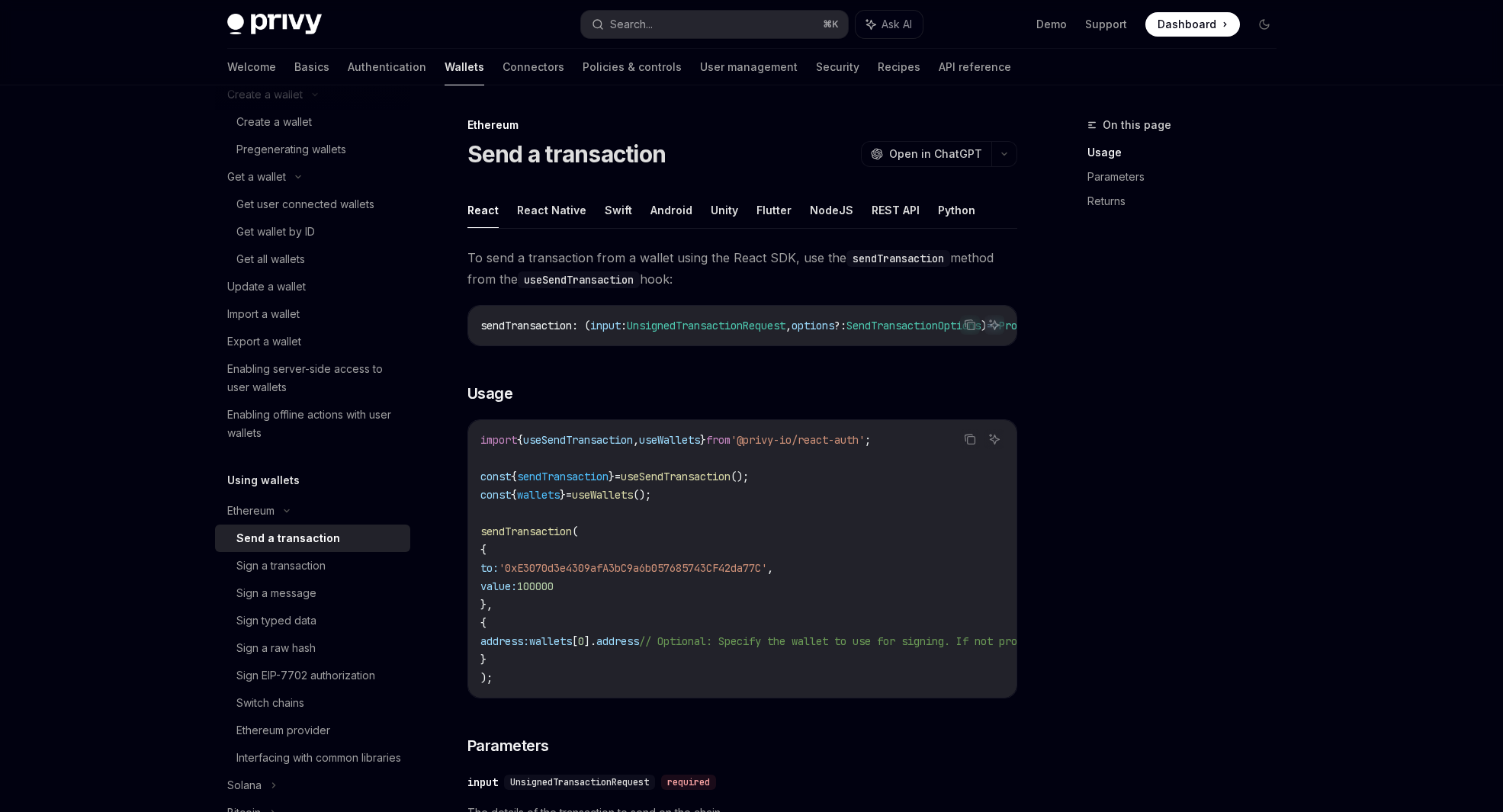
click at [728, 324] on span "UnsignedTransactionRequest" at bounding box center [706, 325] width 158 height 14
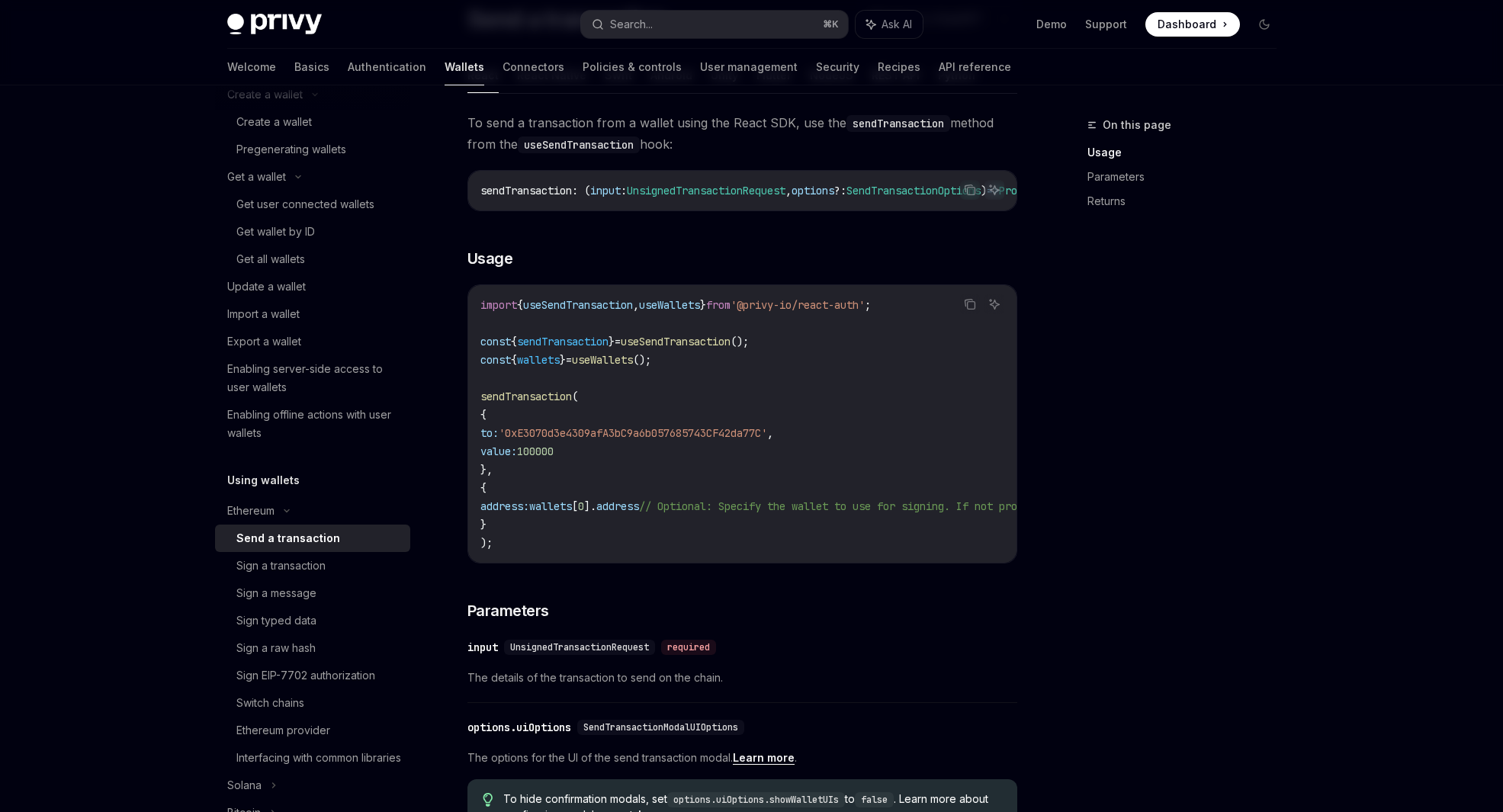
scroll to position [141, 0]
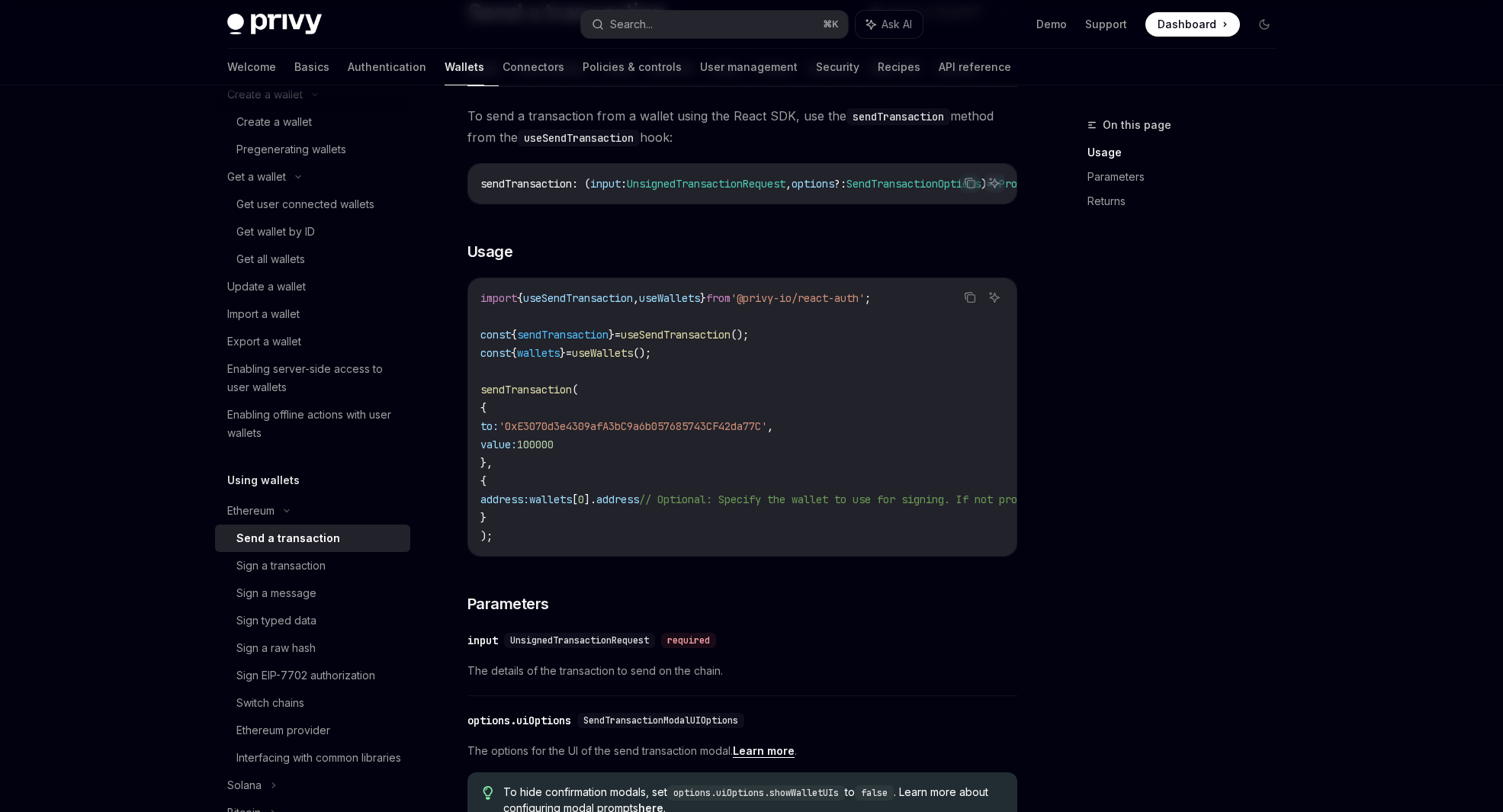
click at [647, 421] on code "import { useSendTransaction , useWallets } from '@privy-io/react-auth' ; const …" at bounding box center [880, 418] width 799 height 257
click at [647, 426] on span "'0xE3070d3e4309afA3bC9a6b057685743CF42da77C'" at bounding box center [632, 426] width 269 height 14
click at [638, 458] on code "import { useSendTransaction , useWallets } from '@privy-io/react-auth' ; const …" at bounding box center [880, 418] width 799 height 257
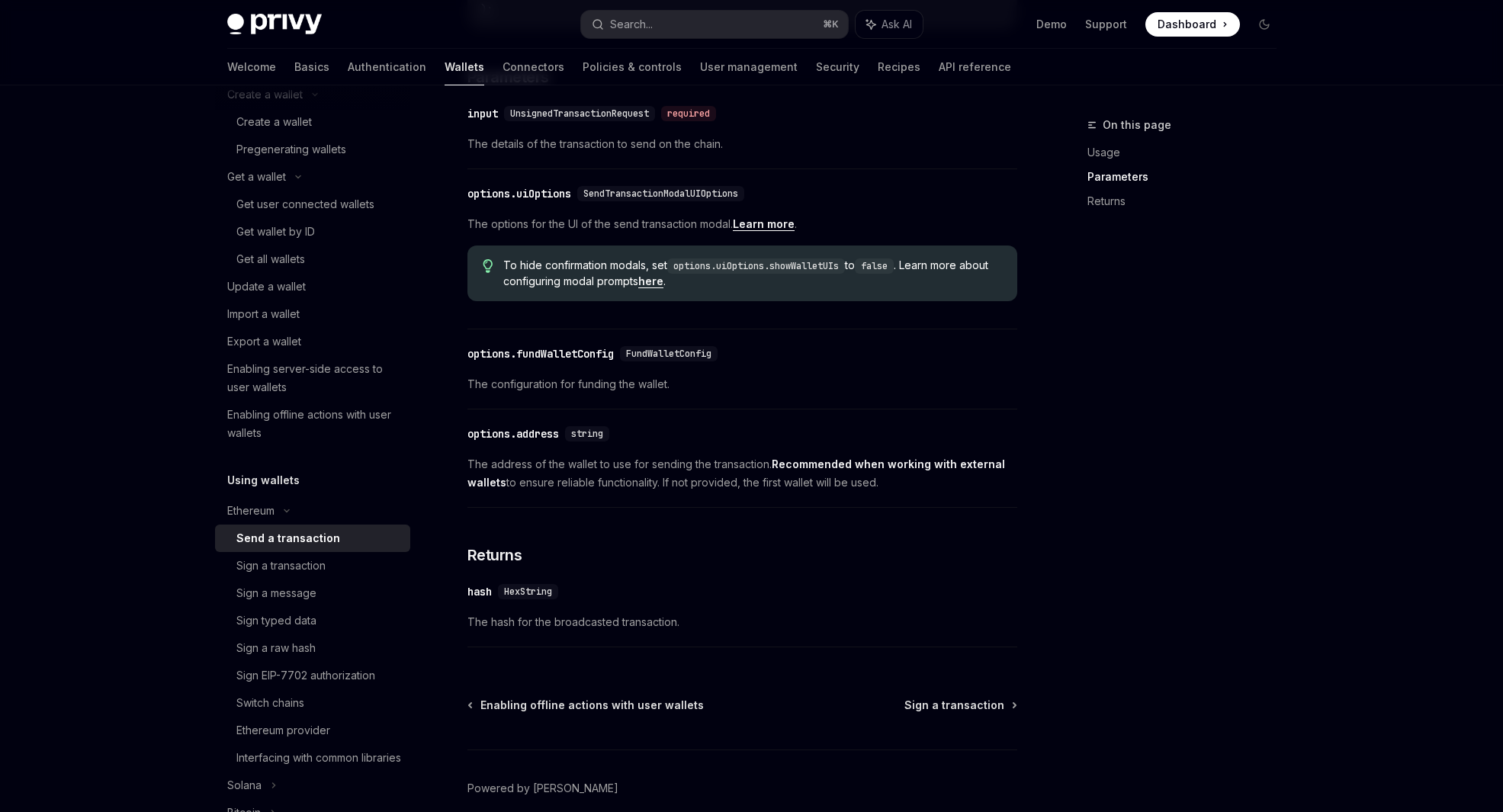
scroll to position [750, 0]
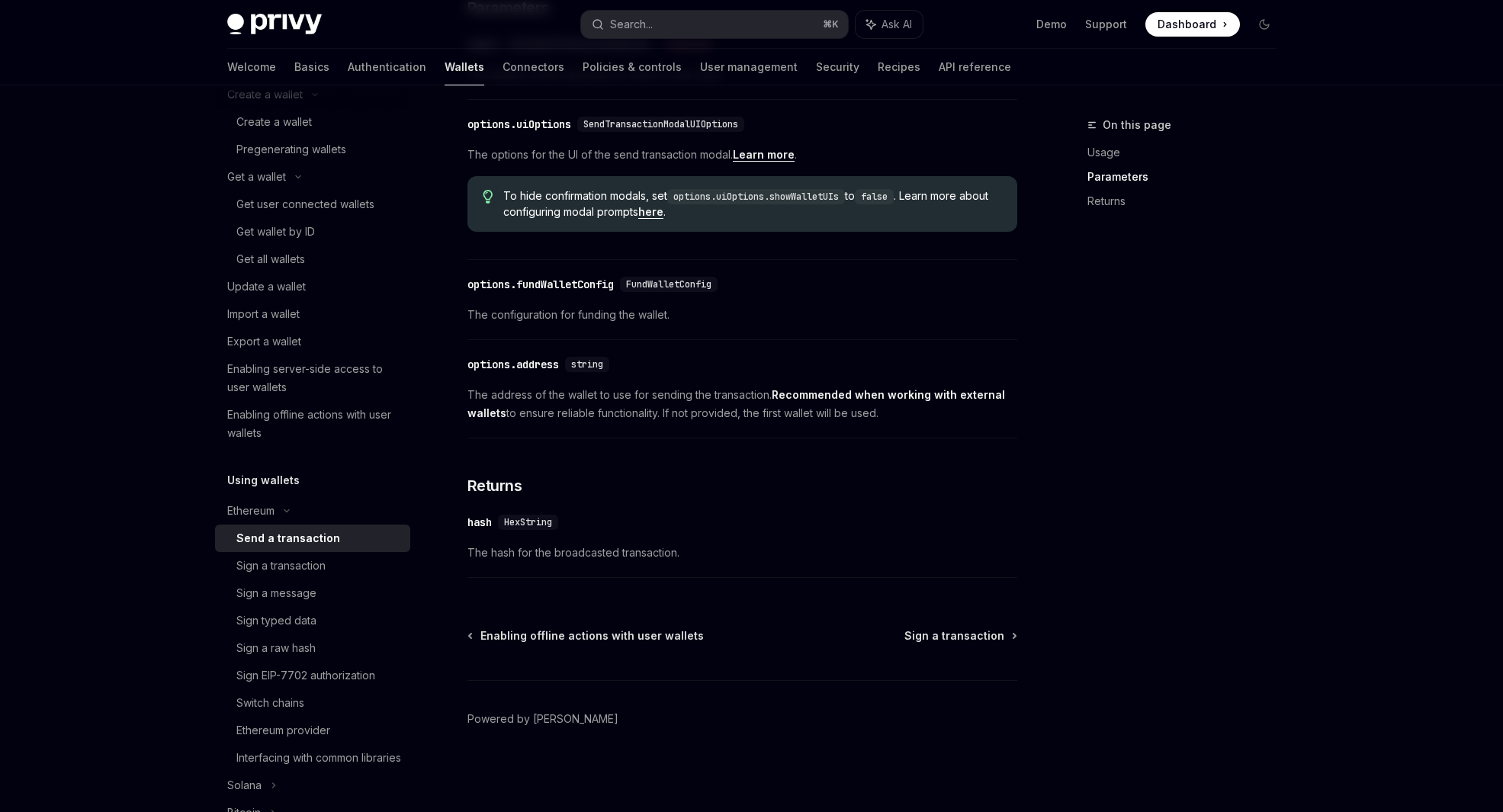
click at [939, 320] on span "The configuration for funding the wallet." at bounding box center [742, 315] width 550 height 19
click at [1044, 289] on div "On this page Usage Parameters Returns Ethereum Send a transaction OpenAI Open i…" at bounding box center [752, 80] width 1074 height 1465
click at [1142, 265] on div "On this page Usage Parameters Returns" at bounding box center [1172, 464] width 231 height 696
